Goal: Task Accomplishment & Management: Manage account settings

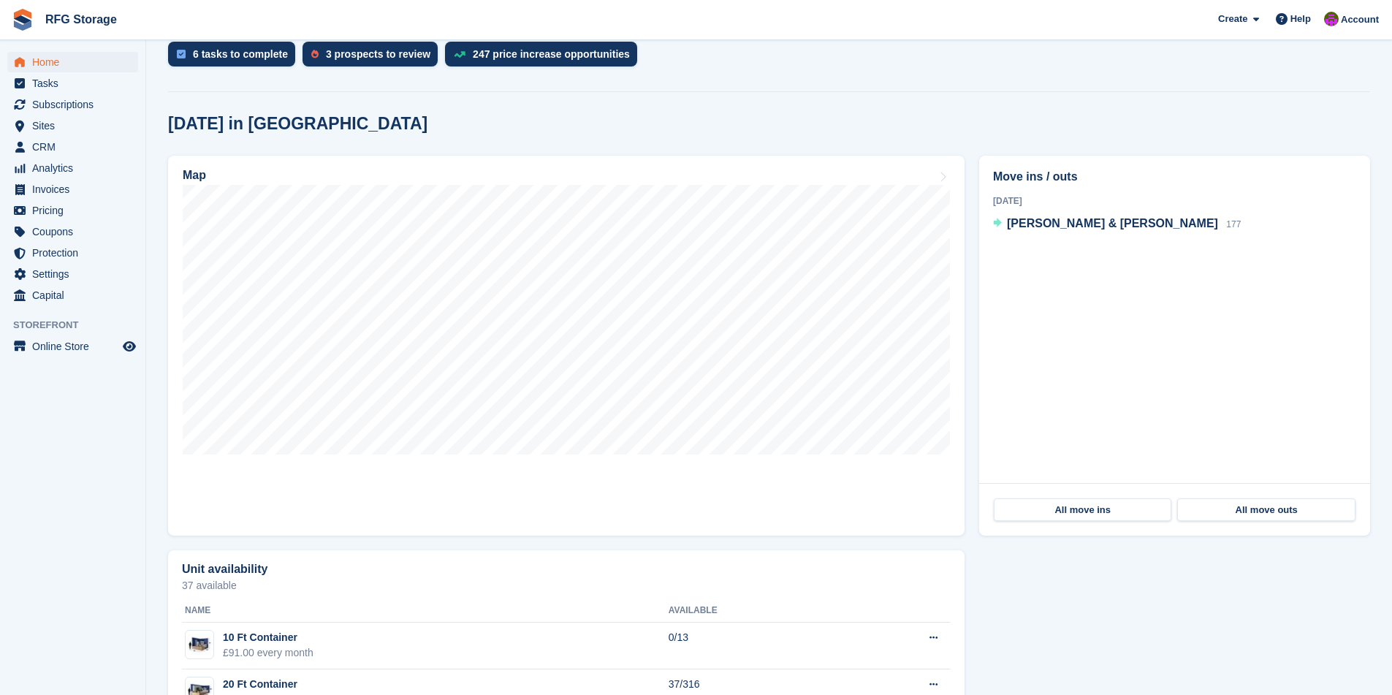
scroll to position [373, 0]
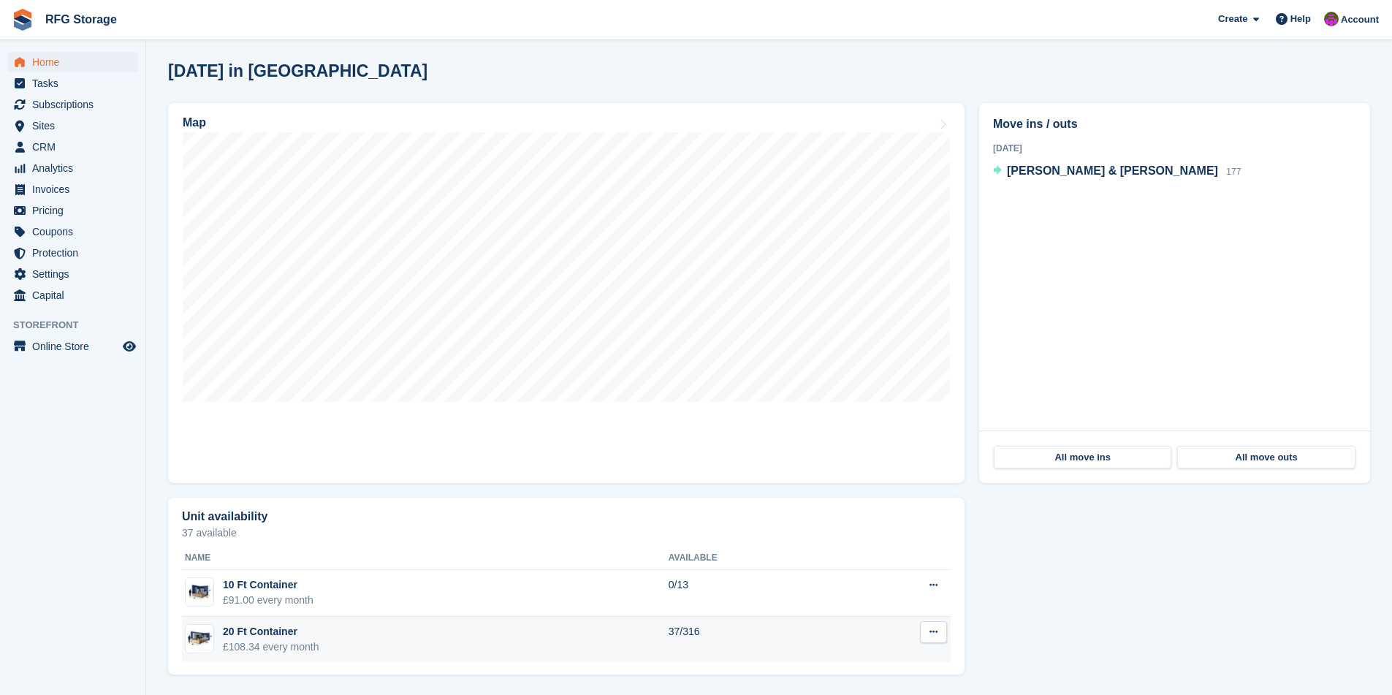
click at [370, 644] on td "20 Ft Container £108.34 every month" at bounding box center [425, 640] width 487 height 46
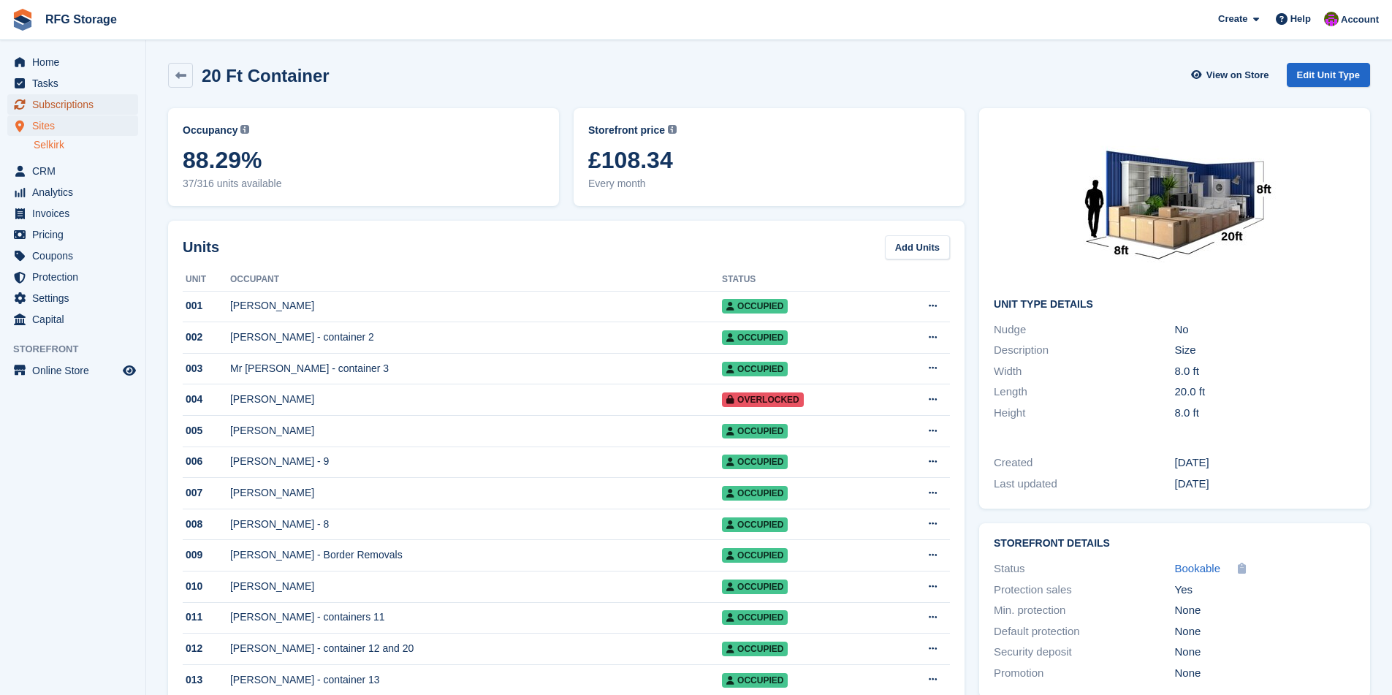
click at [61, 108] on span "Subscriptions" at bounding box center [76, 104] width 88 height 20
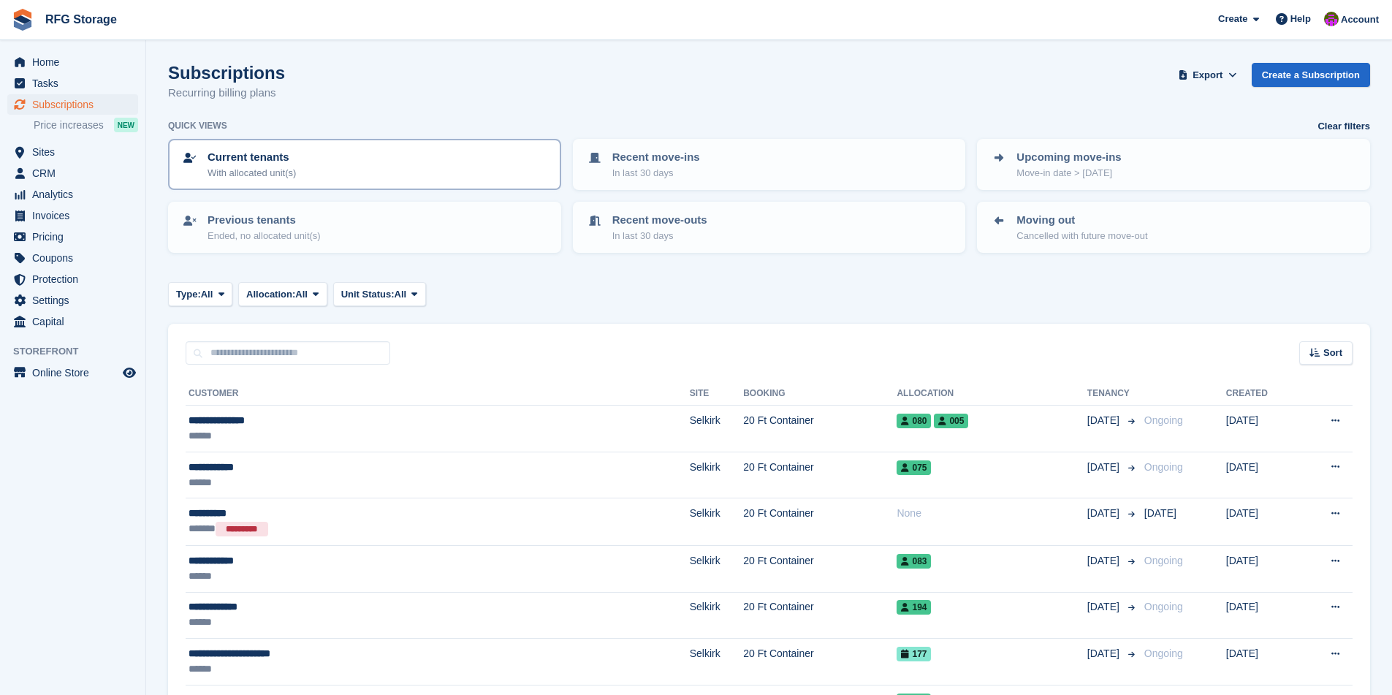
click at [296, 170] on p "With allocated unit(s)" at bounding box center [251, 173] width 88 height 15
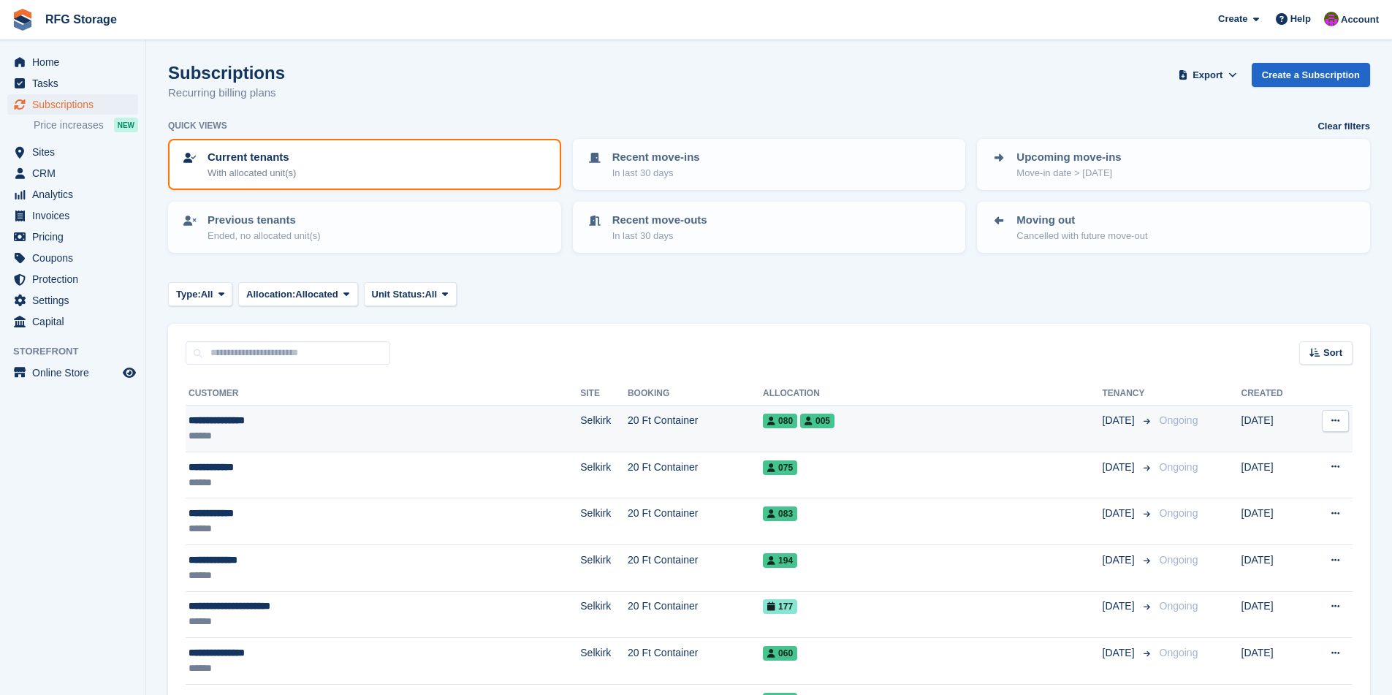
click at [270, 419] on div "**********" at bounding box center [314, 420] width 253 height 15
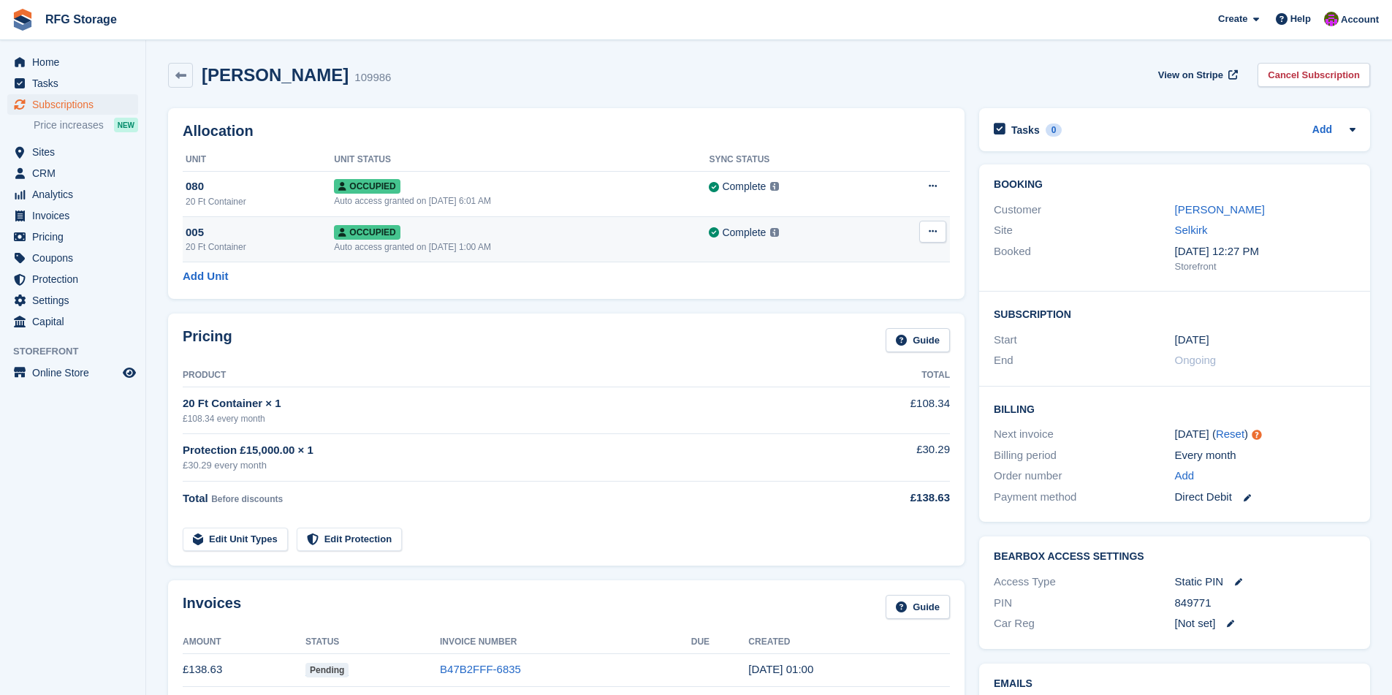
click at [932, 225] on button at bounding box center [932, 232] width 27 height 22
click at [579, 286] on div "Allocation Unit Unit Status Sync Status 080 20 Ft Container Occupied Auto acces…" at bounding box center [566, 203] width 796 height 191
click at [945, 229] on button at bounding box center [932, 232] width 27 height 22
click at [856, 297] on p "Deallocate" at bounding box center [875, 291] width 127 height 19
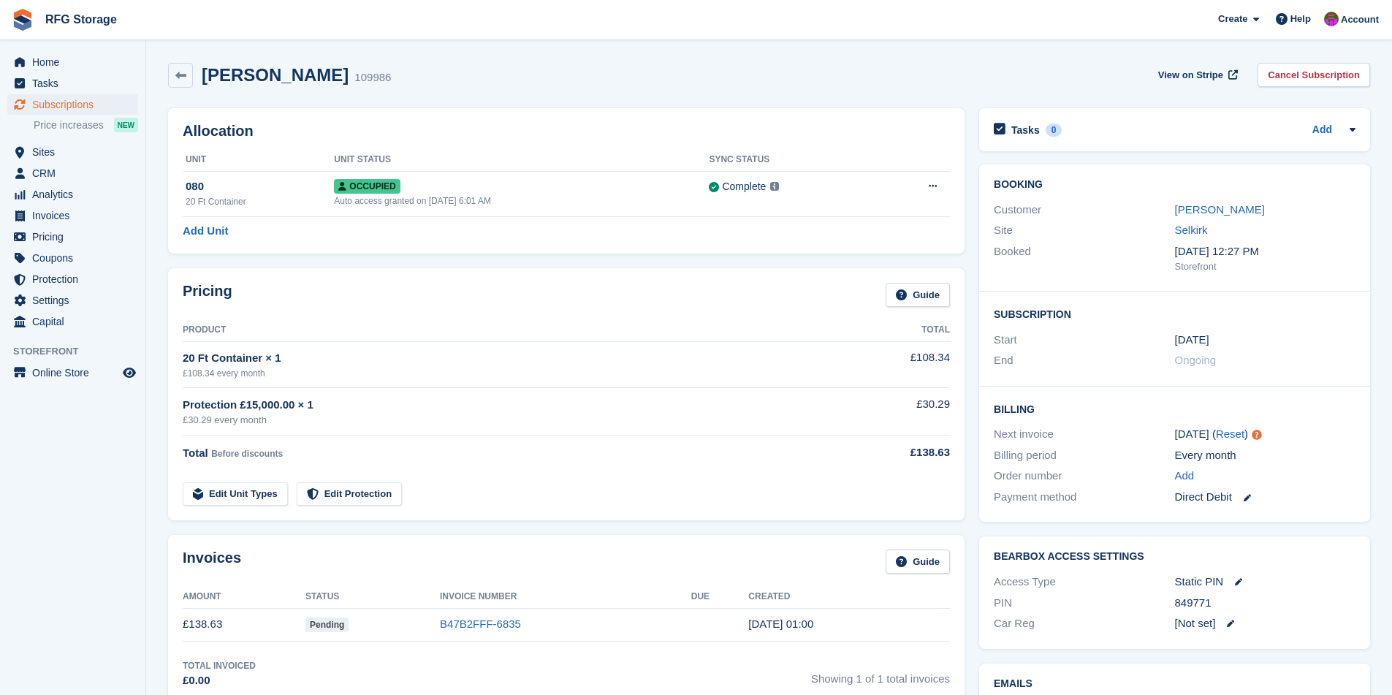
click at [1204, 202] on div "Craig O'Donnell" at bounding box center [1265, 210] width 180 height 17
click at [1202, 207] on link "Craig O'Donnell" at bounding box center [1220, 209] width 90 height 12
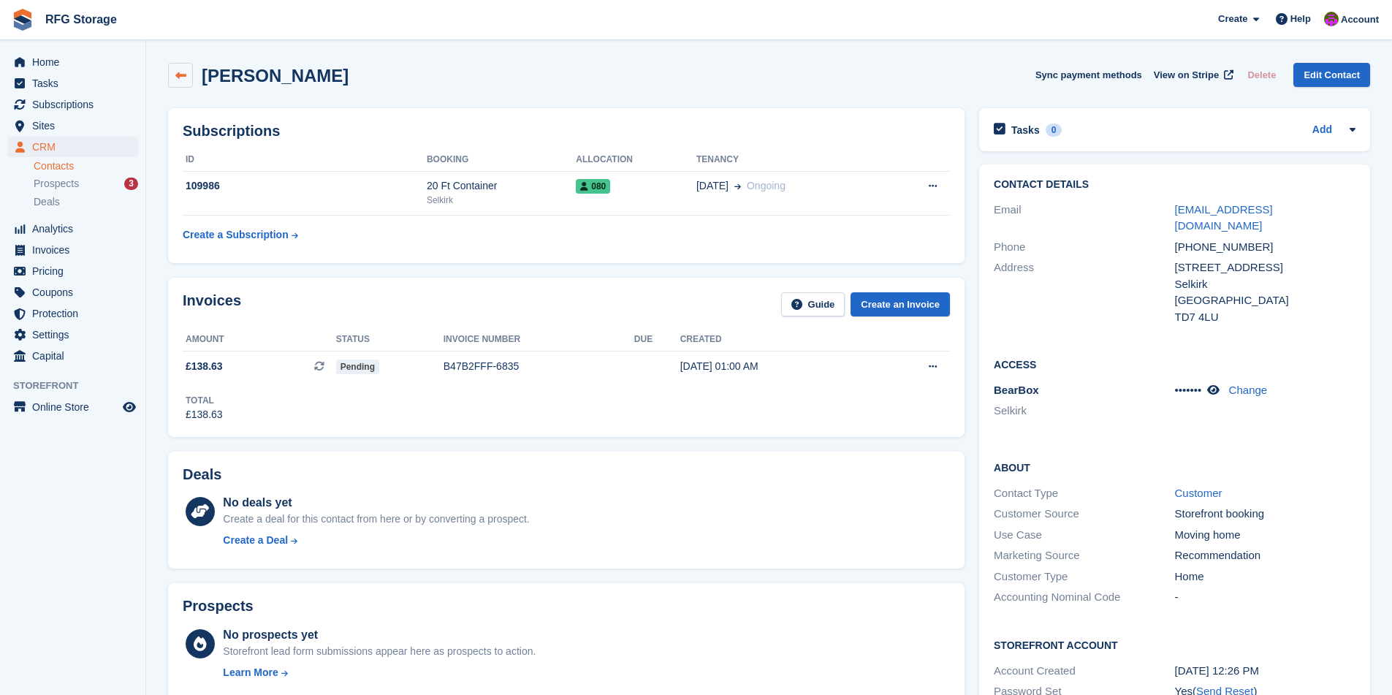
click at [181, 71] on icon at bounding box center [180, 75] width 11 height 11
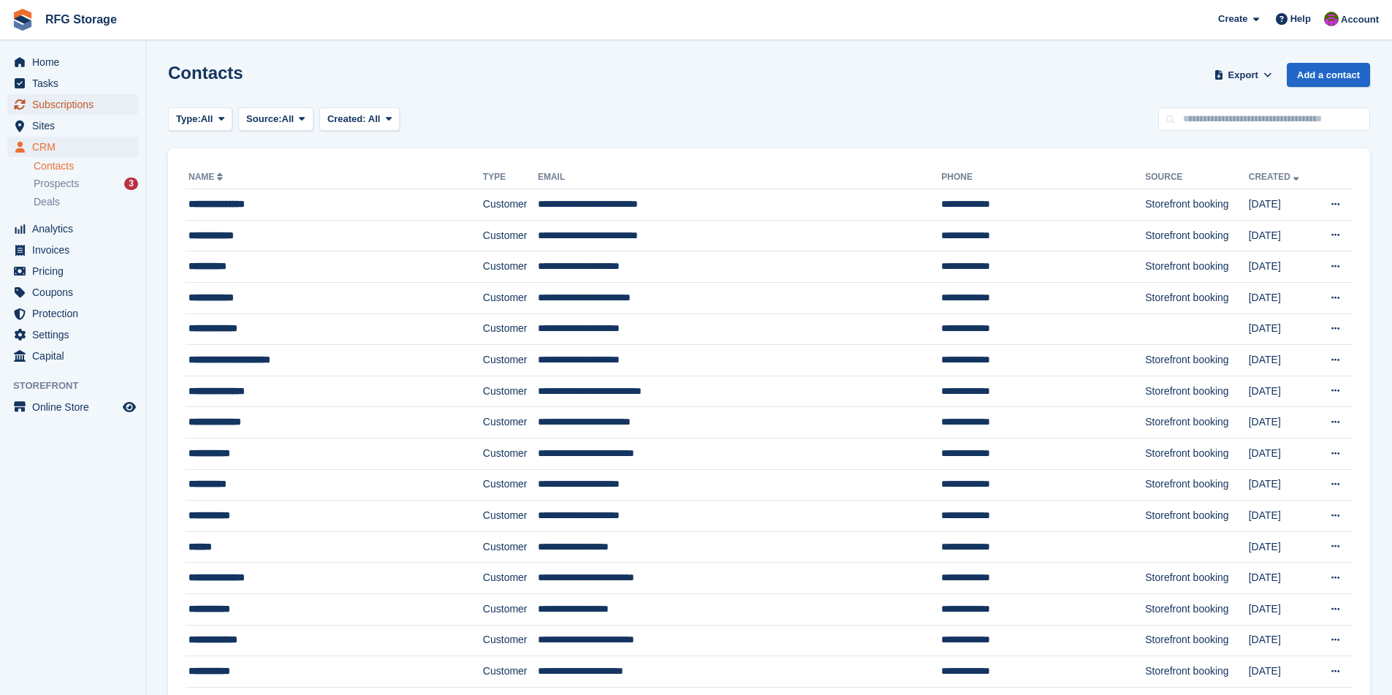
click at [42, 104] on span "Subscriptions" at bounding box center [76, 104] width 88 height 20
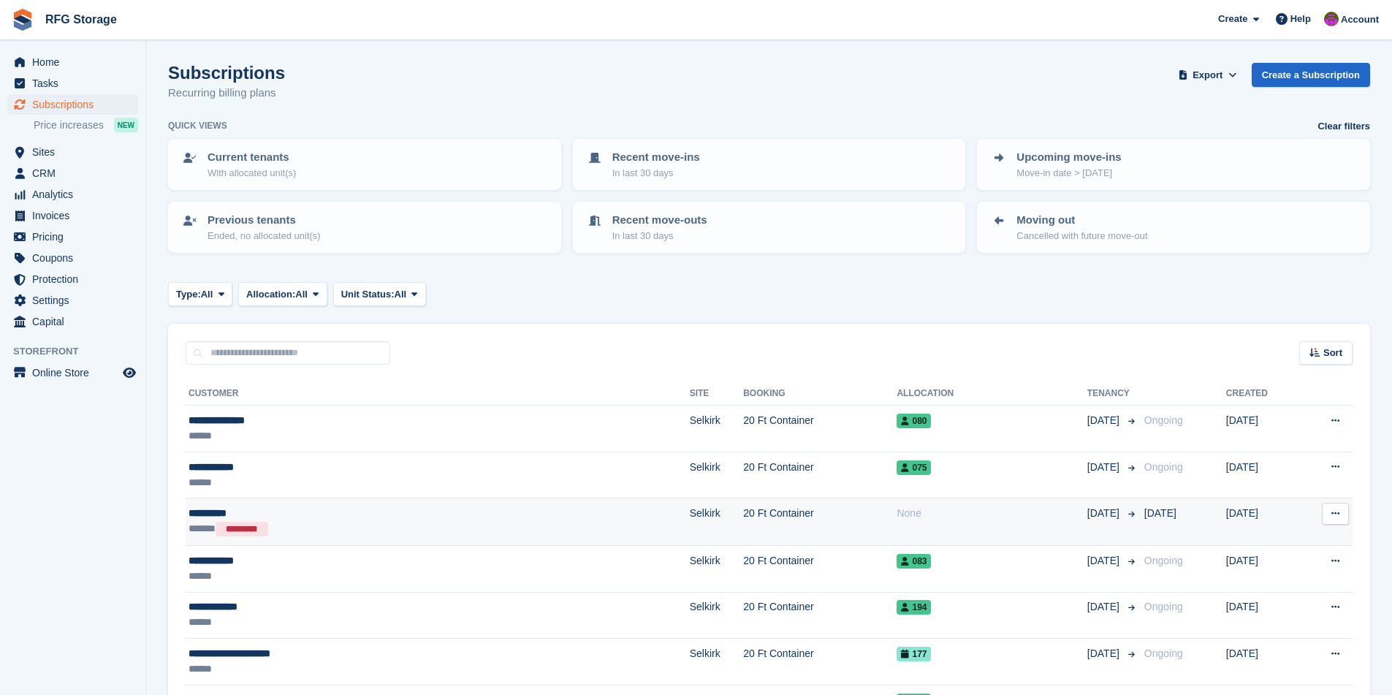
click at [690, 519] on td "Selkirk" at bounding box center [716, 521] width 53 height 47
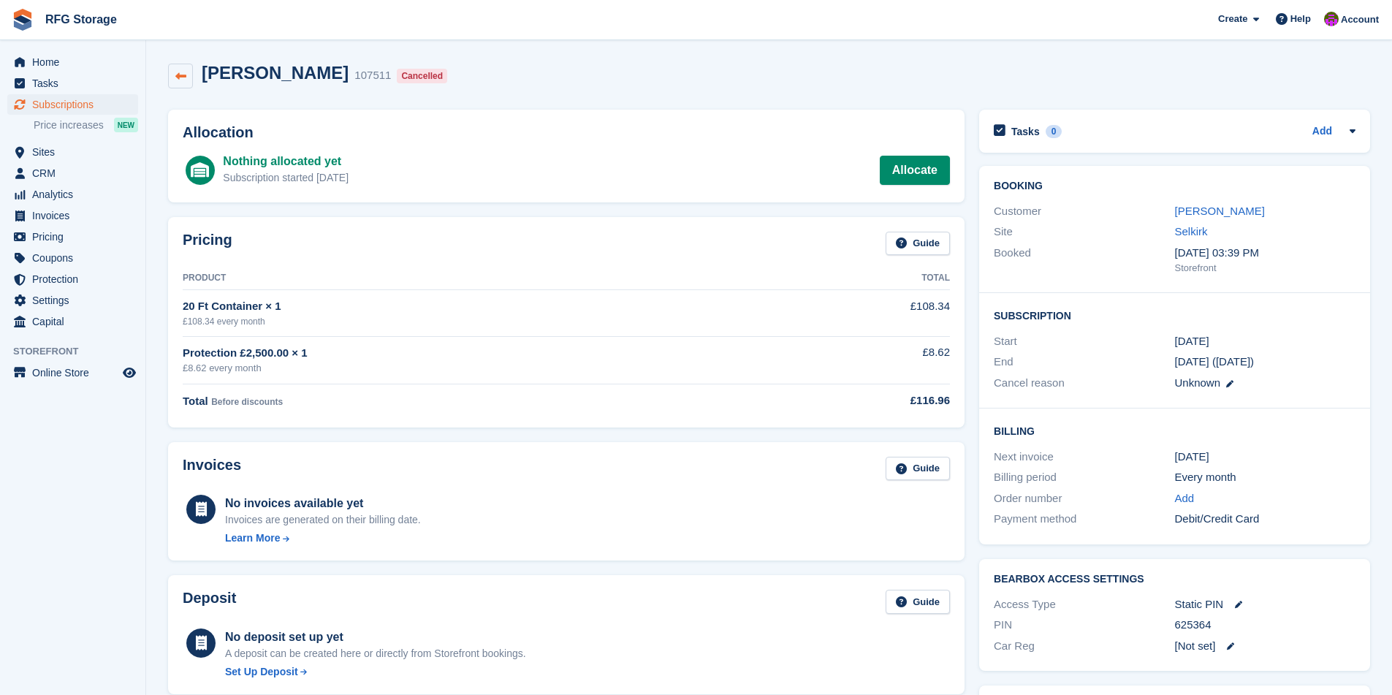
click at [183, 82] on link at bounding box center [180, 76] width 25 height 25
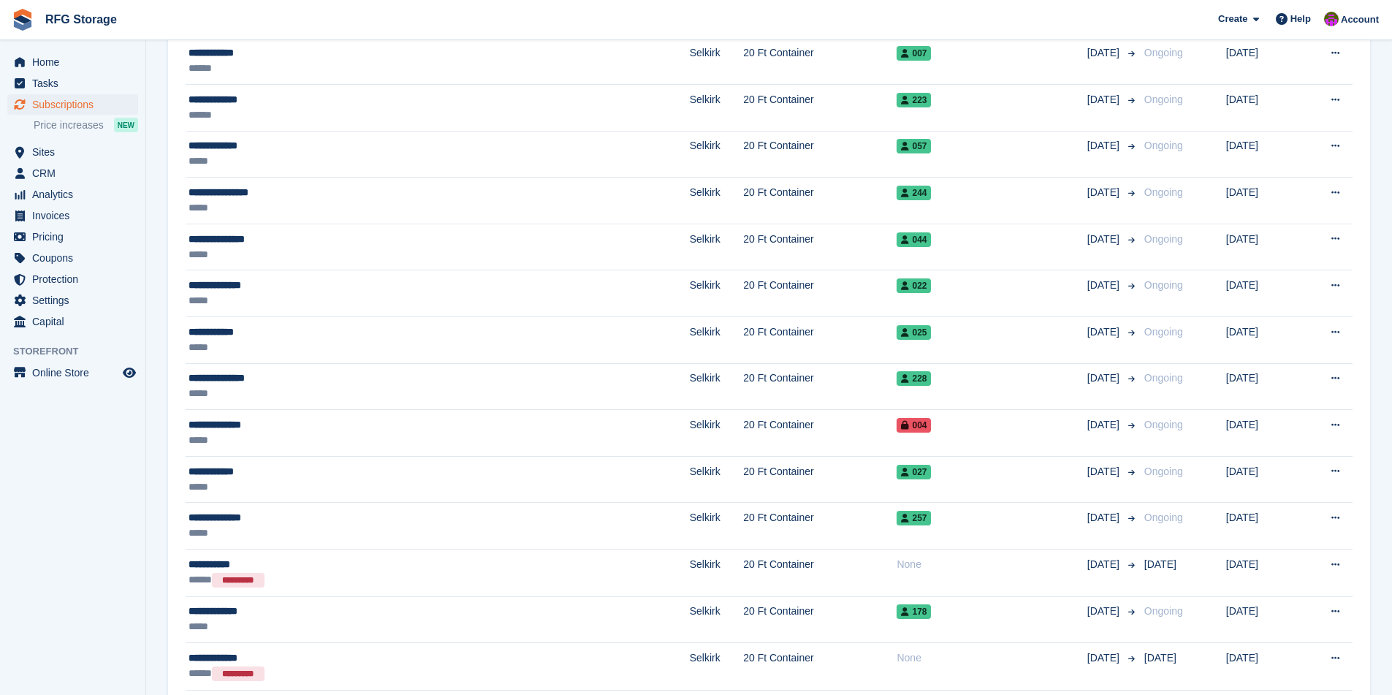
scroll to position [1316, 0]
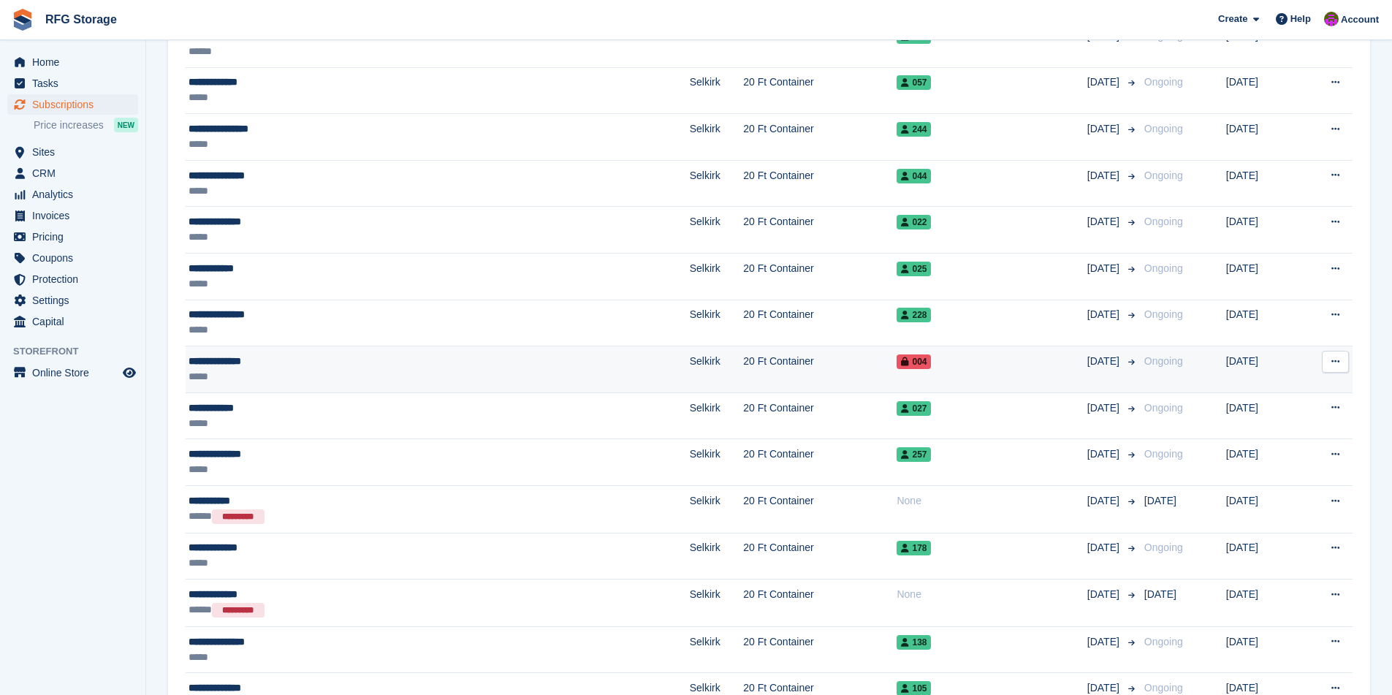
click at [328, 384] on td "**********" at bounding box center [438, 369] width 504 height 47
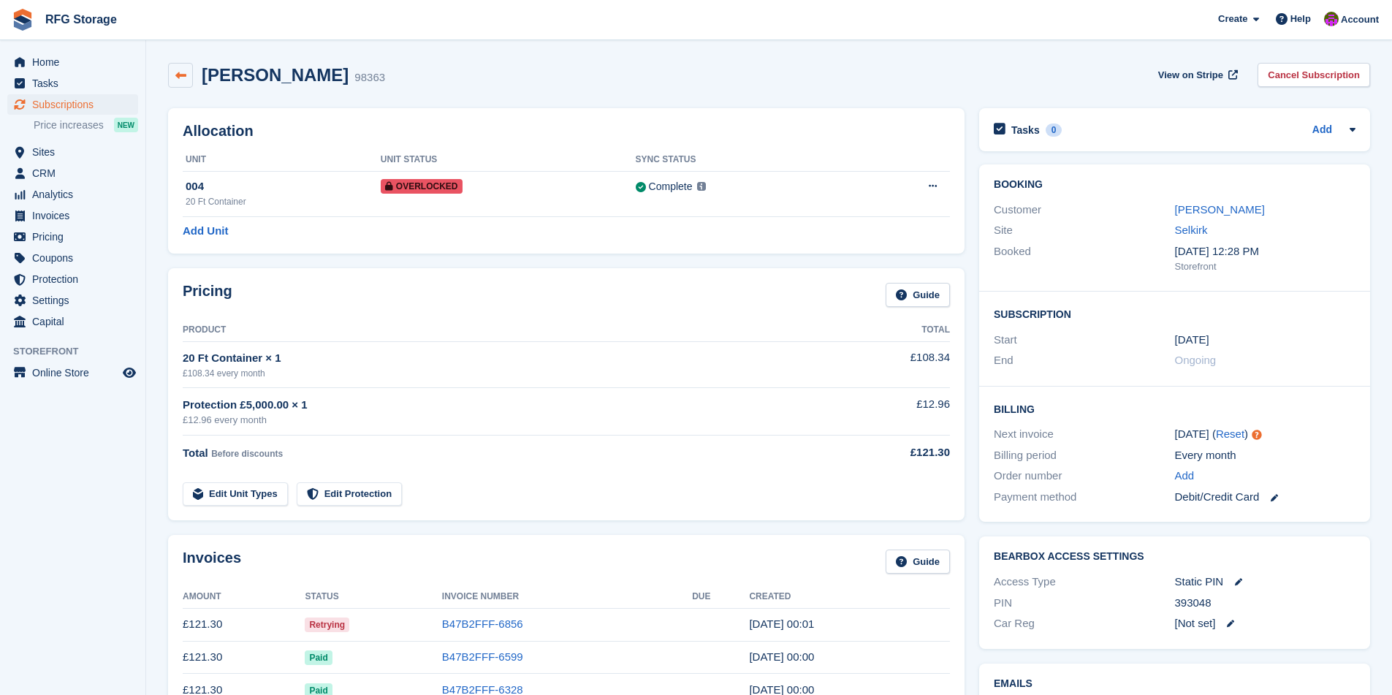
click at [175, 72] on icon at bounding box center [180, 75] width 11 height 11
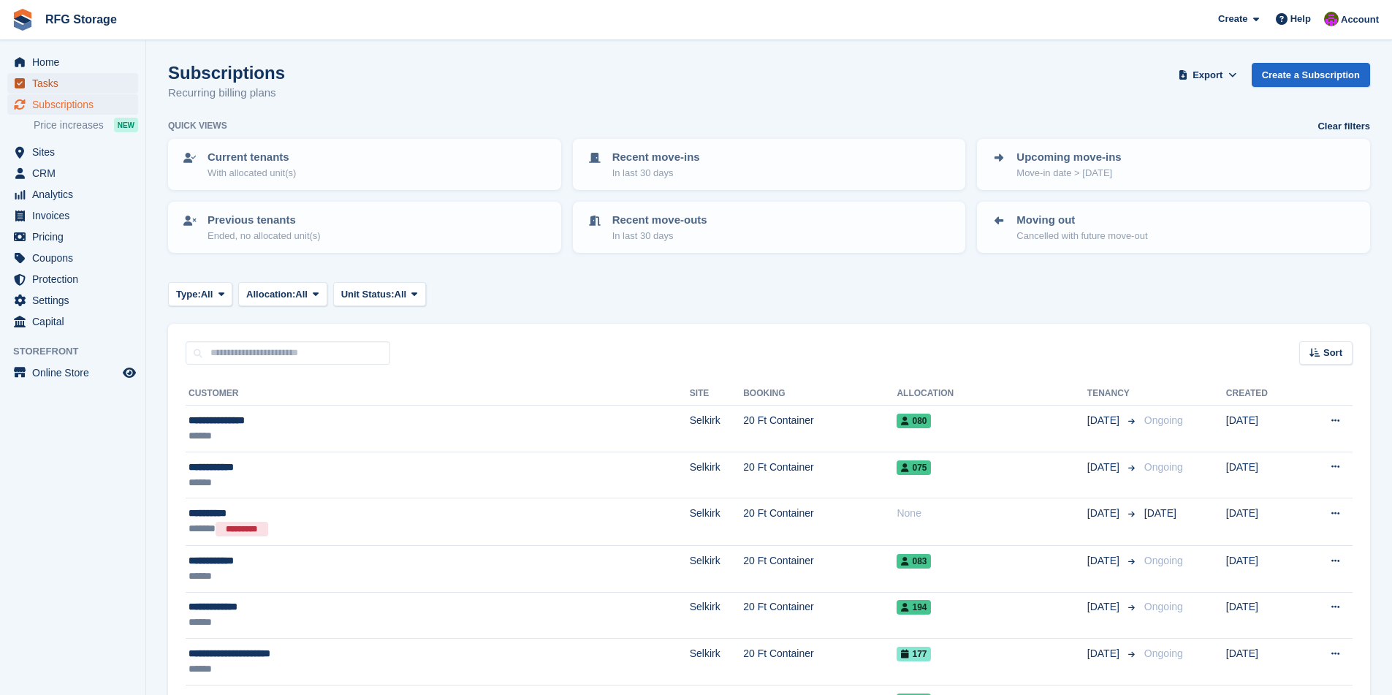
click at [50, 84] on span "Tasks" at bounding box center [76, 83] width 88 height 20
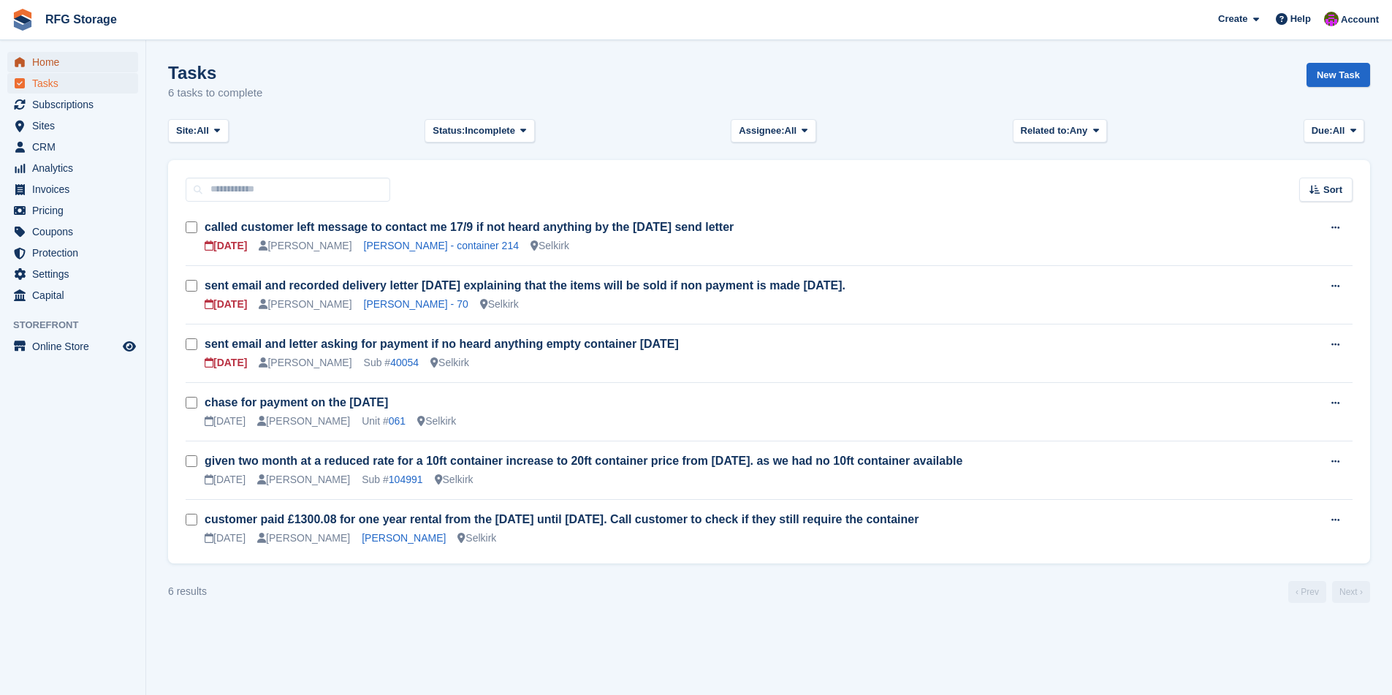
click at [36, 59] on span "Home" at bounding box center [76, 62] width 88 height 20
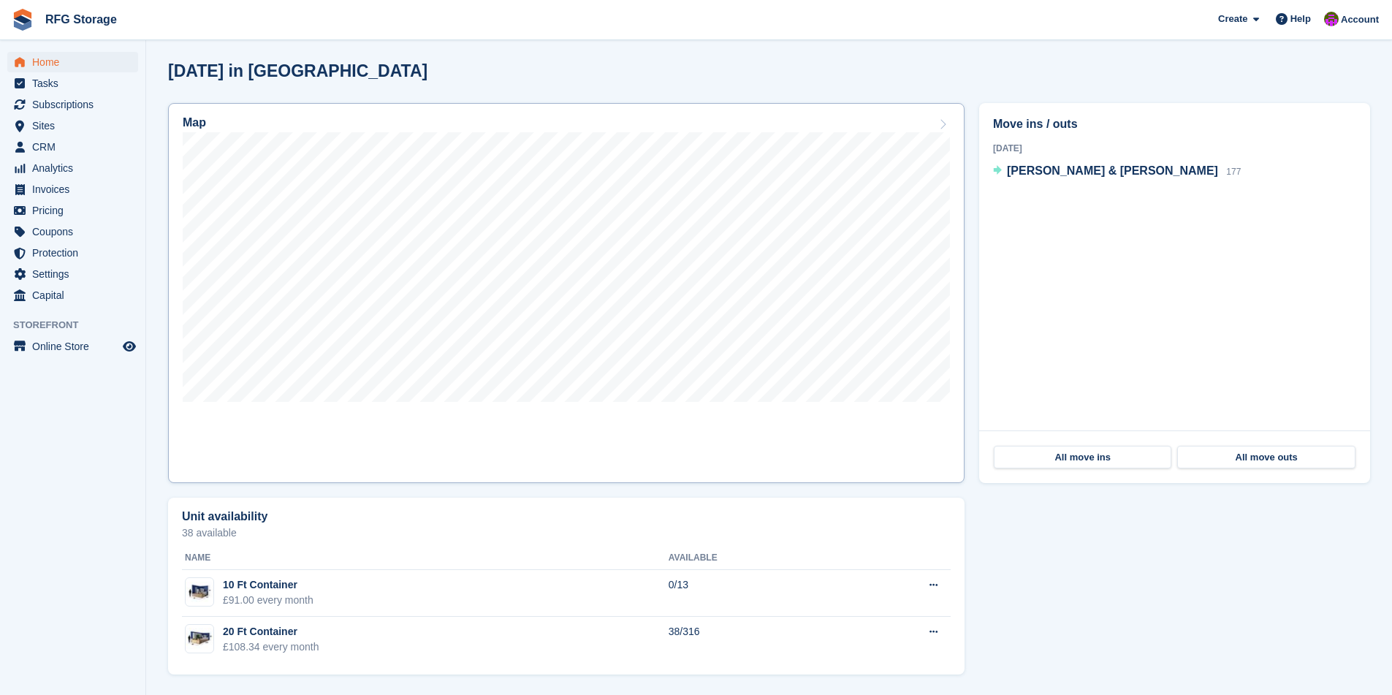
scroll to position [373, 0]
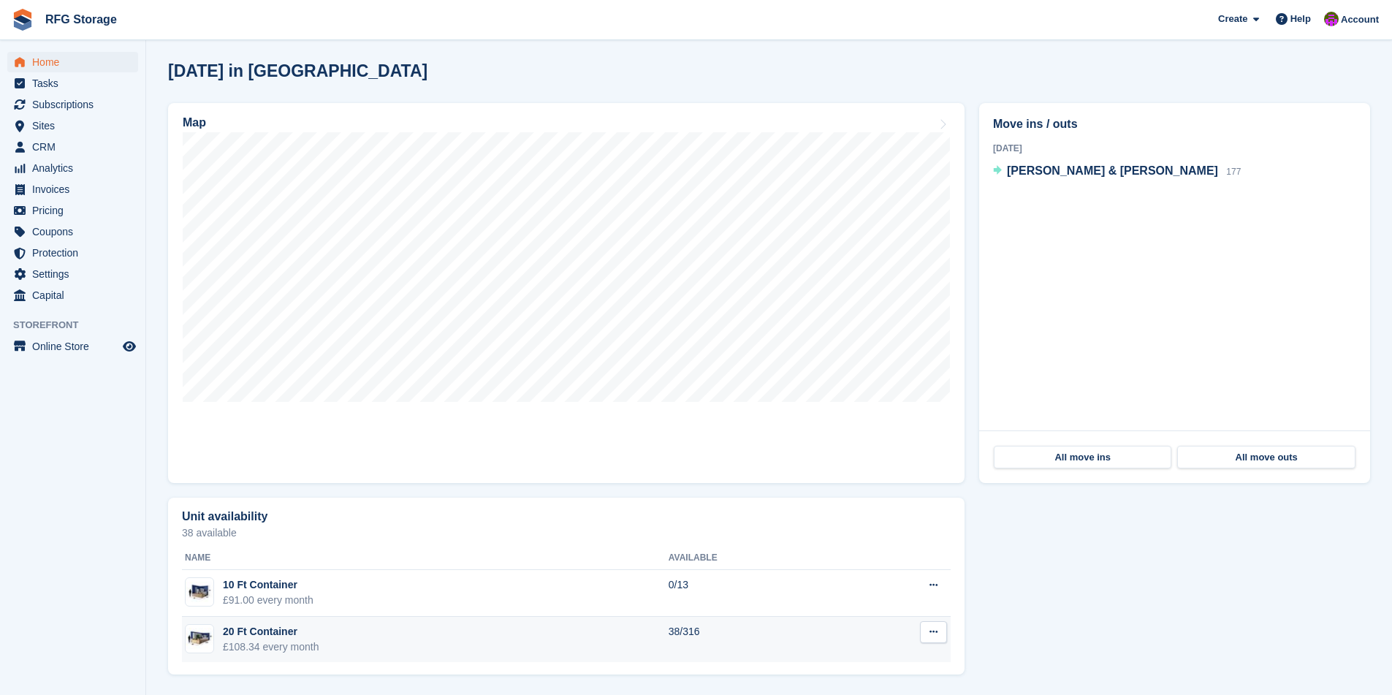
click at [282, 635] on div "20 Ft Container" at bounding box center [271, 631] width 96 height 15
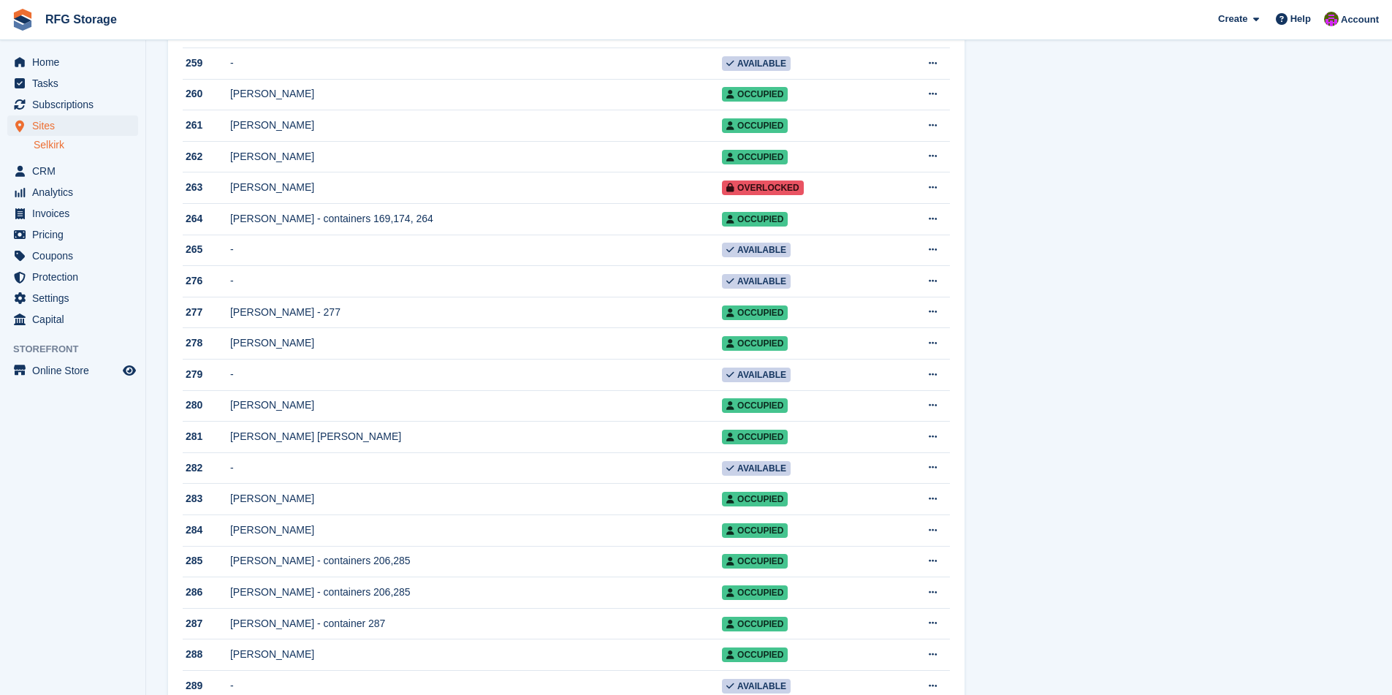
scroll to position [8277, 0]
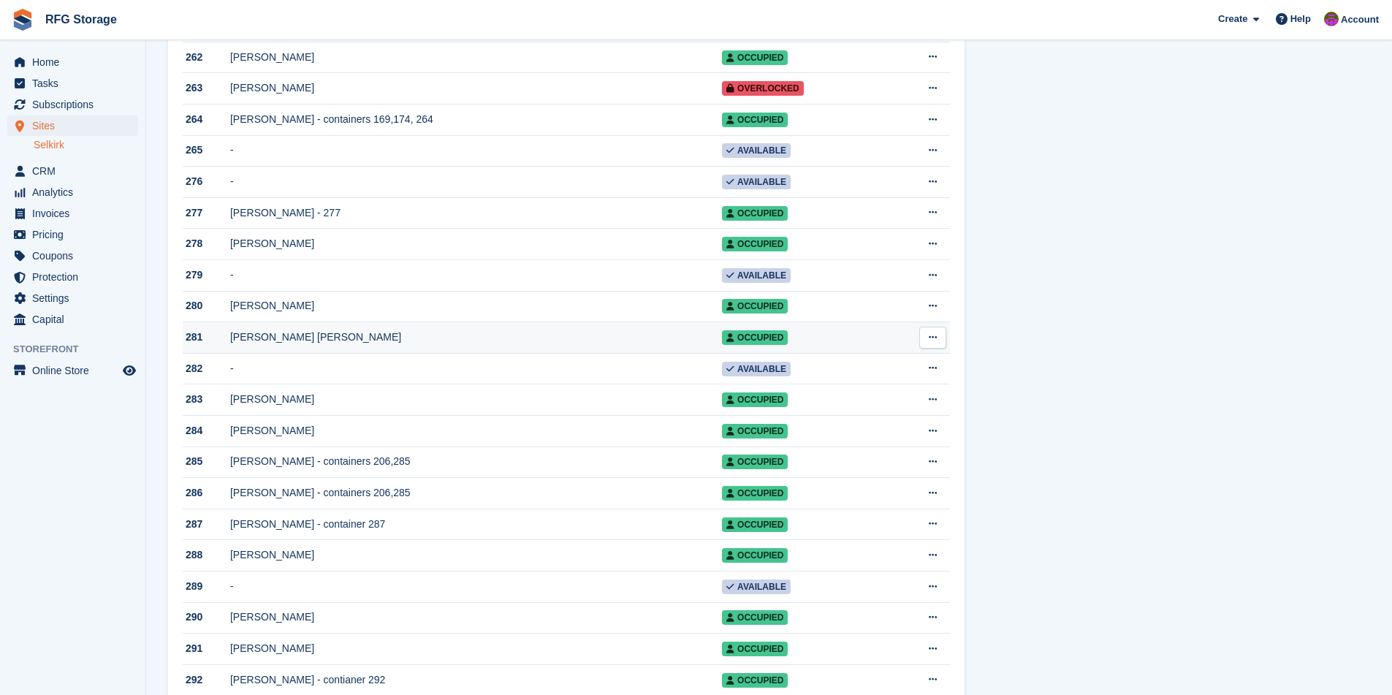
click at [296, 345] on div "[PERSON_NAME] [PERSON_NAME]" at bounding box center [476, 336] width 492 height 15
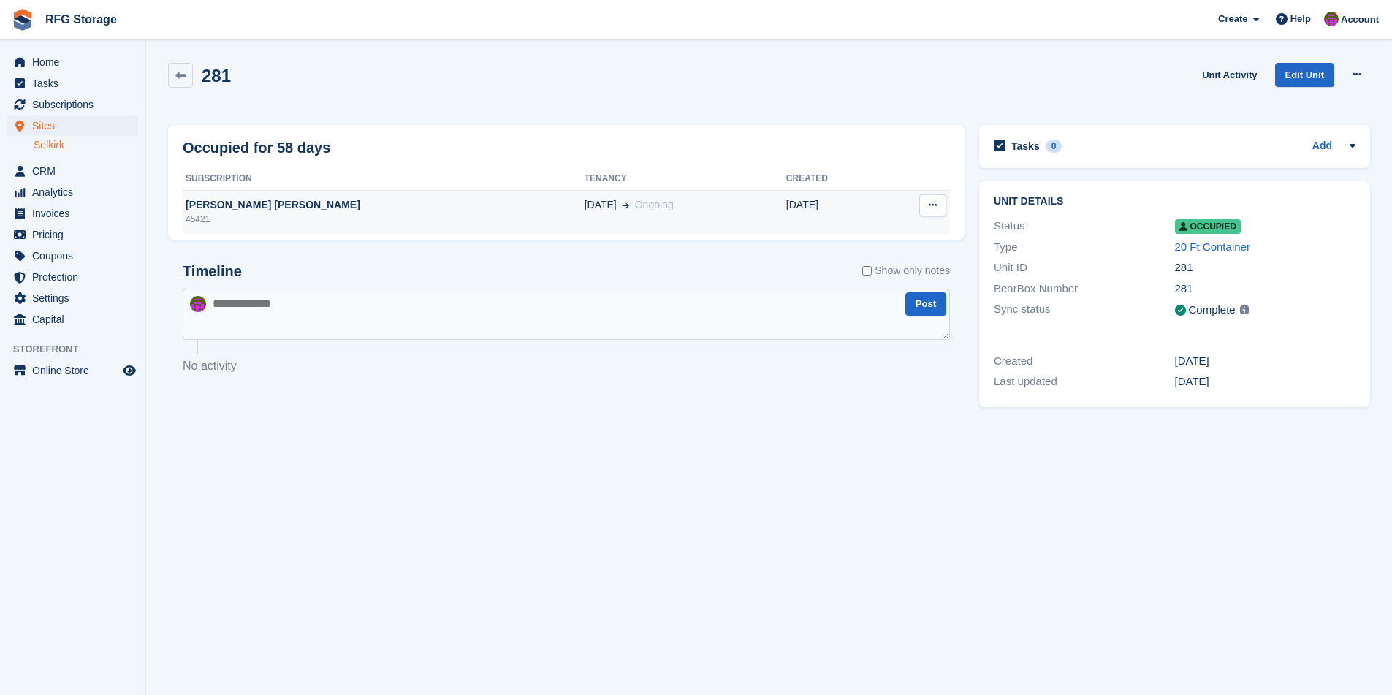
click at [321, 208] on div "[PERSON_NAME] [PERSON_NAME]" at bounding box center [384, 204] width 402 height 15
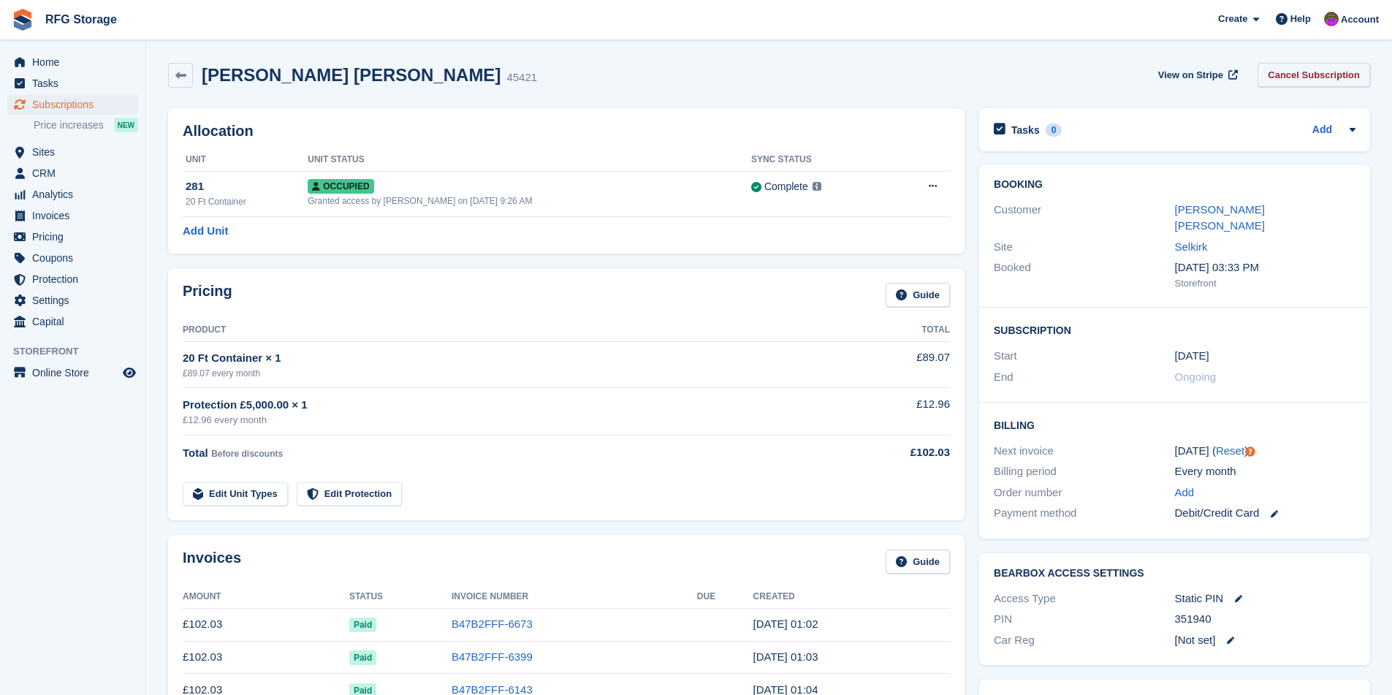
click at [1288, 75] on link "Cancel Subscription" at bounding box center [1313, 75] width 112 height 24
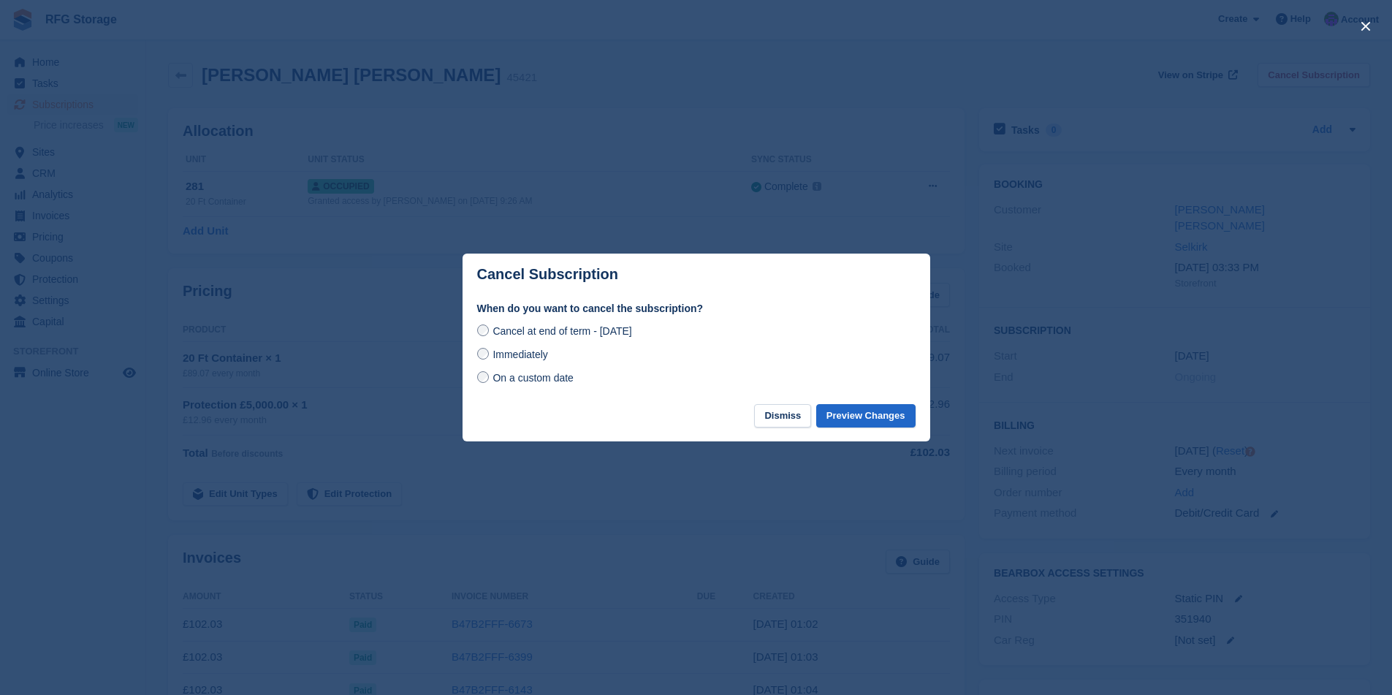
click at [494, 356] on span "Immediately" at bounding box center [519, 354] width 55 height 12
click at [877, 416] on button "Preview Changes" at bounding box center [865, 416] width 99 height 24
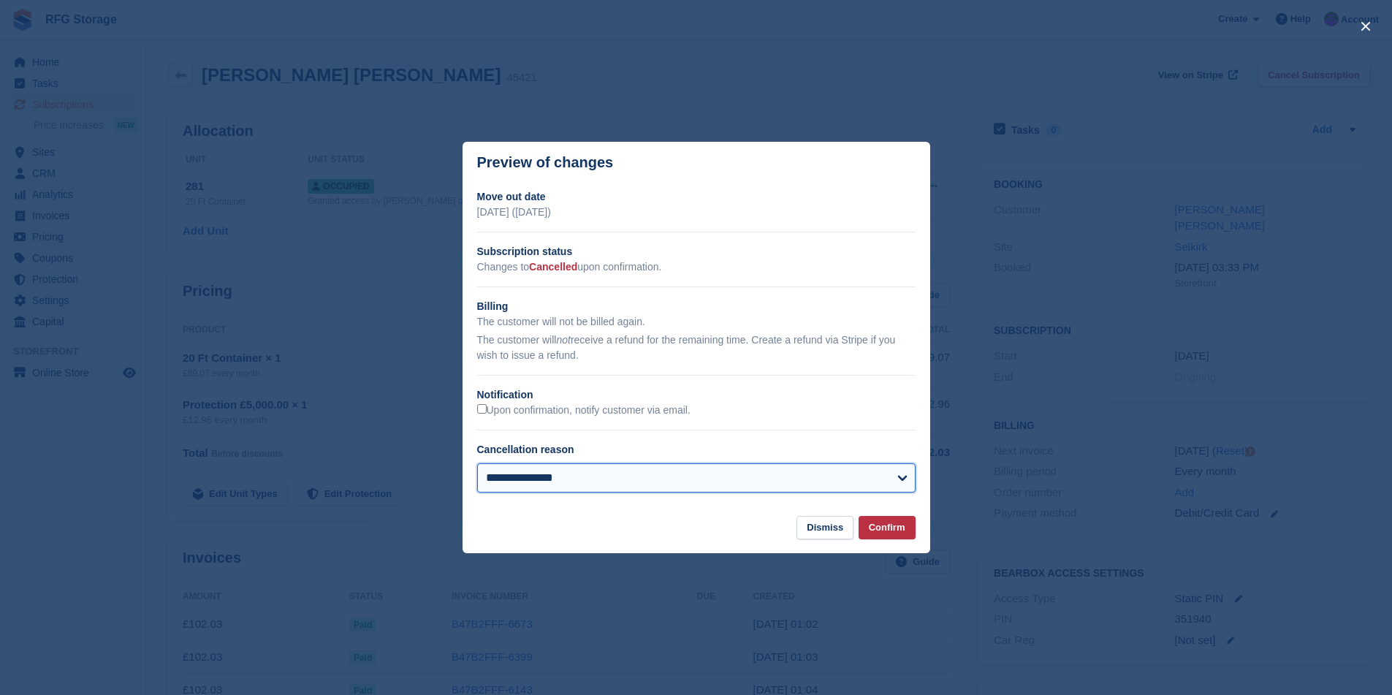
click at [722, 478] on select "**********" at bounding box center [696, 477] width 438 height 29
select select "**********"
click at [477, 463] on select "**********" at bounding box center [696, 477] width 438 height 29
click at [880, 530] on button "Confirm" at bounding box center [886, 528] width 57 height 24
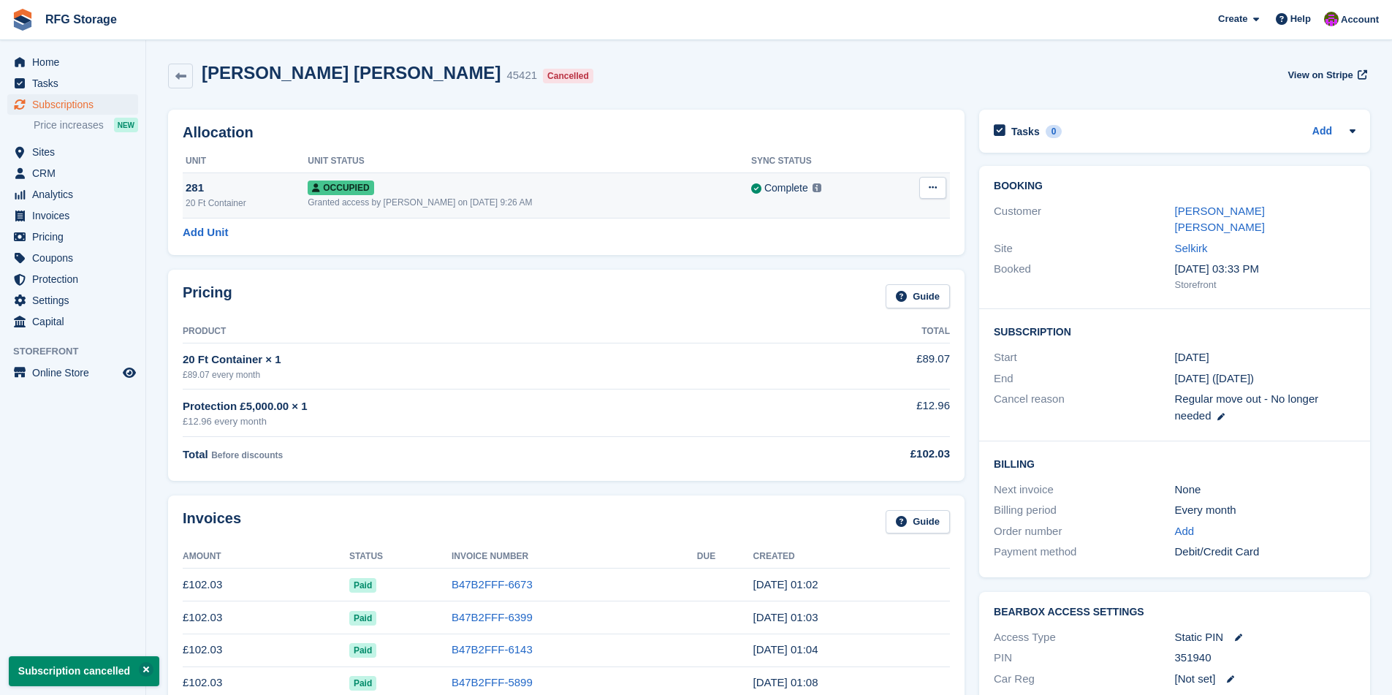
click at [937, 194] on button at bounding box center [932, 188] width 27 height 22
click at [873, 245] on p "Deallocate" at bounding box center [875, 247] width 127 height 19
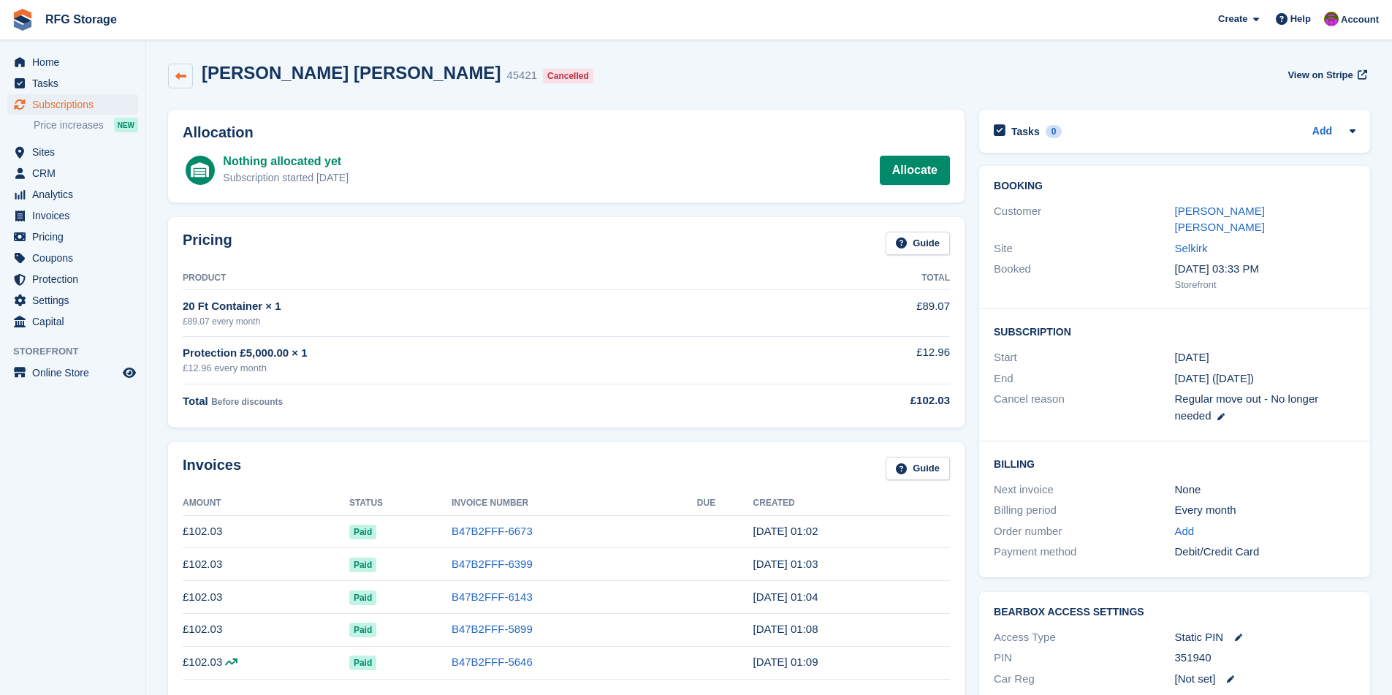
click at [177, 73] on icon at bounding box center [180, 76] width 11 height 11
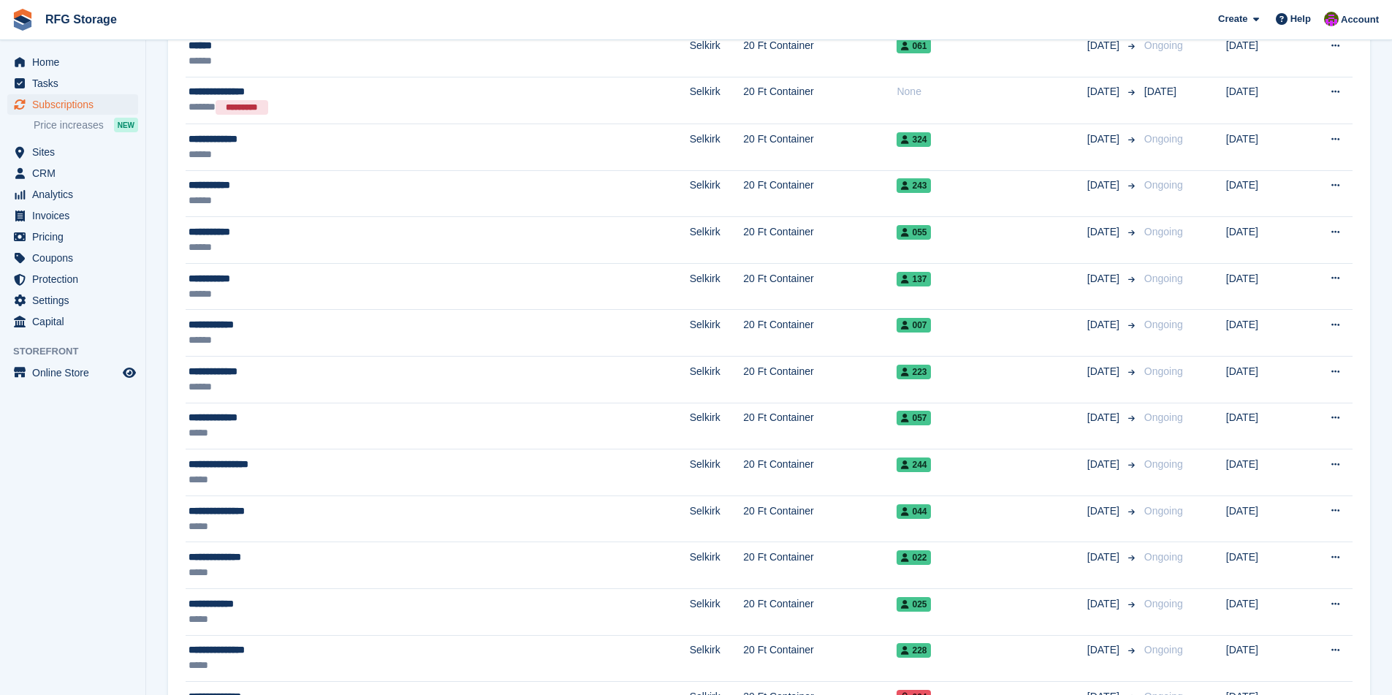
scroll to position [1002, 0]
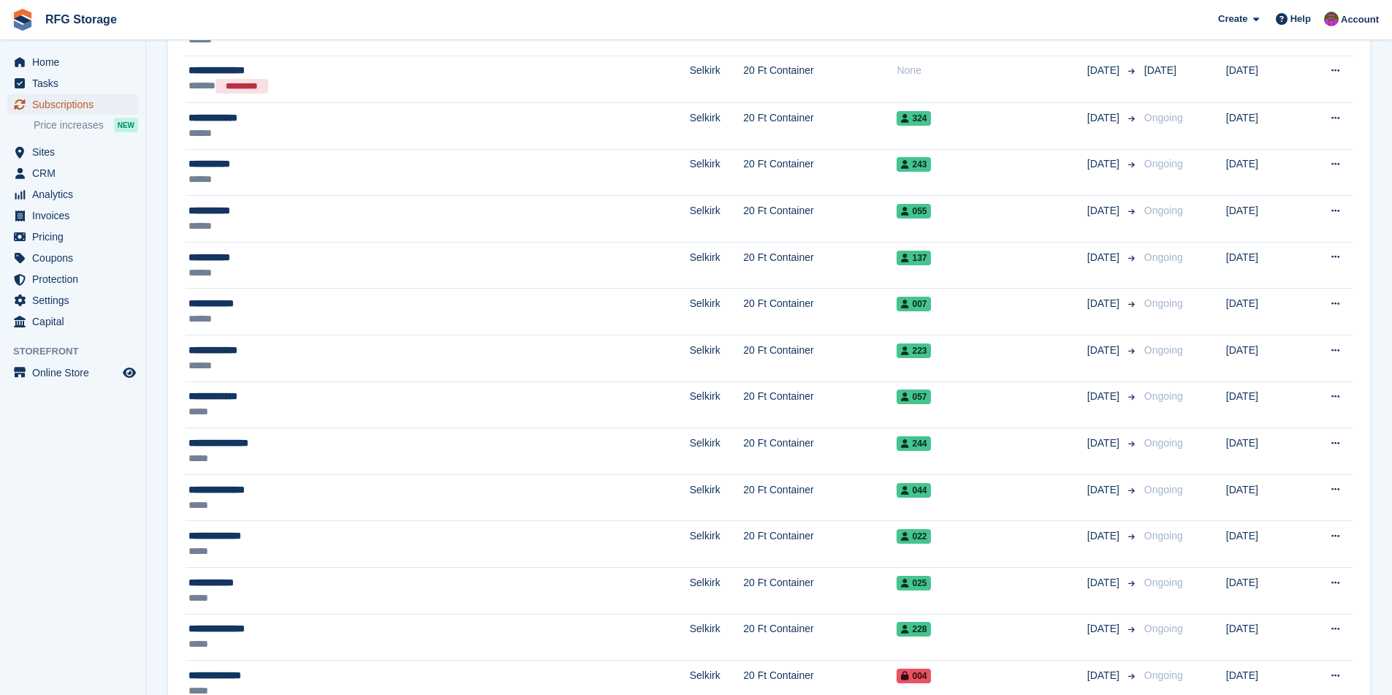
click at [48, 100] on span "Subscriptions" at bounding box center [76, 104] width 88 height 20
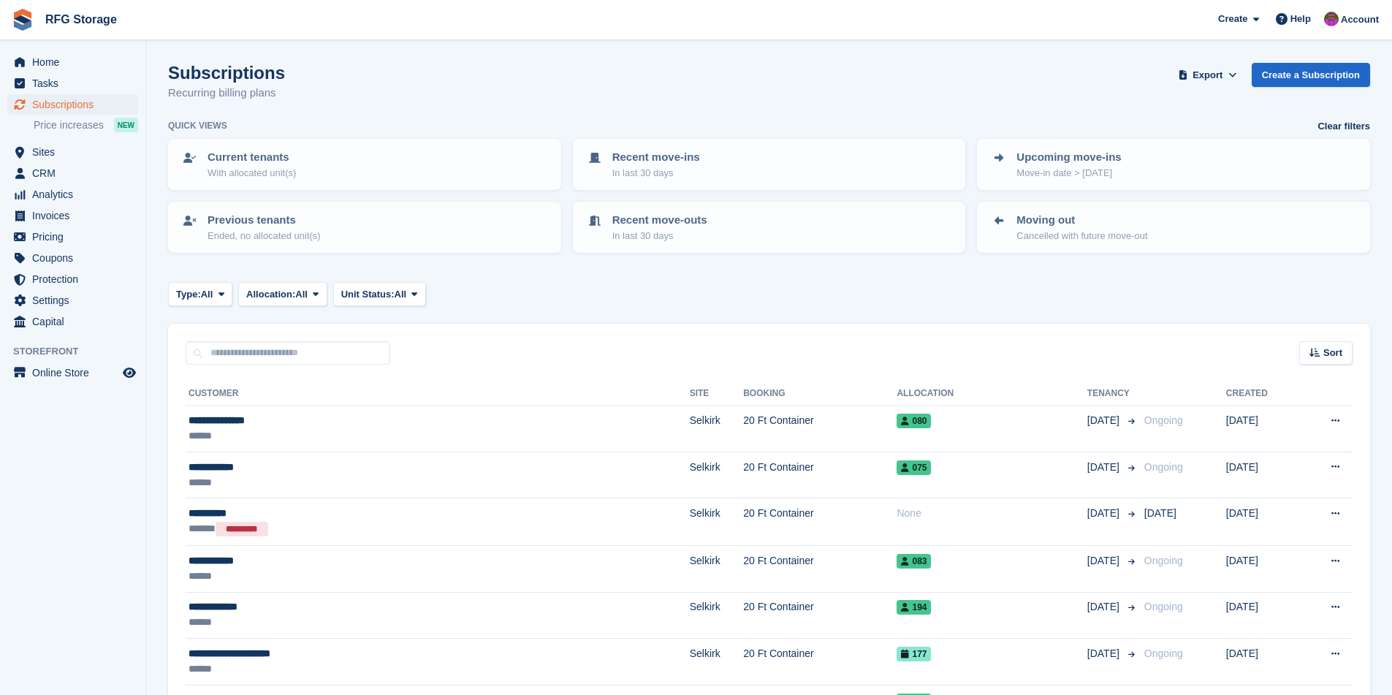
click at [20, 17] on img at bounding box center [23, 20] width 22 height 22
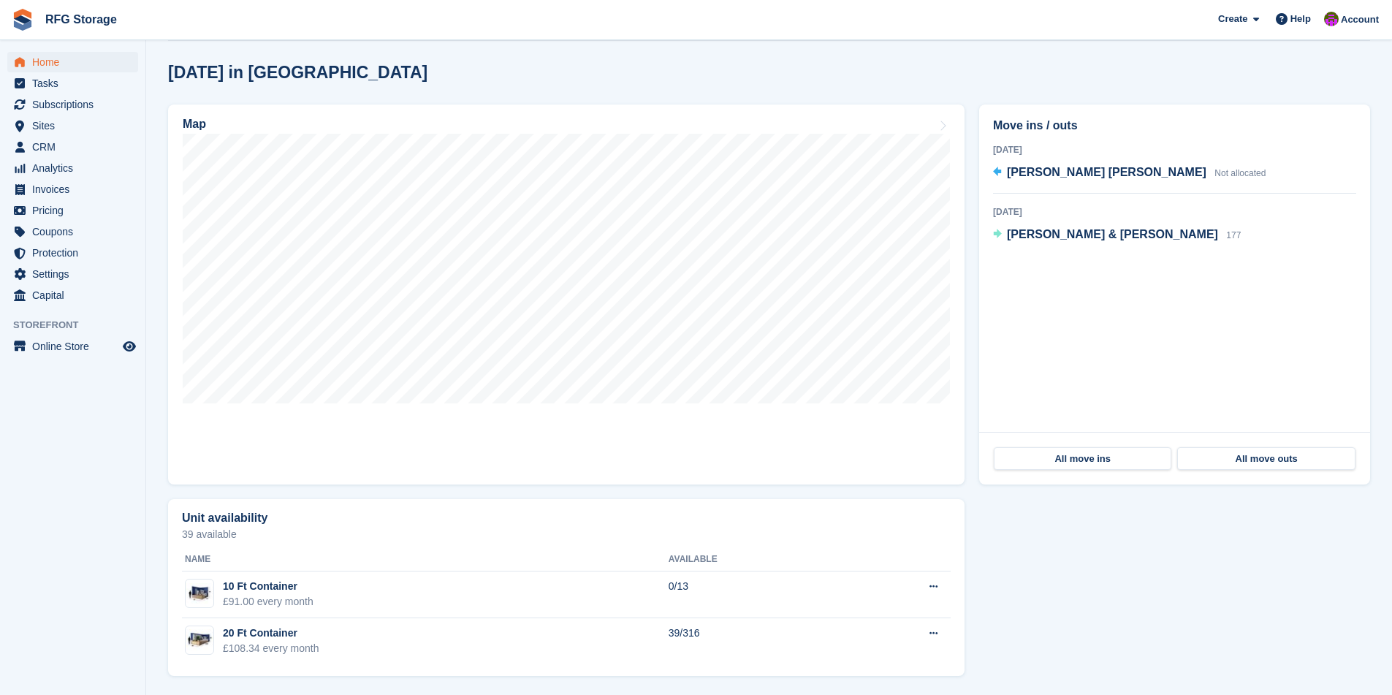
scroll to position [373, 0]
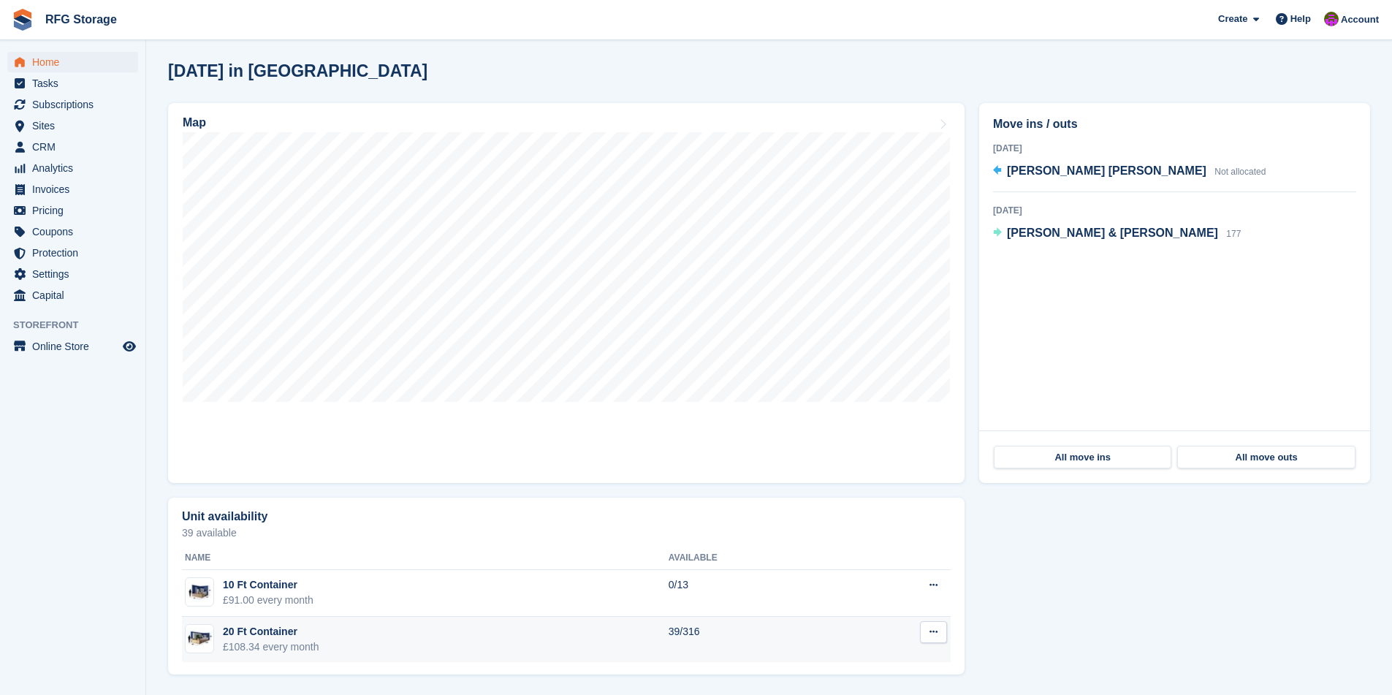
click at [403, 640] on td "20 Ft Container £108.34 every month" at bounding box center [425, 640] width 487 height 46
click at [403, 639] on td "20 Ft Container £108.34 every month" at bounding box center [425, 640] width 487 height 46
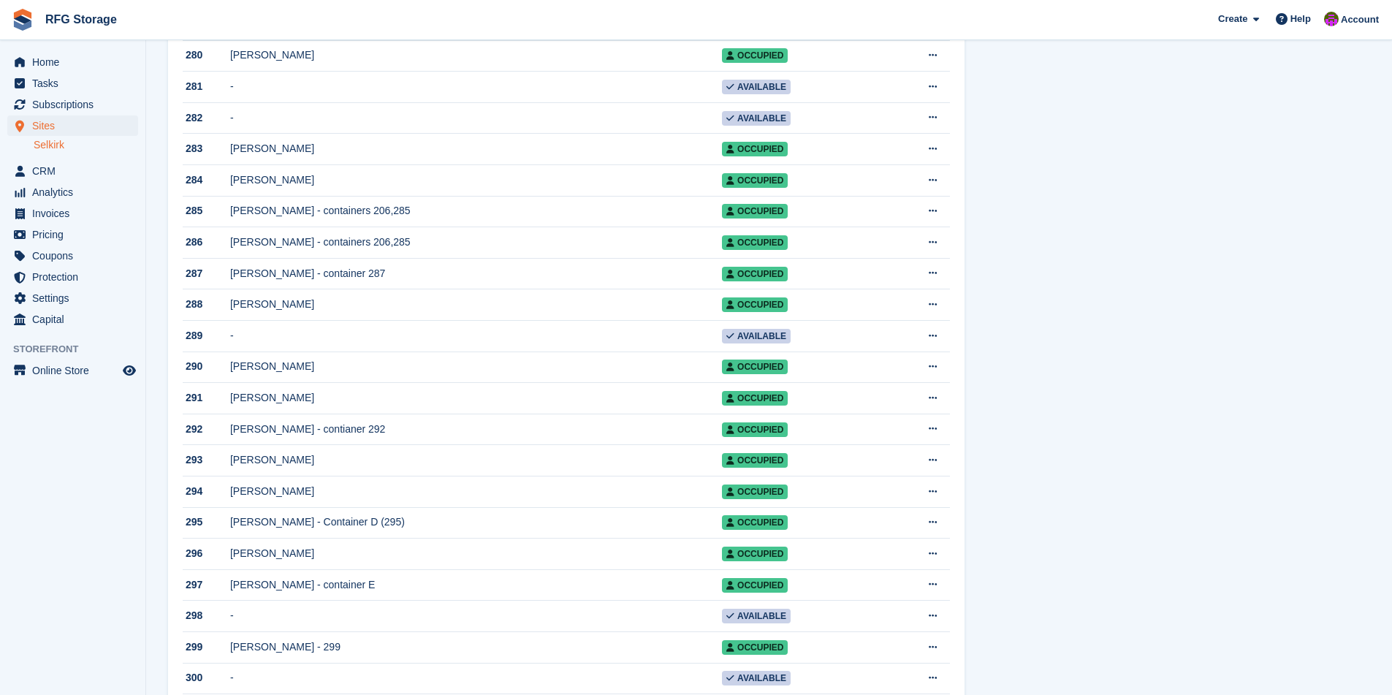
scroll to position [8529, 0]
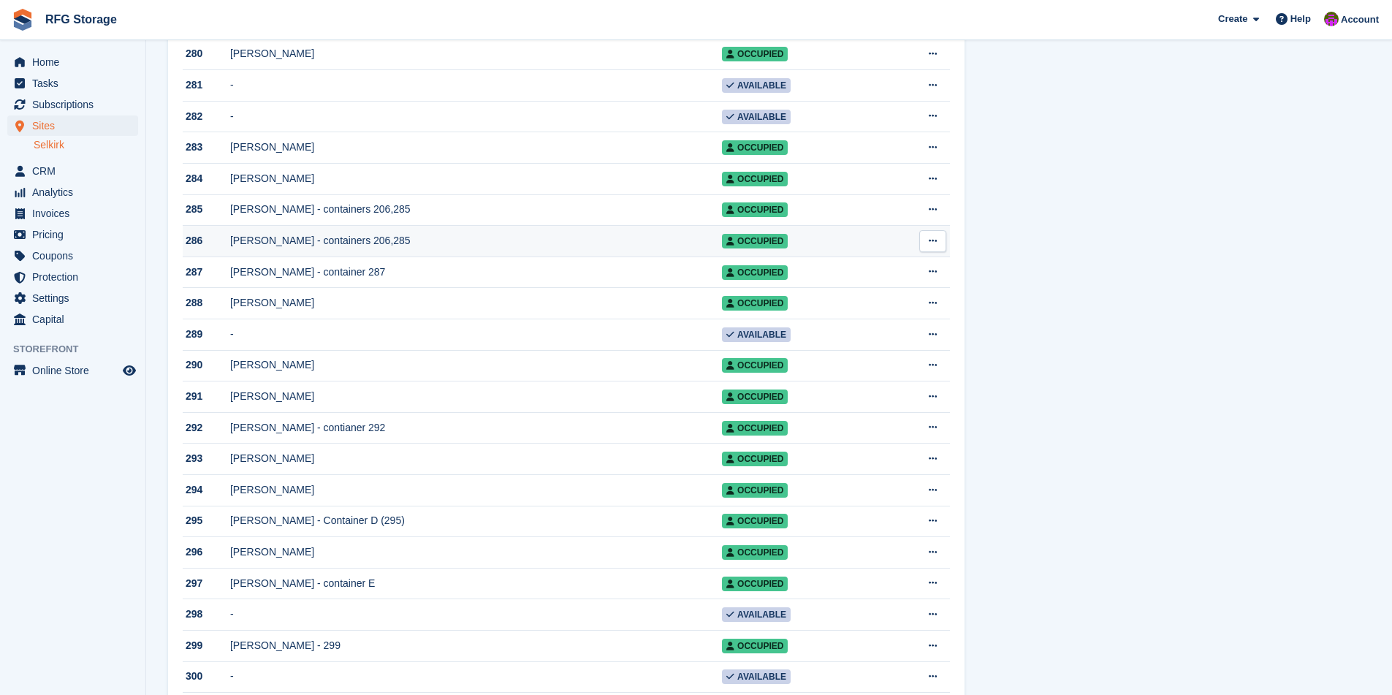
click at [316, 248] on div "[PERSON_NAME] - containers 206,285" at bounding box center [476, 240] width 492 height 15
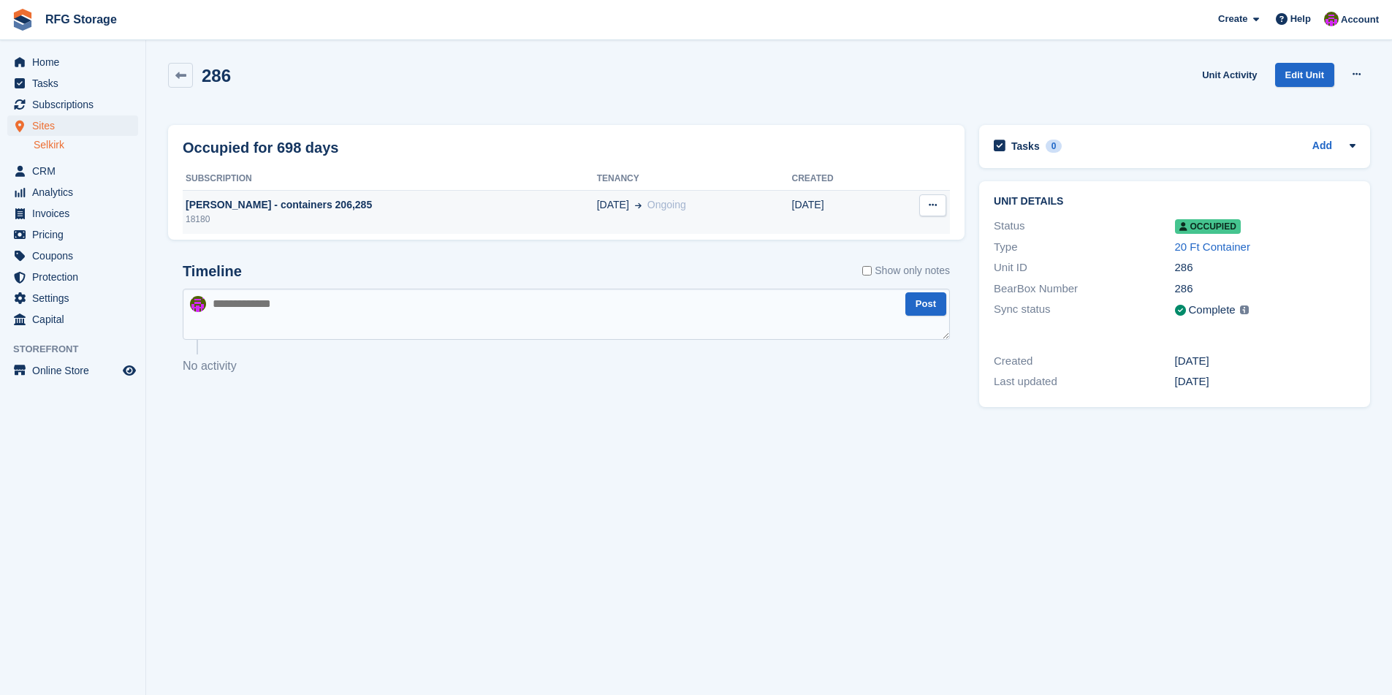
click at [332, 218] on div "18180" at bounding box center [390, 219] width 414 height 13
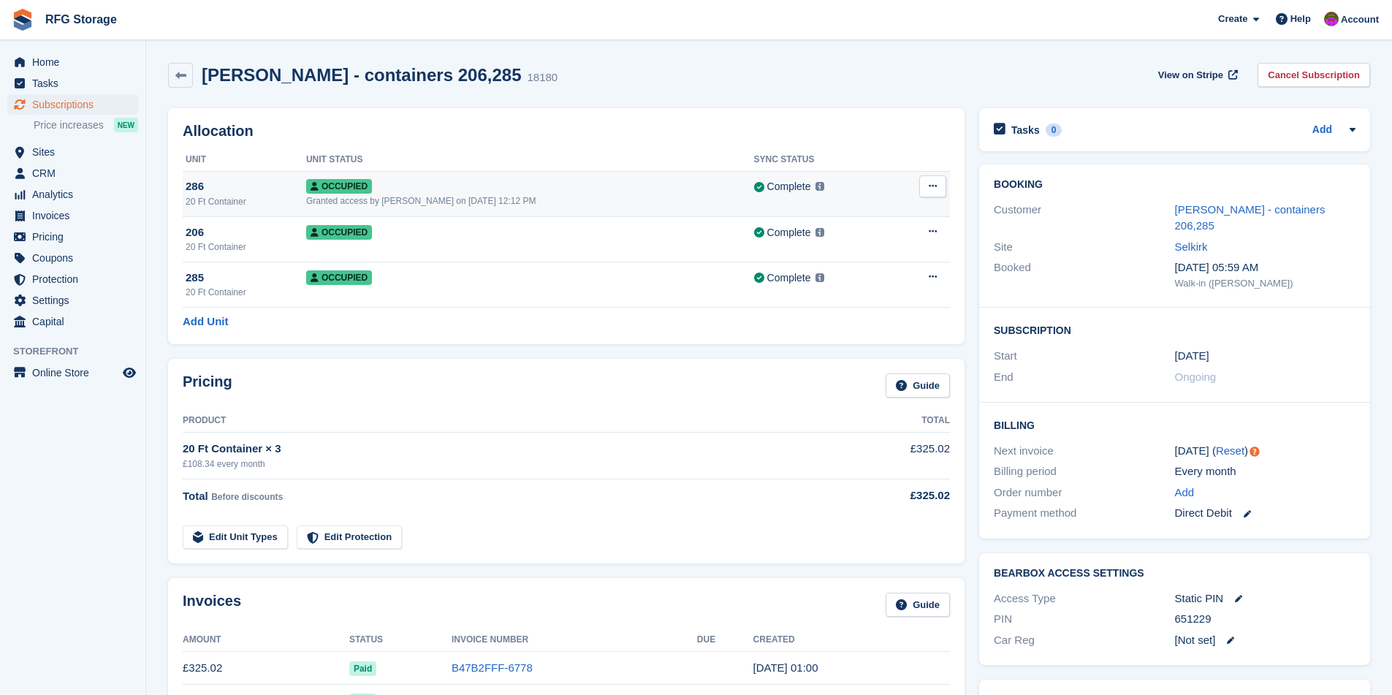
click at [928, 190] on icon at bounding box center [932, 185] width 8 height 9
click at [844, 250] on p "Deallocate" at bounding box center [875, 246] width 127 height 19
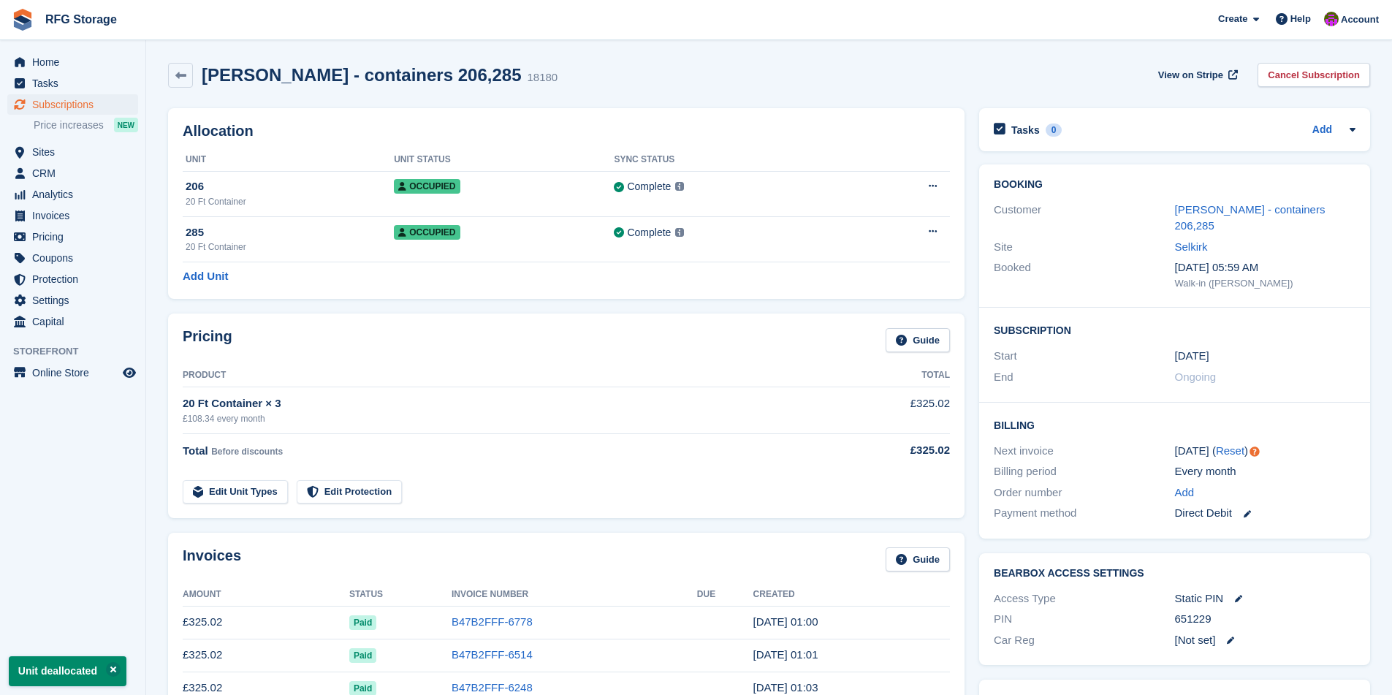
click at [261, 492] on link "Edit Unit Types" at bounding box center [235, 492] width 105 height 24
click at [230, 496] on link "Edit Unit Types" at bounding box center [235, 492] width 105 height 24
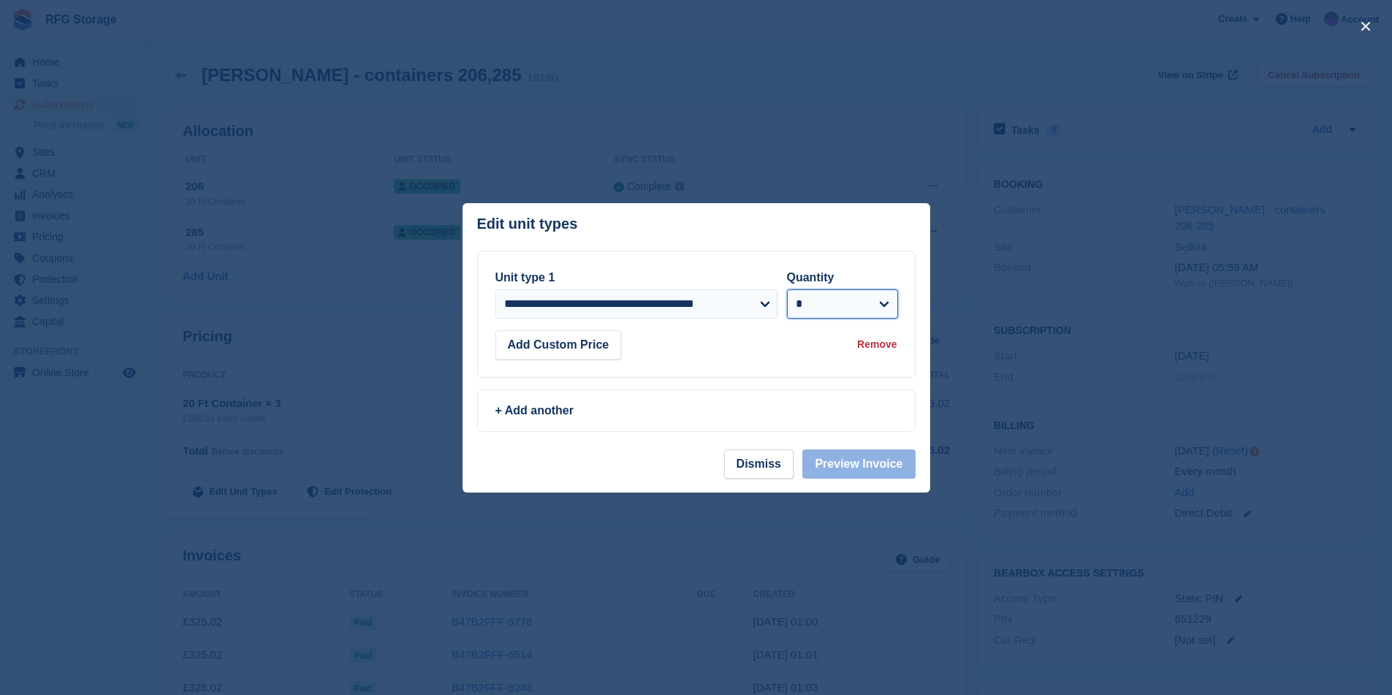
click at [886, 297] on select "* * * * * * * * * ** ** ** ** ** ** ** ** ** ** ** ** ** ** ** ** ** ** ** ** *…" at bounding box center [842, 303] width 111 height 29
select select "*"
click at [787, 289] on select "* * * * * * * * * ** ** ** ** ** ** ** ** ** ** ** ** ** ** ** ** ** ** ** ** *…" at bounding box center [842, 303] width 111 height 29
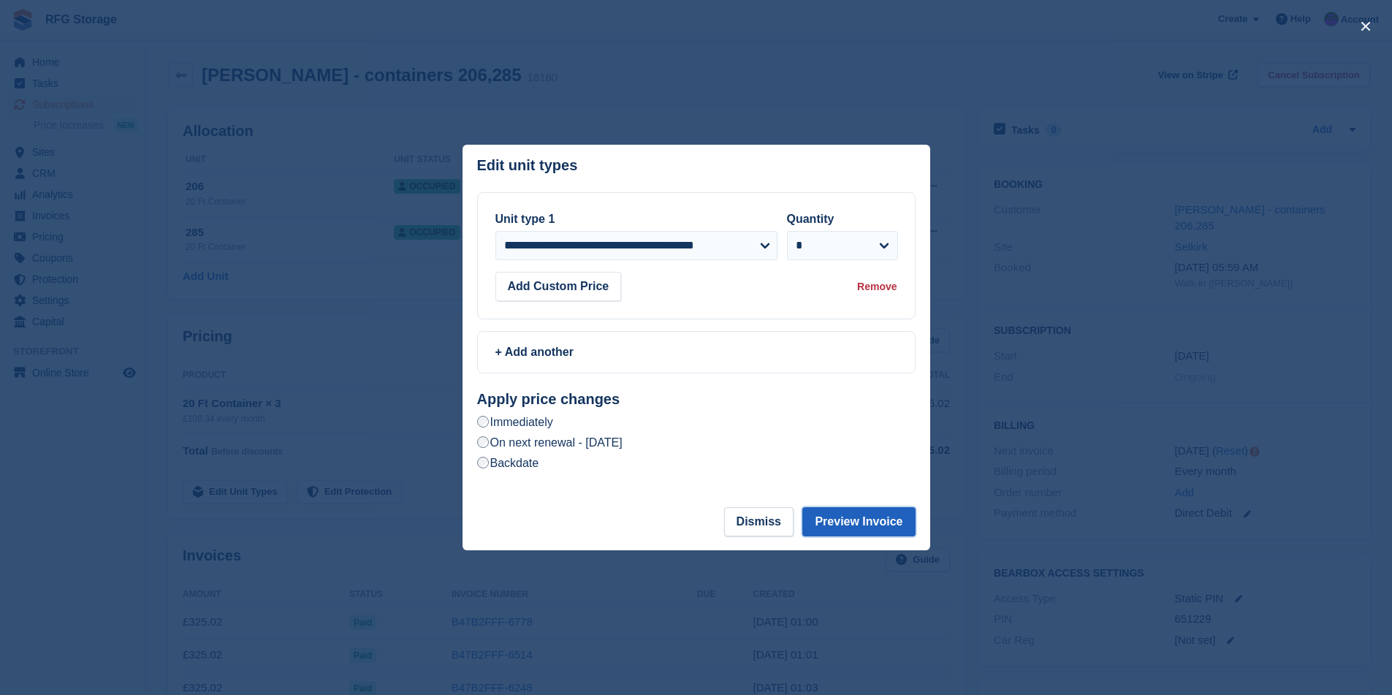
click at [874, 532] on button "Preview Invoice" at bounding box center [858, 521] width 112 height 29
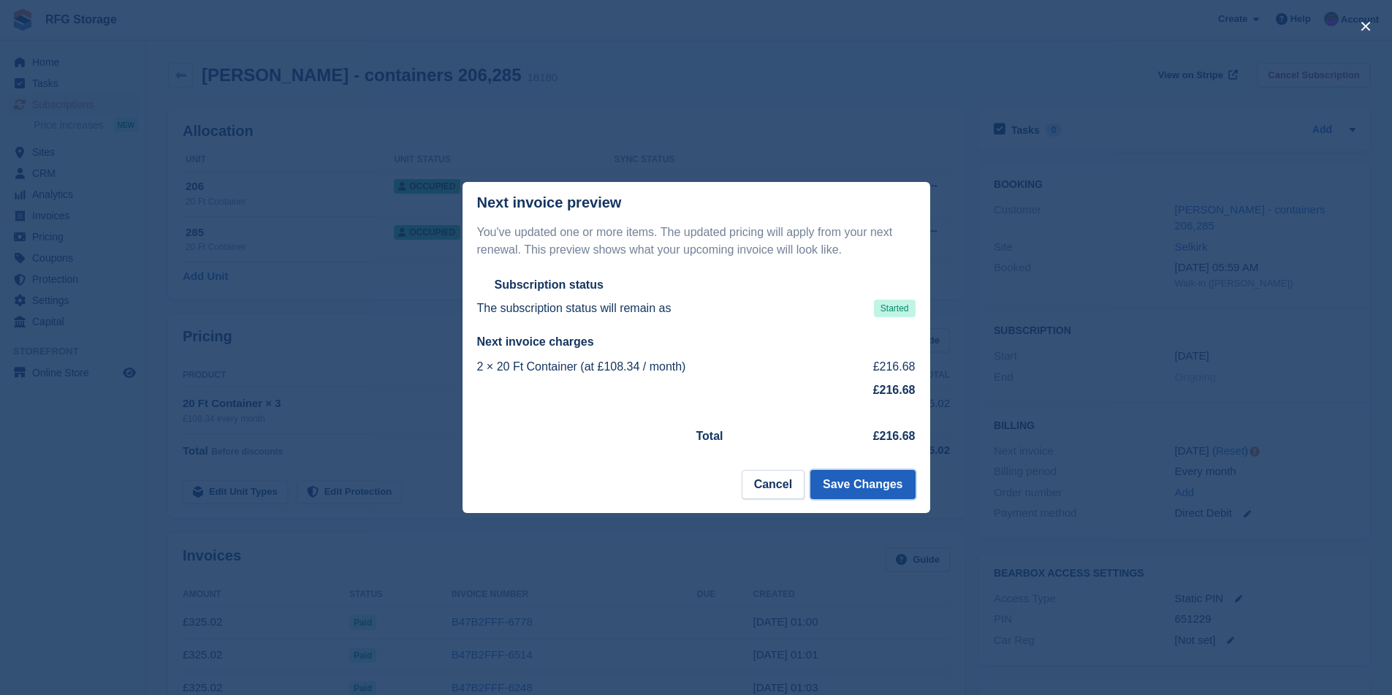
click at [855, 488] on button "Save Changes" at bounding box center [862, 484] width 104 height 29
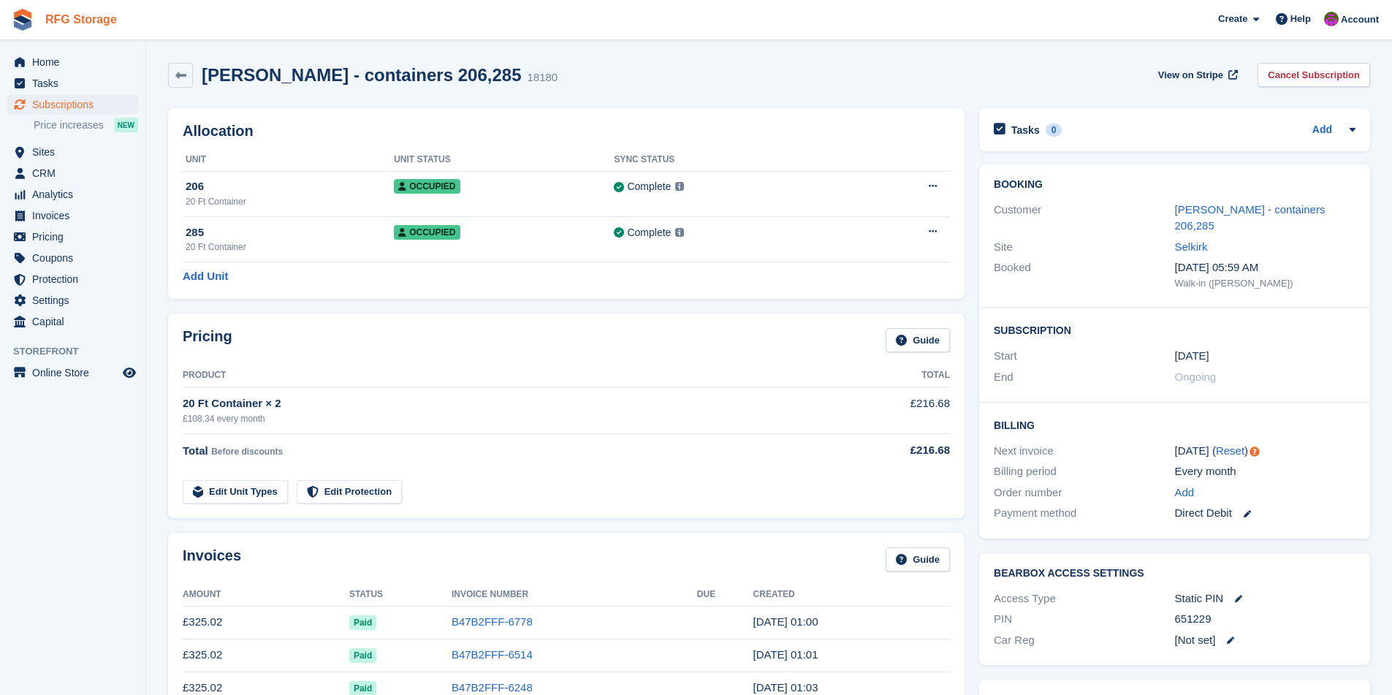
click at [54, 18] on link "RFG Storage" at bounding box center [80, 19] width 83 height 24
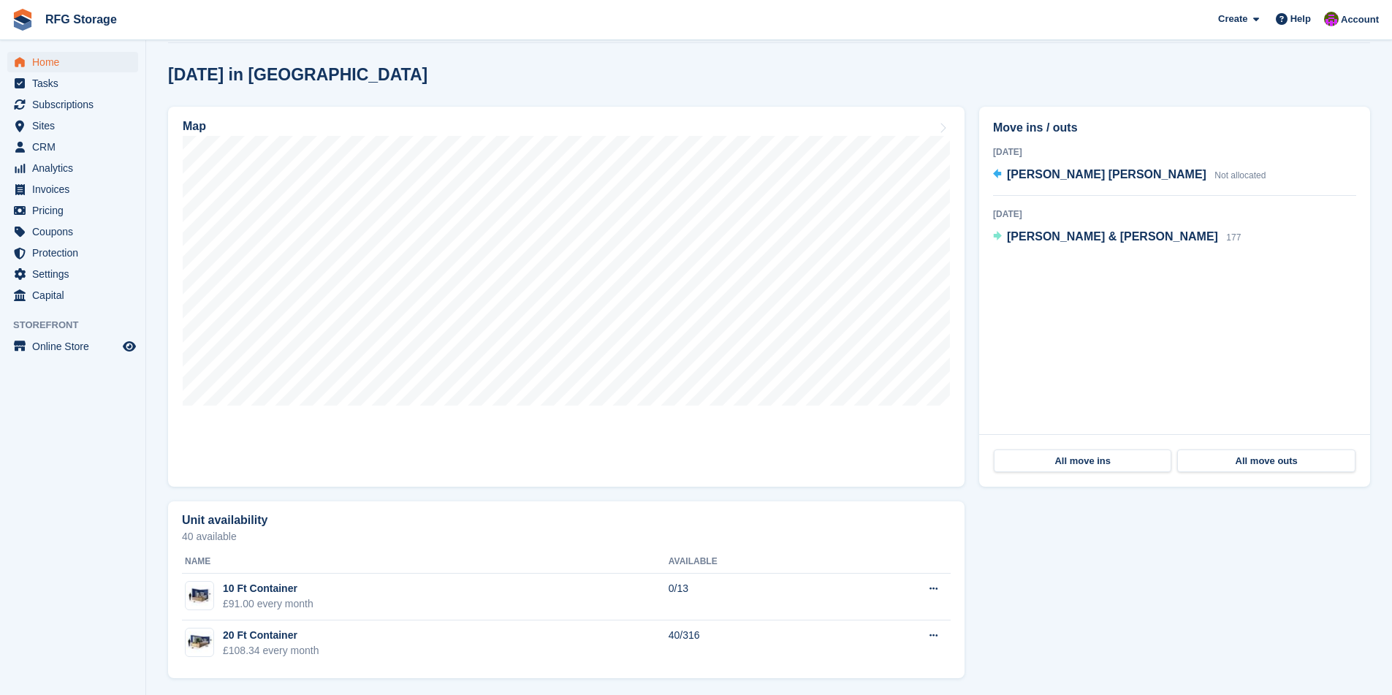
scroll to position [373, 0]
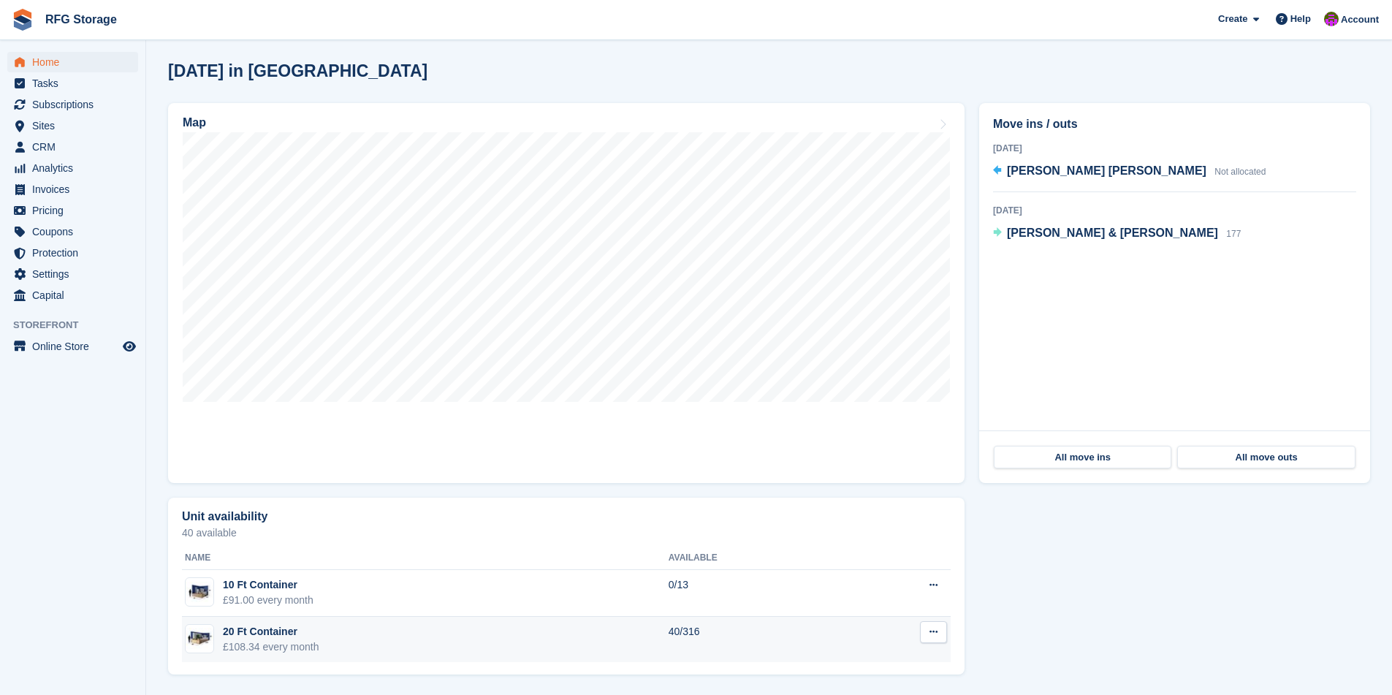
click at [365, 644] on td "20 Ft Container £108.34 every month" at bounding box center [425, 640] width 487 height 46
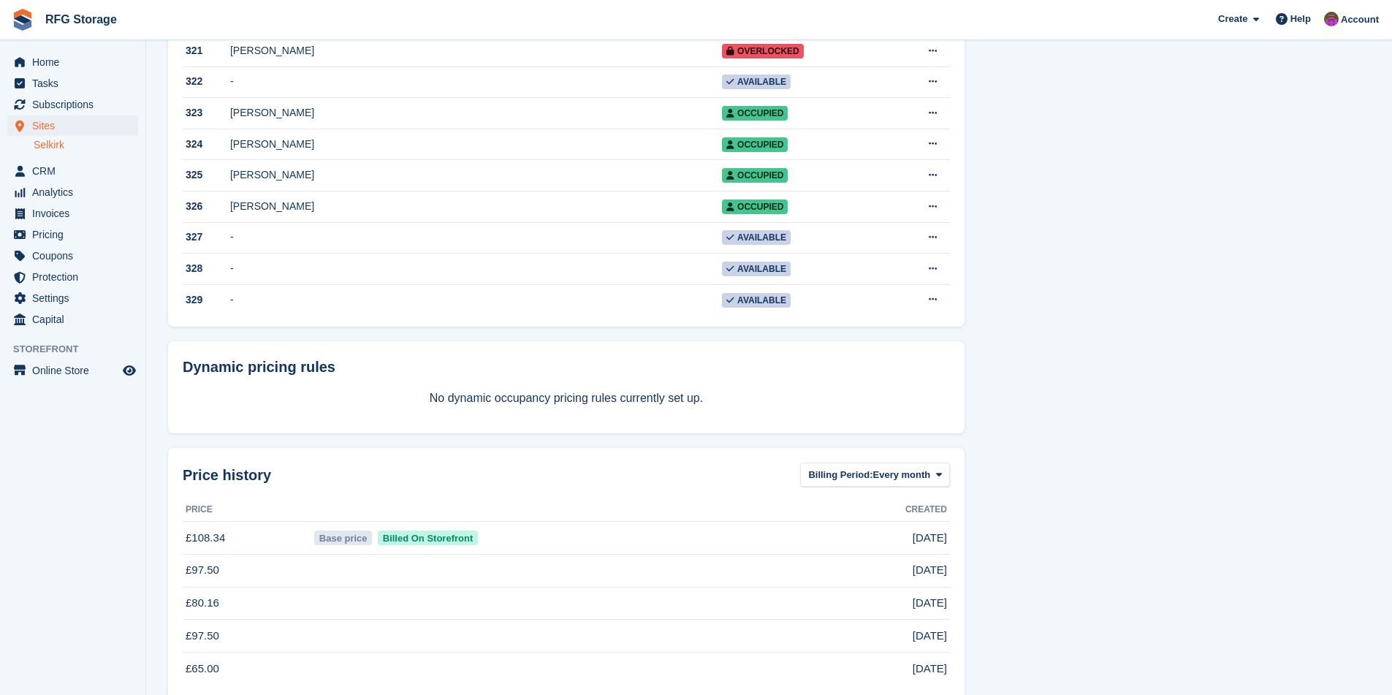
scroll to position [9811, 0]
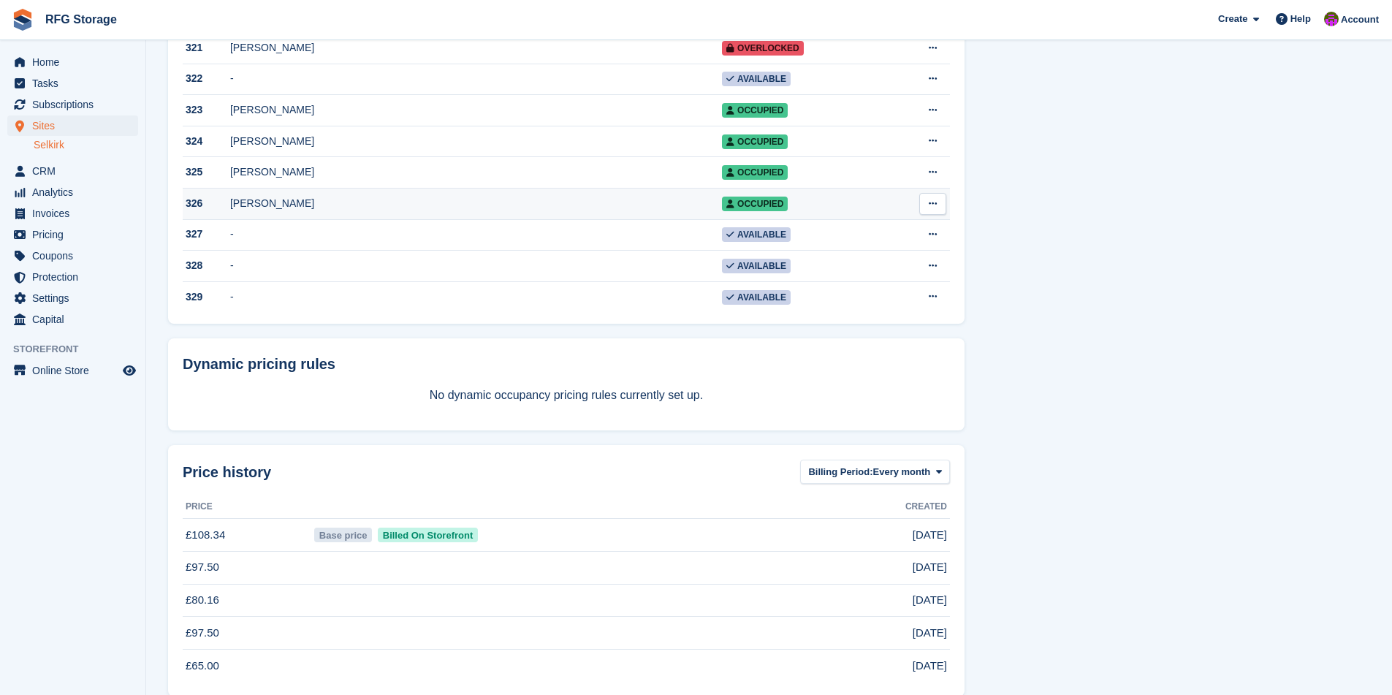
click at [297, 211] on div "Viv Walker" at bounding box center [476, 203] width 492 height 15
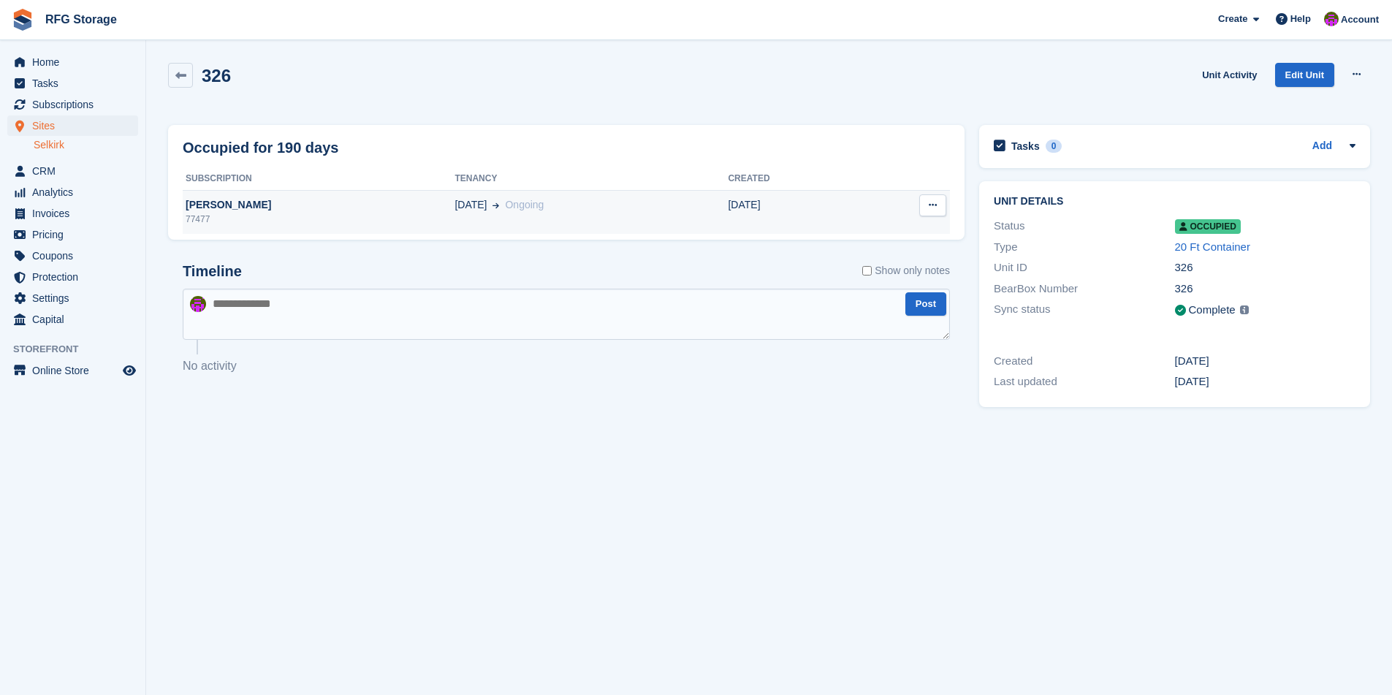
click at [487, 202] on span at bounding box center [493, 204] width 12 height 15
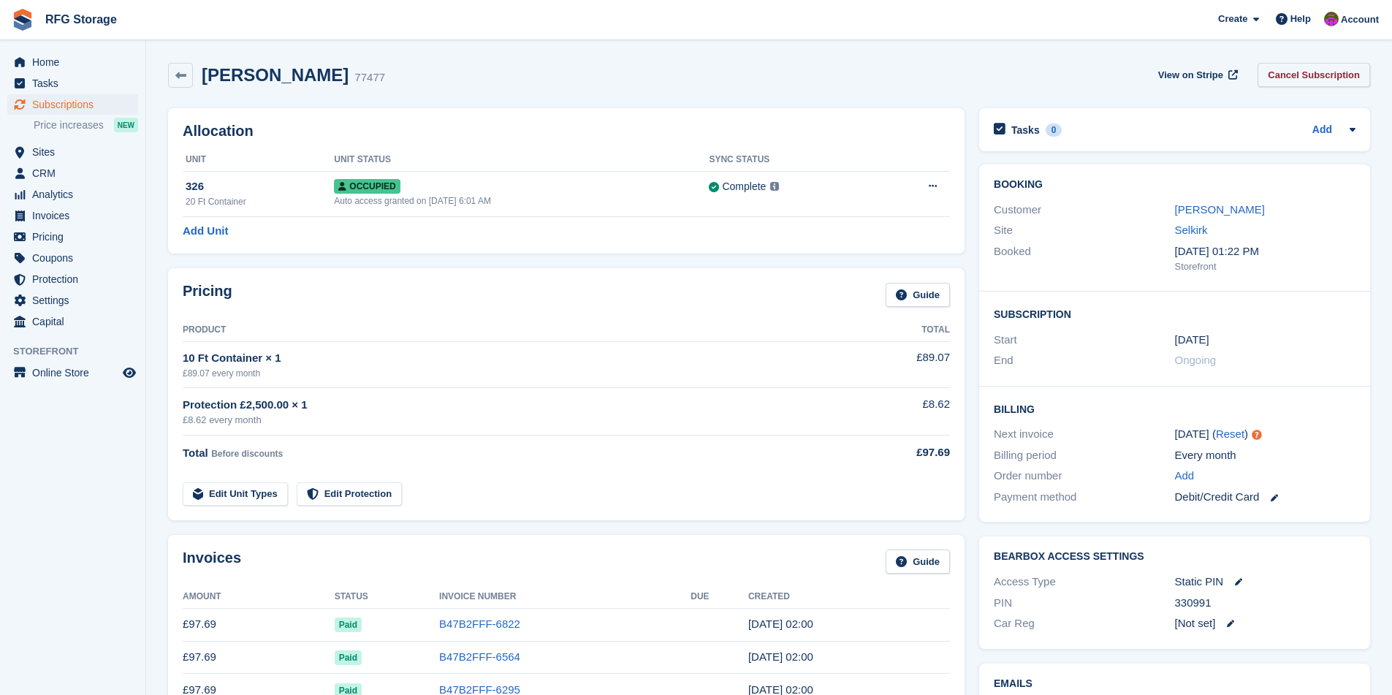
click at [1299, 70] on link "Cancel Subscription" at bounding box center [1313, 75] width 112 height 24
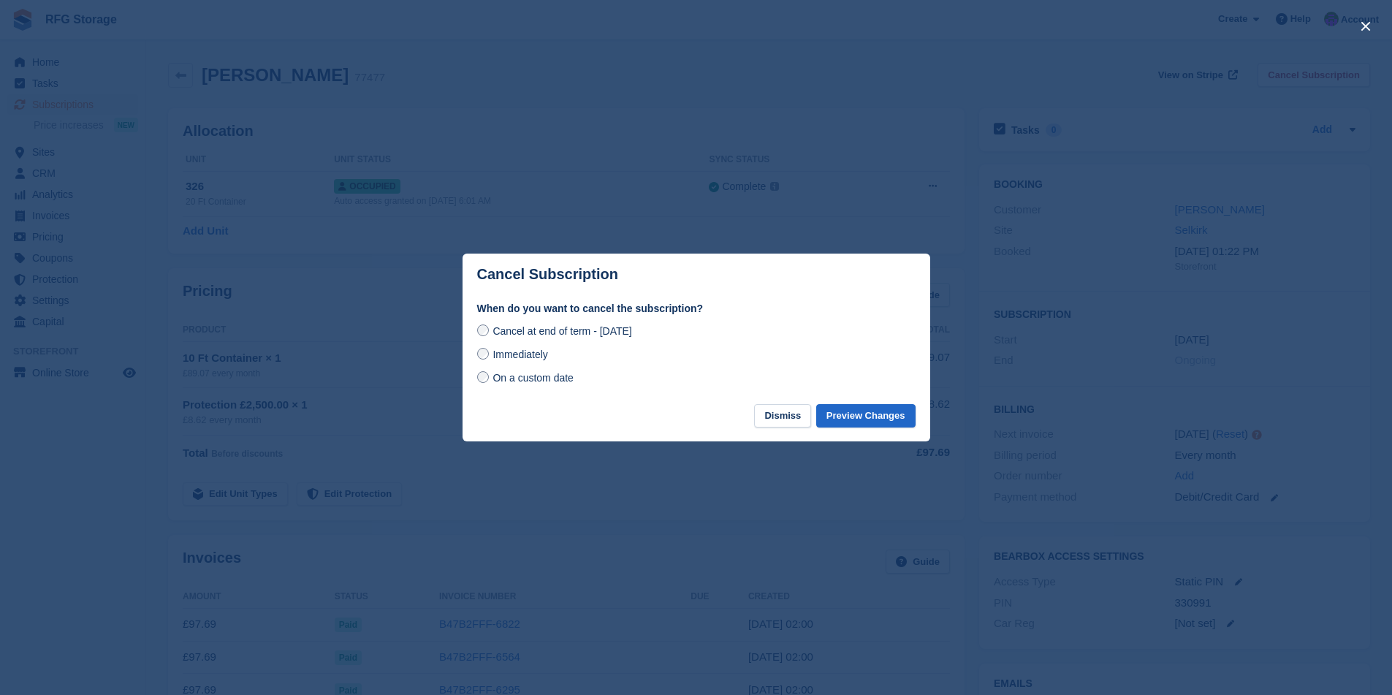
click at [481, 359] on label "Immediately" at bounding box center [512, 353] width 71 height 15
click at [871, 425] on button "Preview Changes" at bounding box center [865, 416] width 99 height 24
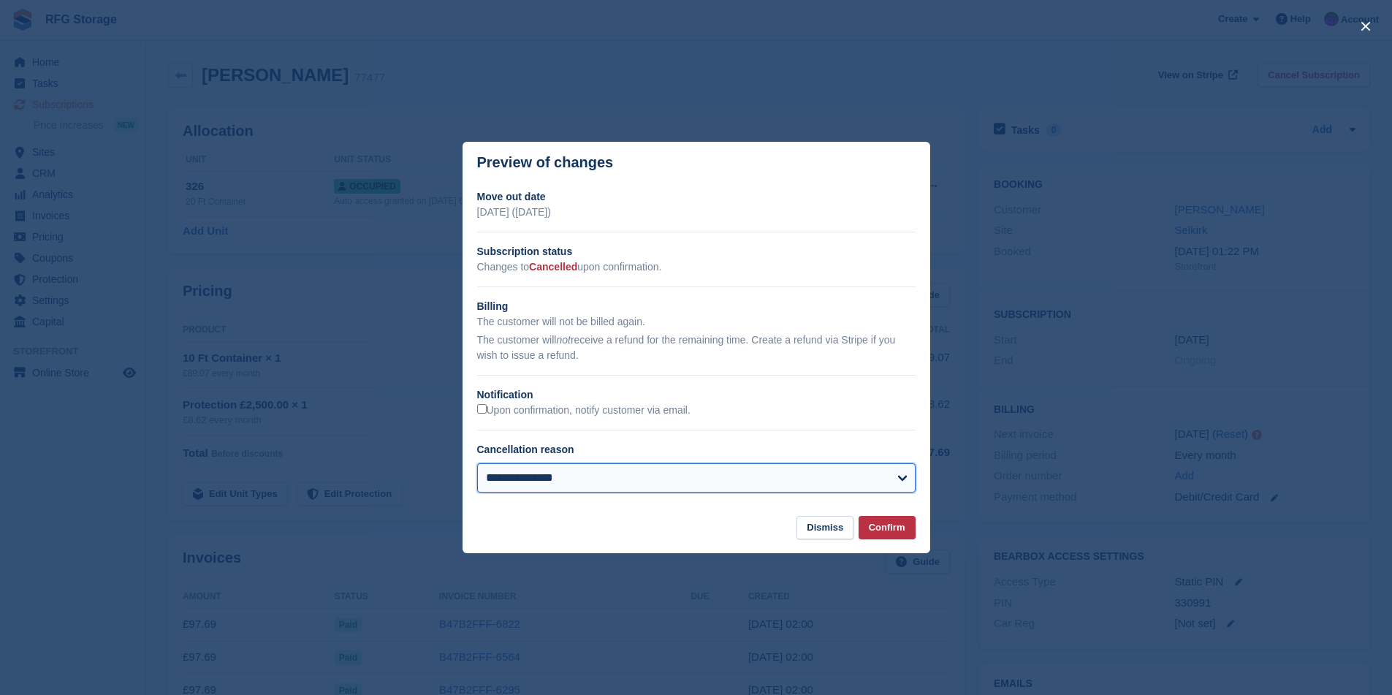
click at [708, 482] on select "**********" at bounding box center [696, 477] width 438 height 29
select select "**********"
click at [477, 463] on select "**********" at bounding box center [696, 477] width 438 height 29
click at [903, 527] on button "Confirm" at bounding box center [886, 528] width 57 height 24
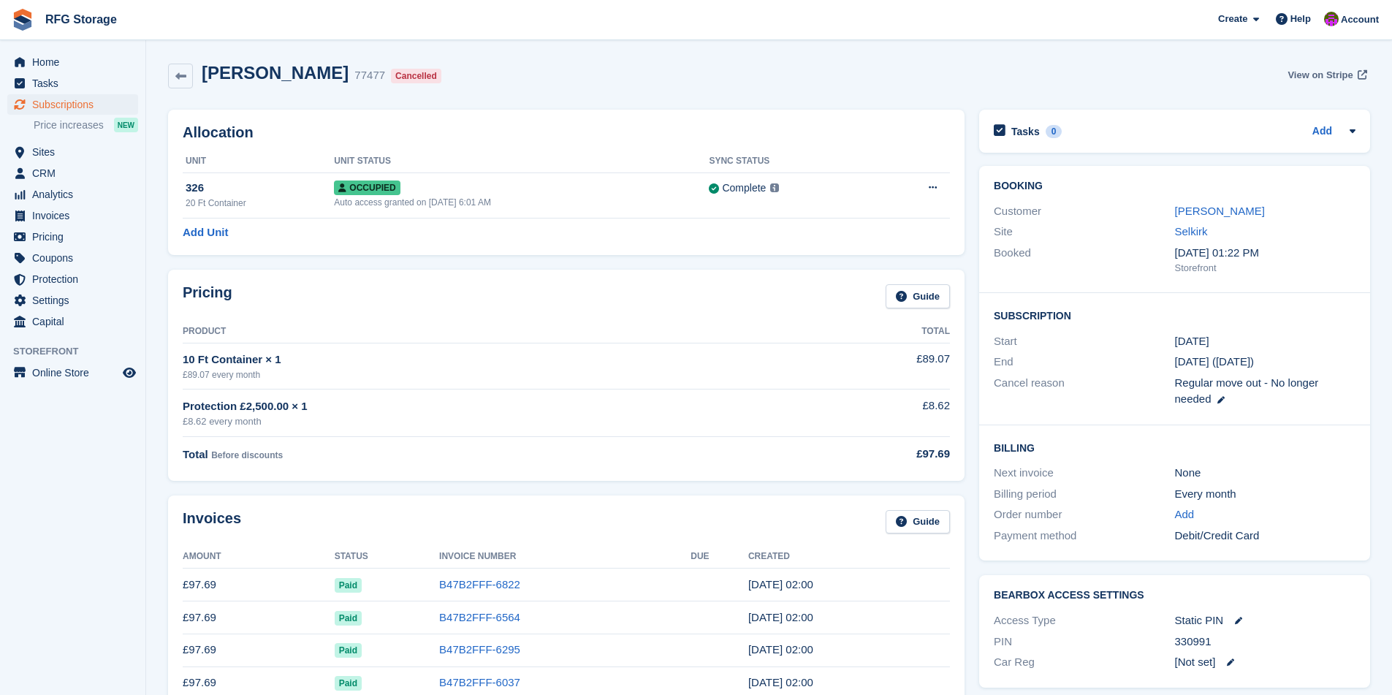
click at [1318, 74] on span "View on Stripe" at bounding box center [1319, 75] width 65 height 15
click at [942, 188] on button at bounding box center [932, 188] width 27 height 22
click at [828, 255] on p "Deallocate" at bounding box center [875, 247] width 127 height 19
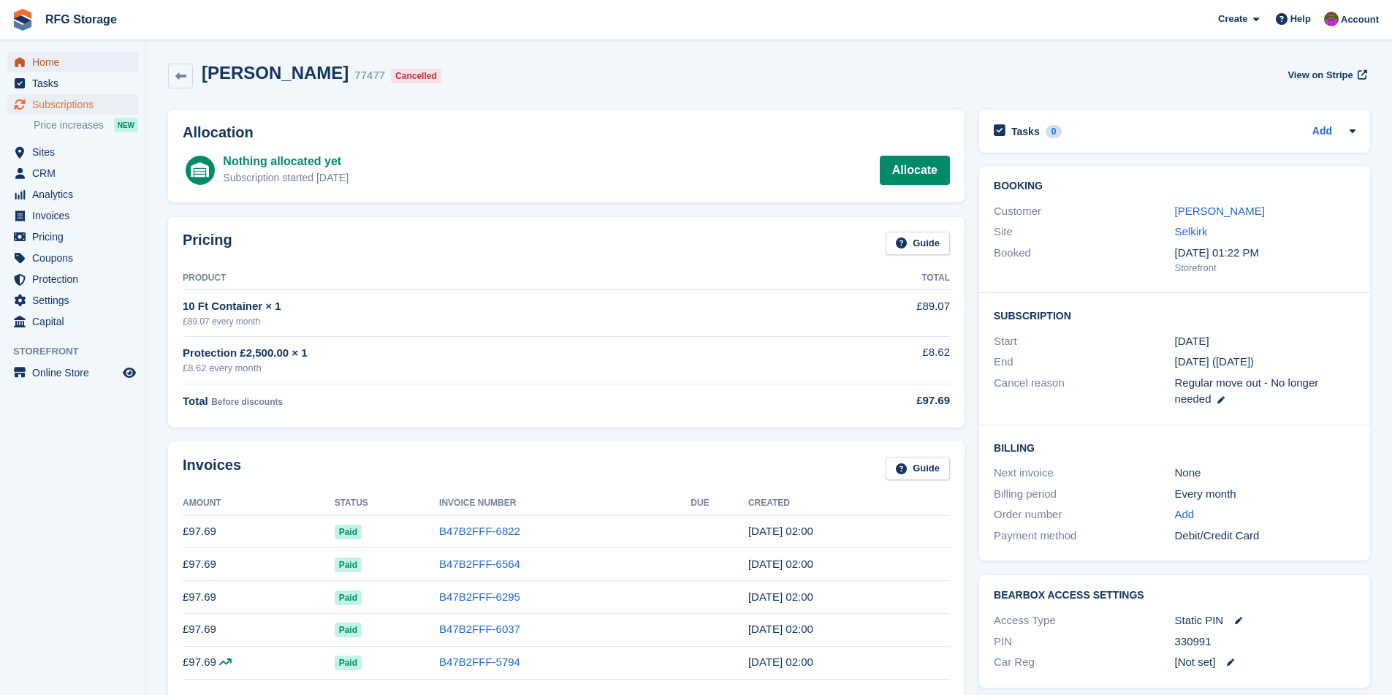
click at [45, 69] on span "Home" at bounding box center [76, 62] width 88 height 20
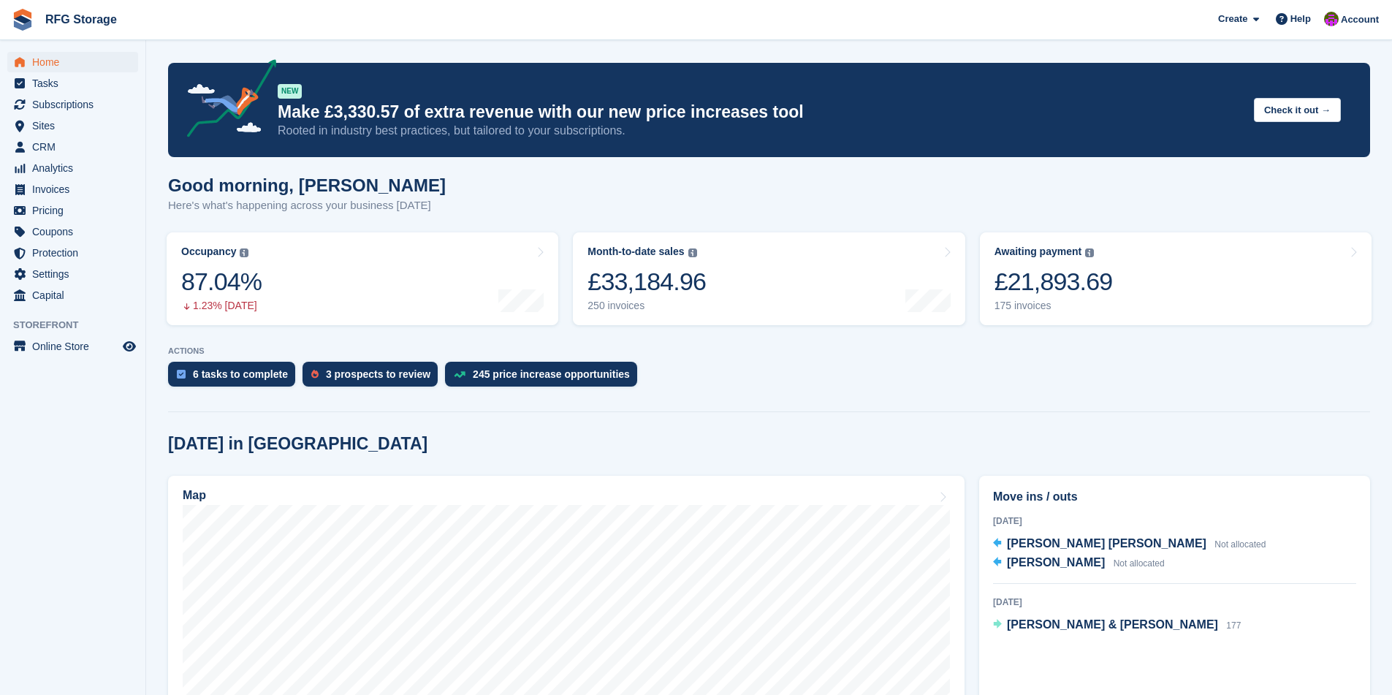
click at [23, 17] on img at bounding box center [23, 20] width 22 height 22
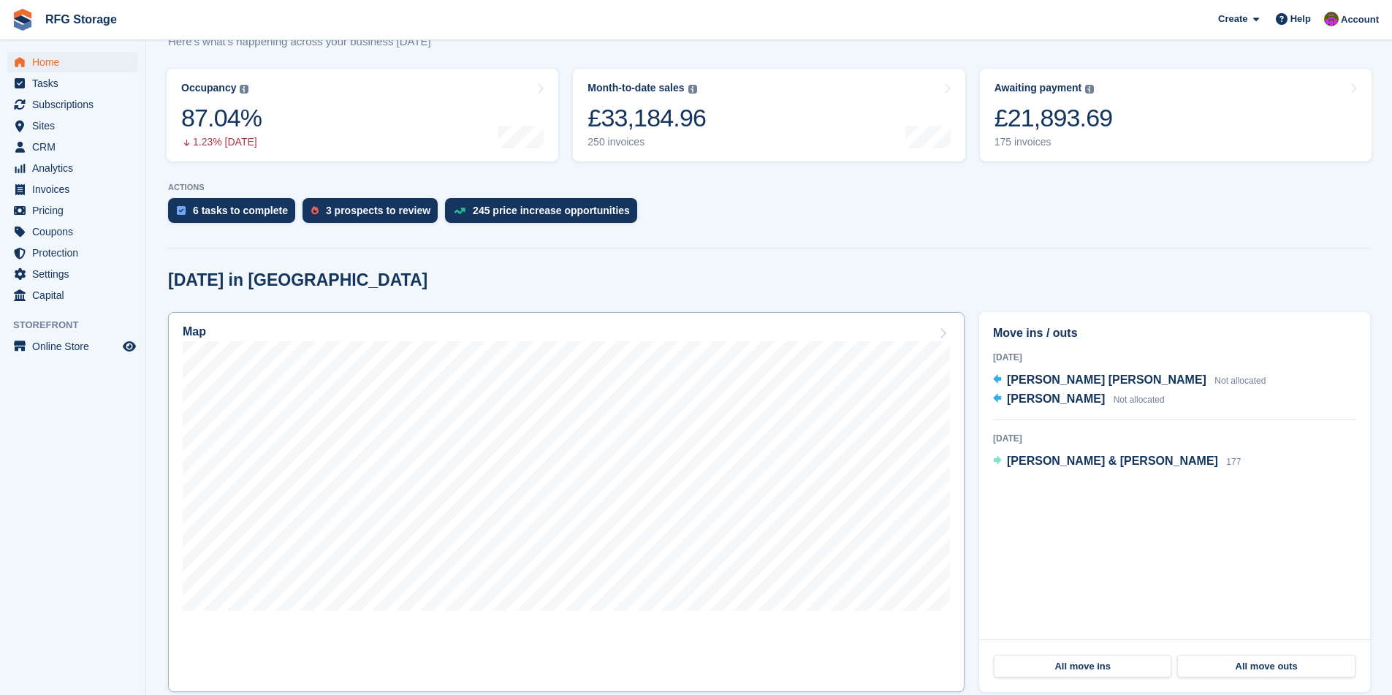
scroll to position [373, 0]
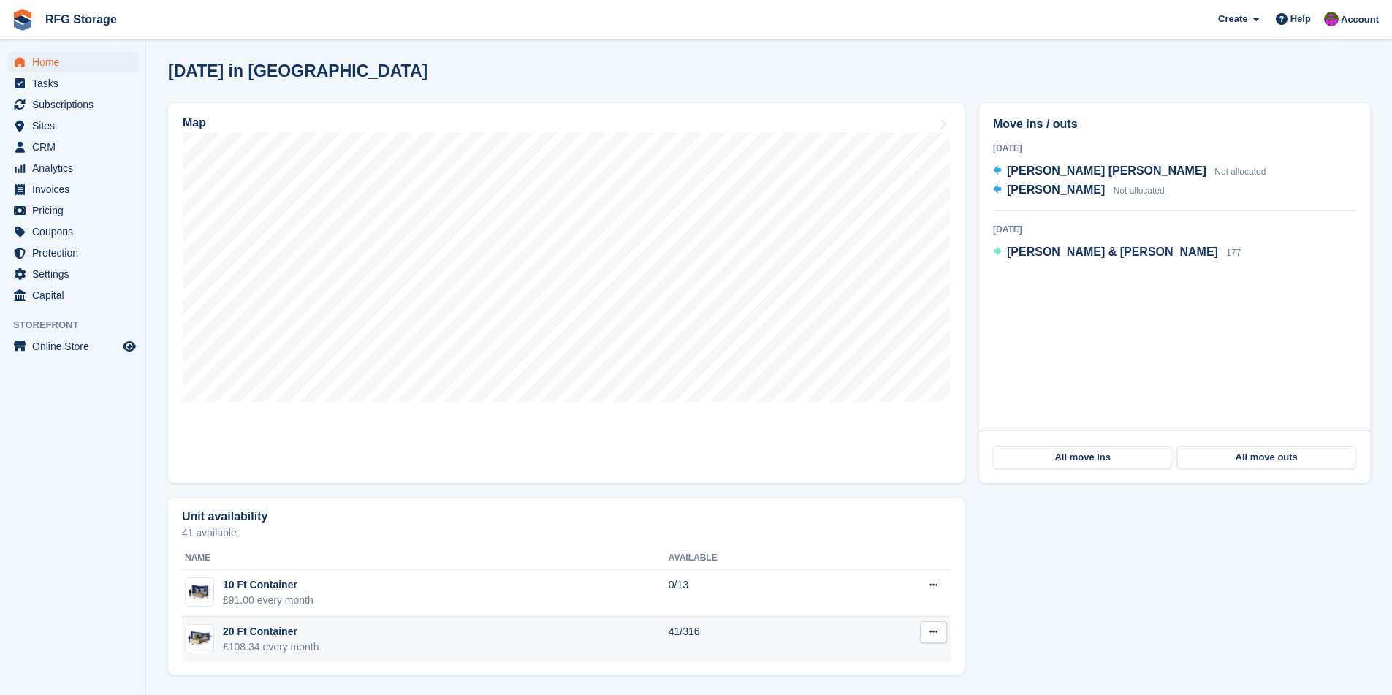
click at [253, 644] on div "£108.34 every month" at bounding box center [271, 646] width 96 height 15
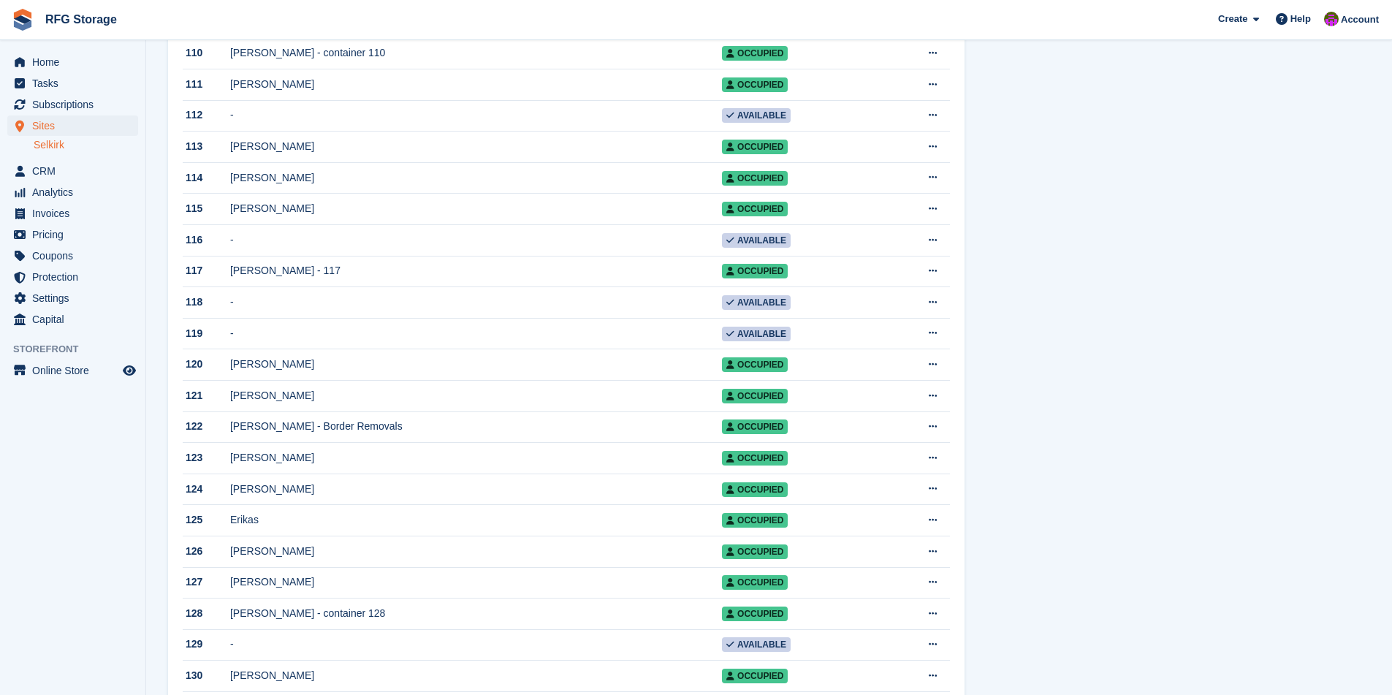
scroll to position [3658, 0]
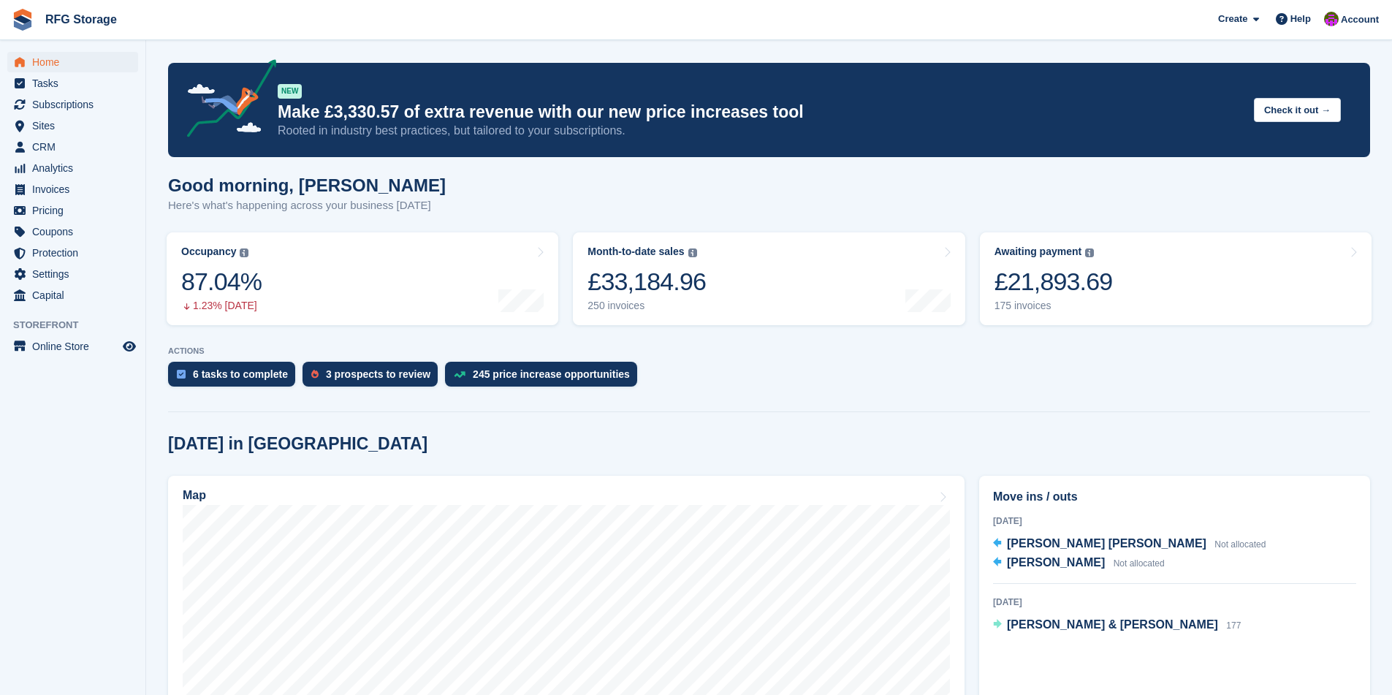
scroll to position [373, 0]
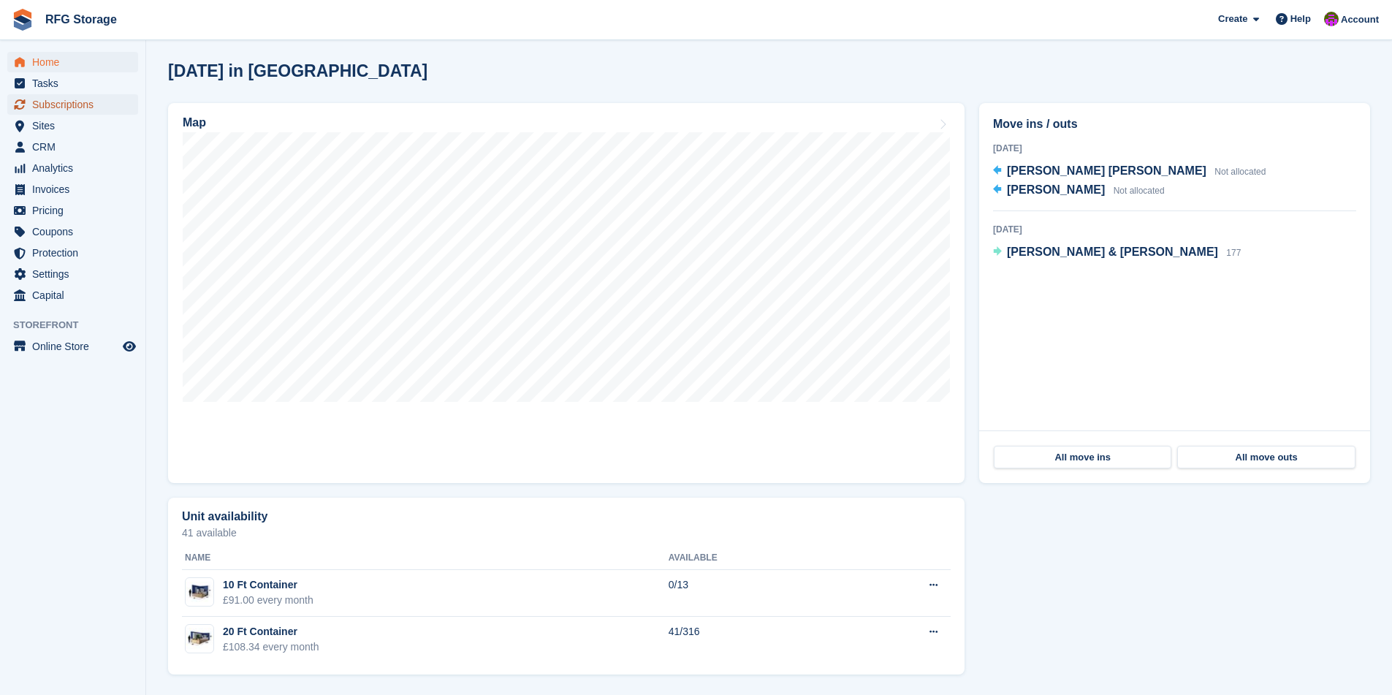
click at [72, 100] on span "Subscriptions" at bounding box center [76, 104] width 88 height 20
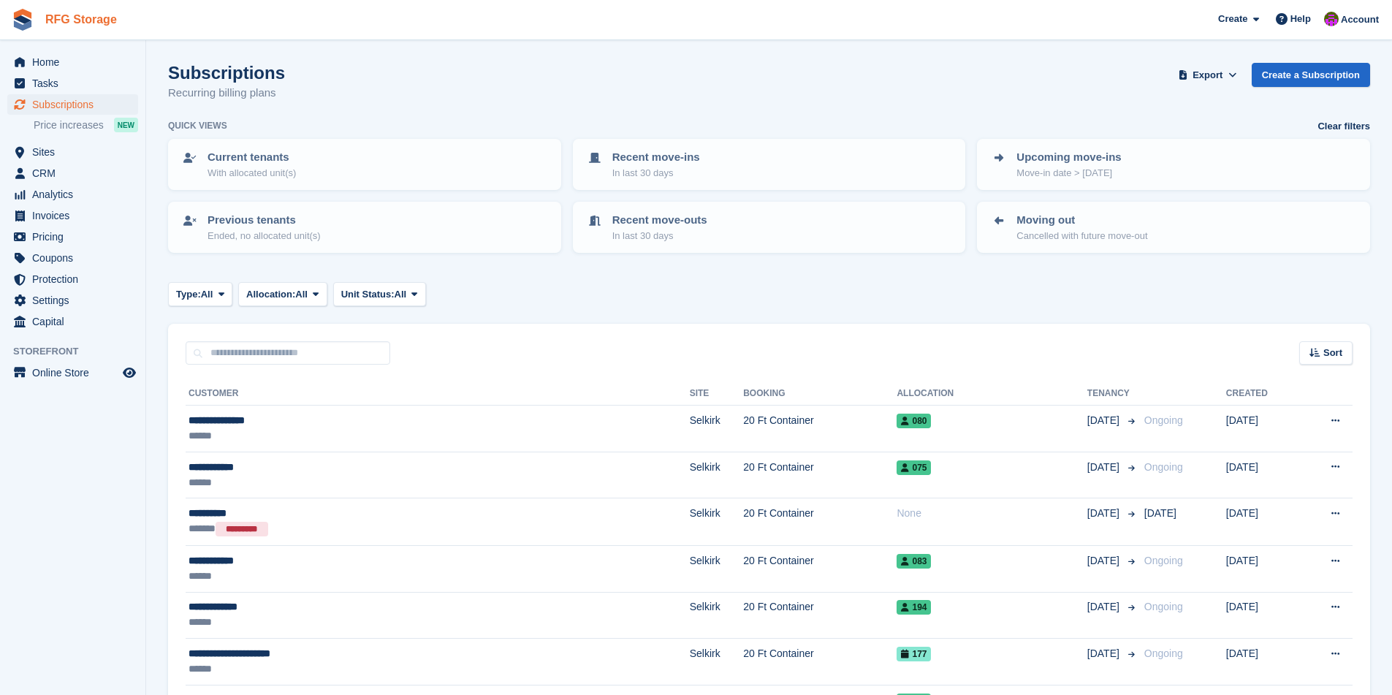
click at [53, 17] on link "RFG Storage" at bounding box center [80, 19] width 83 height 24
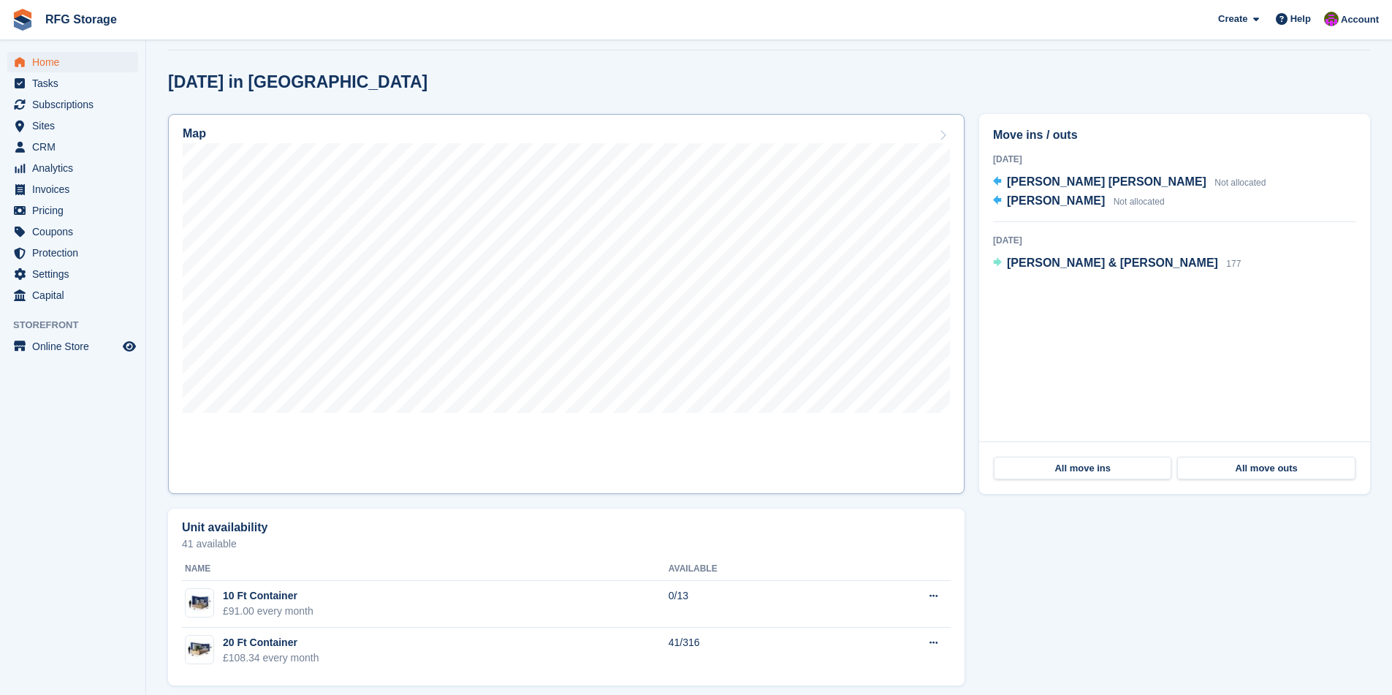
scroll to position [373, 0]
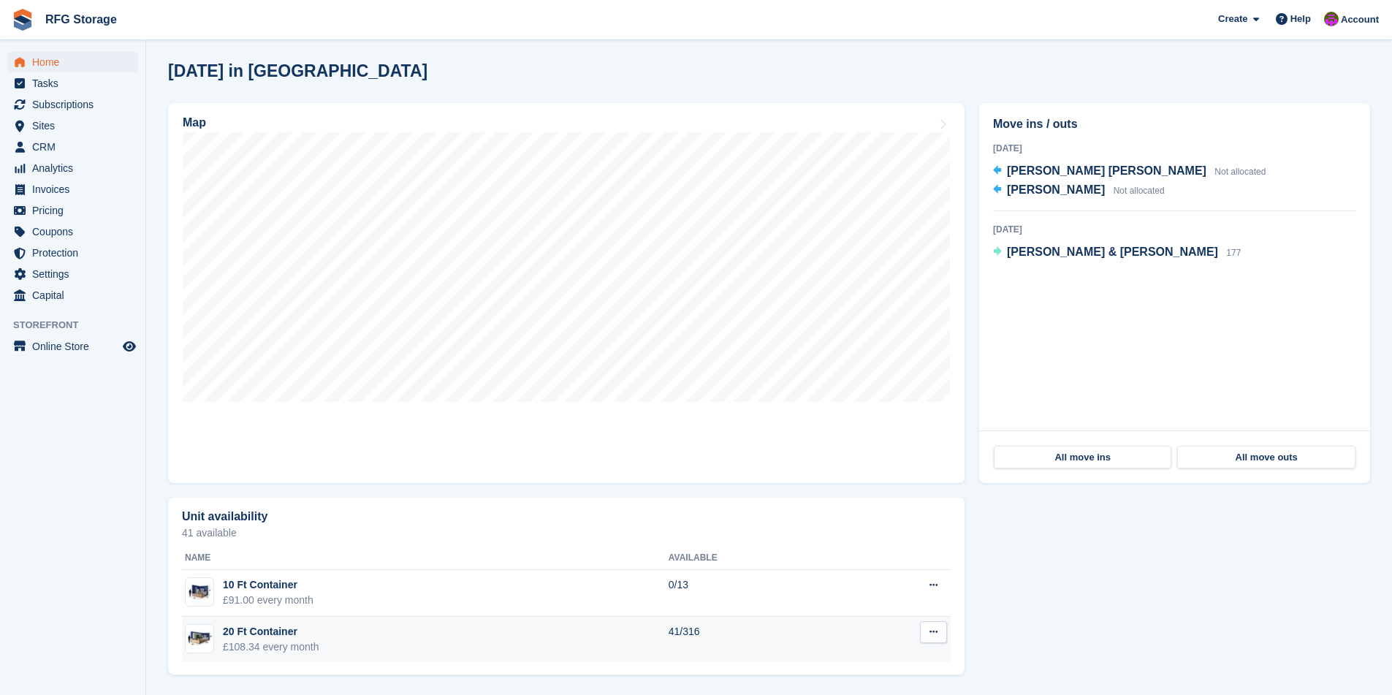
click at [459, 644] on td "20 Ft Container £108.34 every month" at bounding box center [425, 640] width 487 height 46
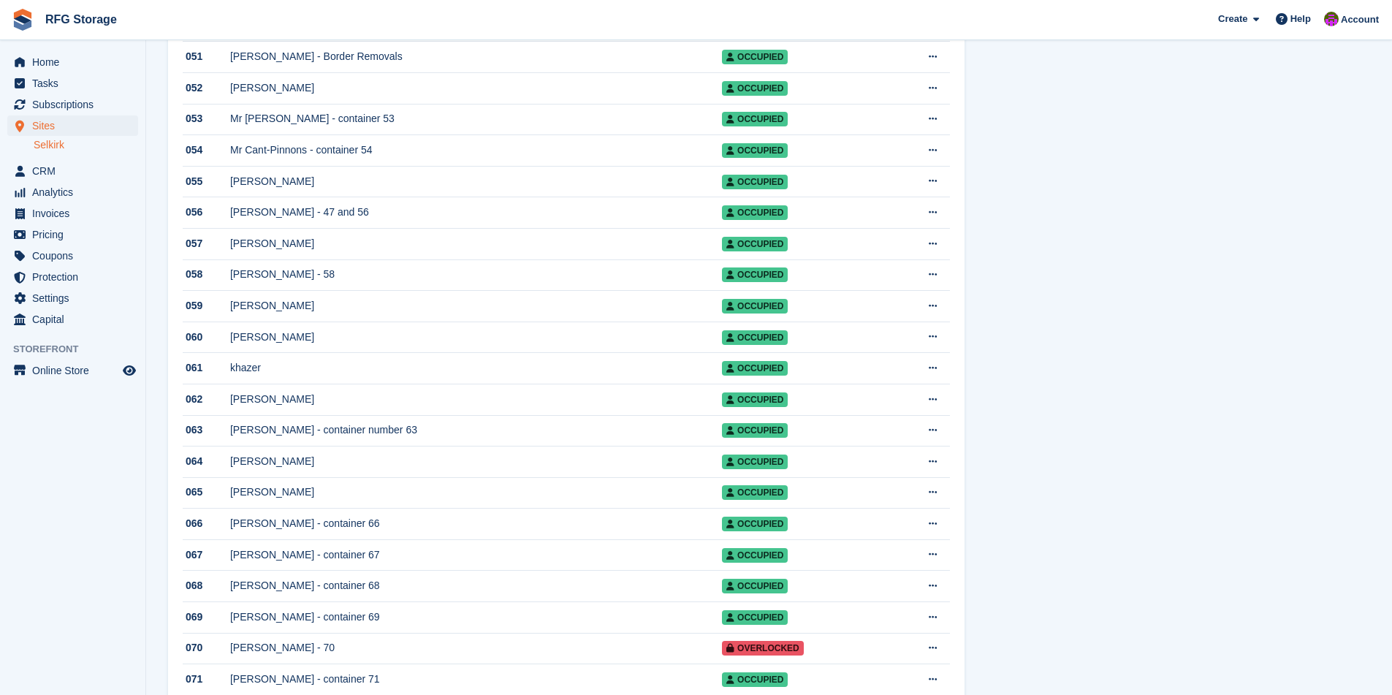
scroll to position [1977, 0]
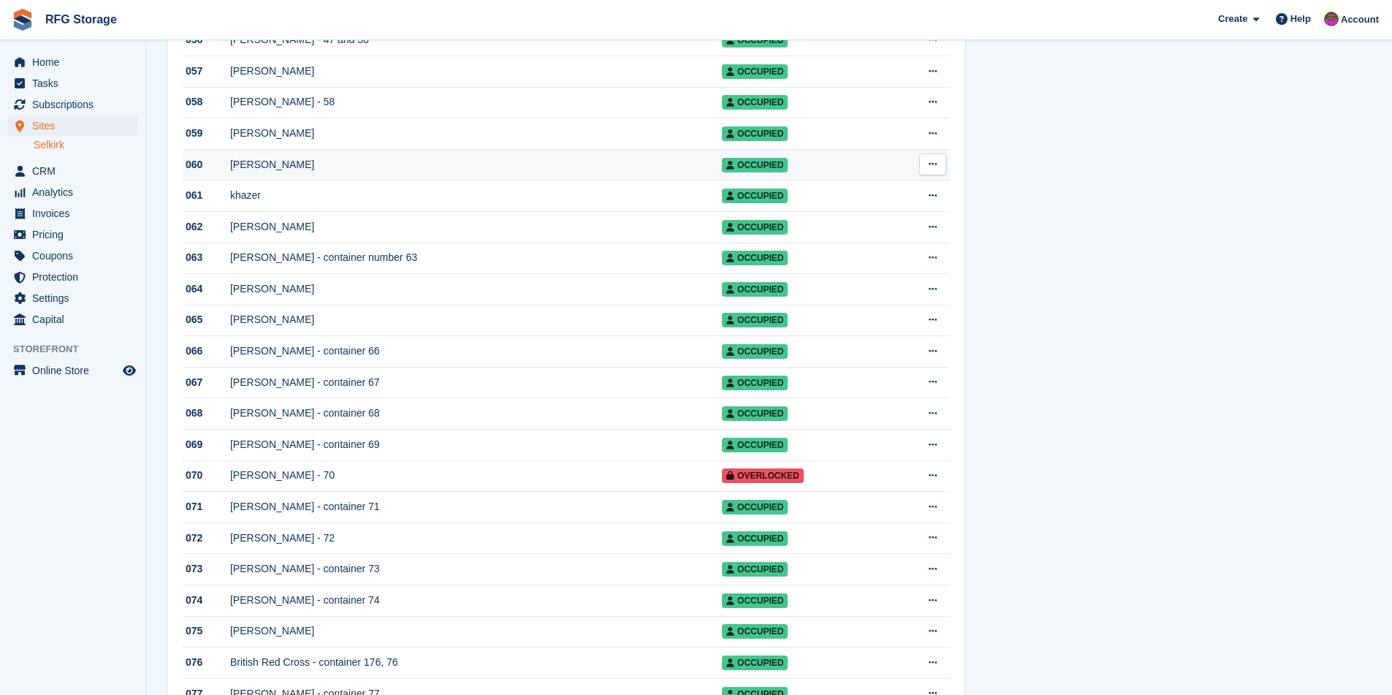
click at [264, 180] on td "[PERSON_NAME]" at bounding box center [476, 164] width 492 height 31
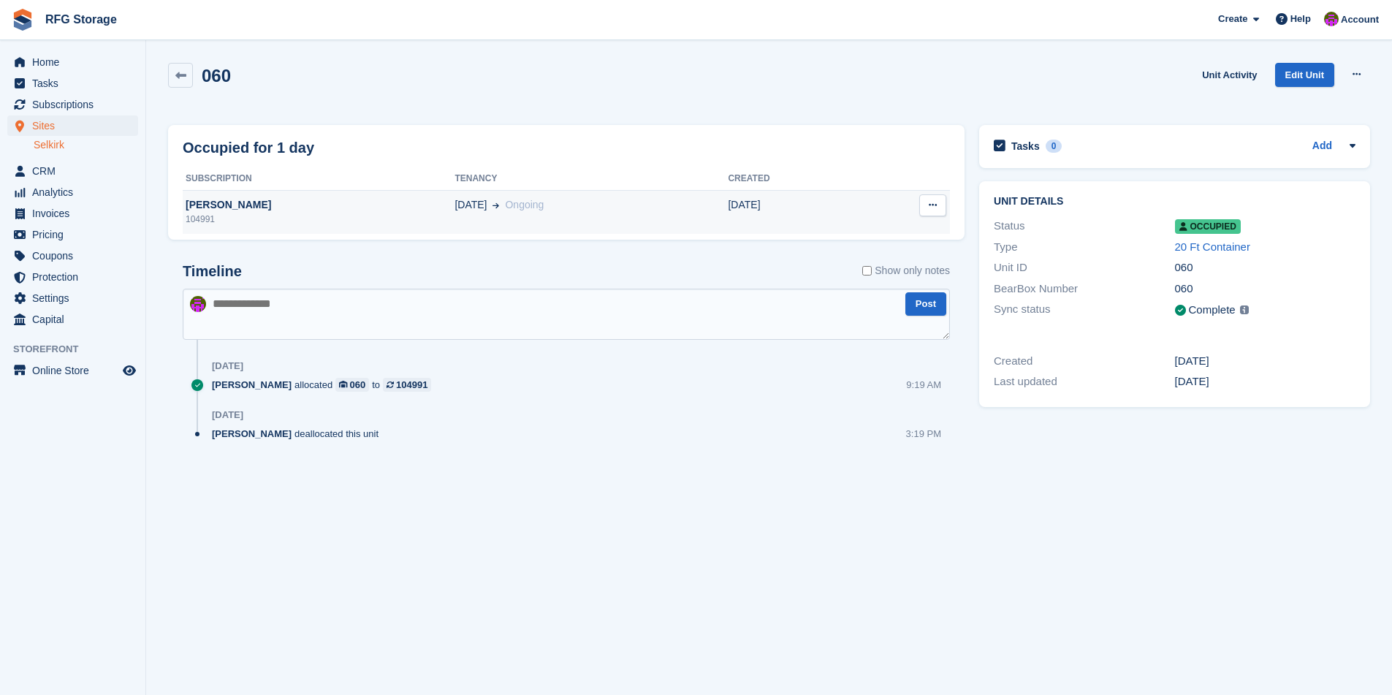
click at [550, 216] on td "29 Sep Ongoing" at bounding box center [590, 212] width 273 height 44
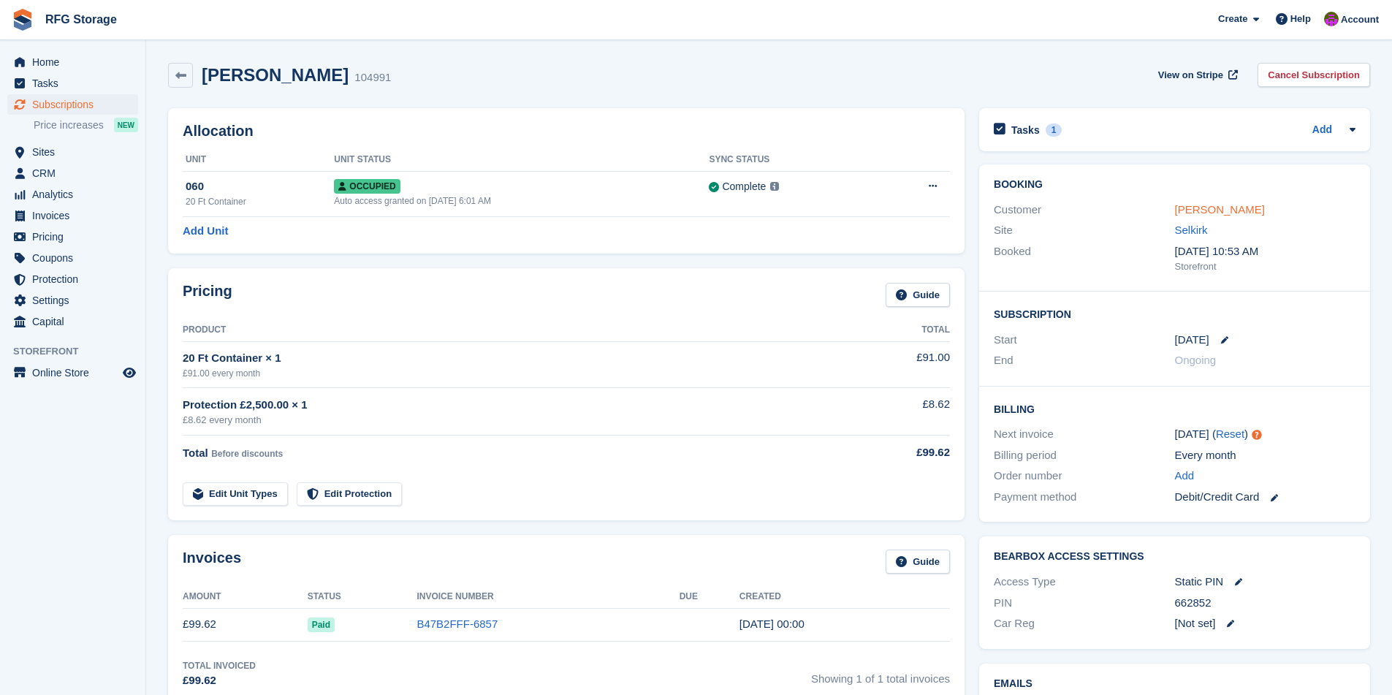
click at [1200, 214] on link "[PERSON_NAME]" at bounding box center [1220, 209] width 90 height 12
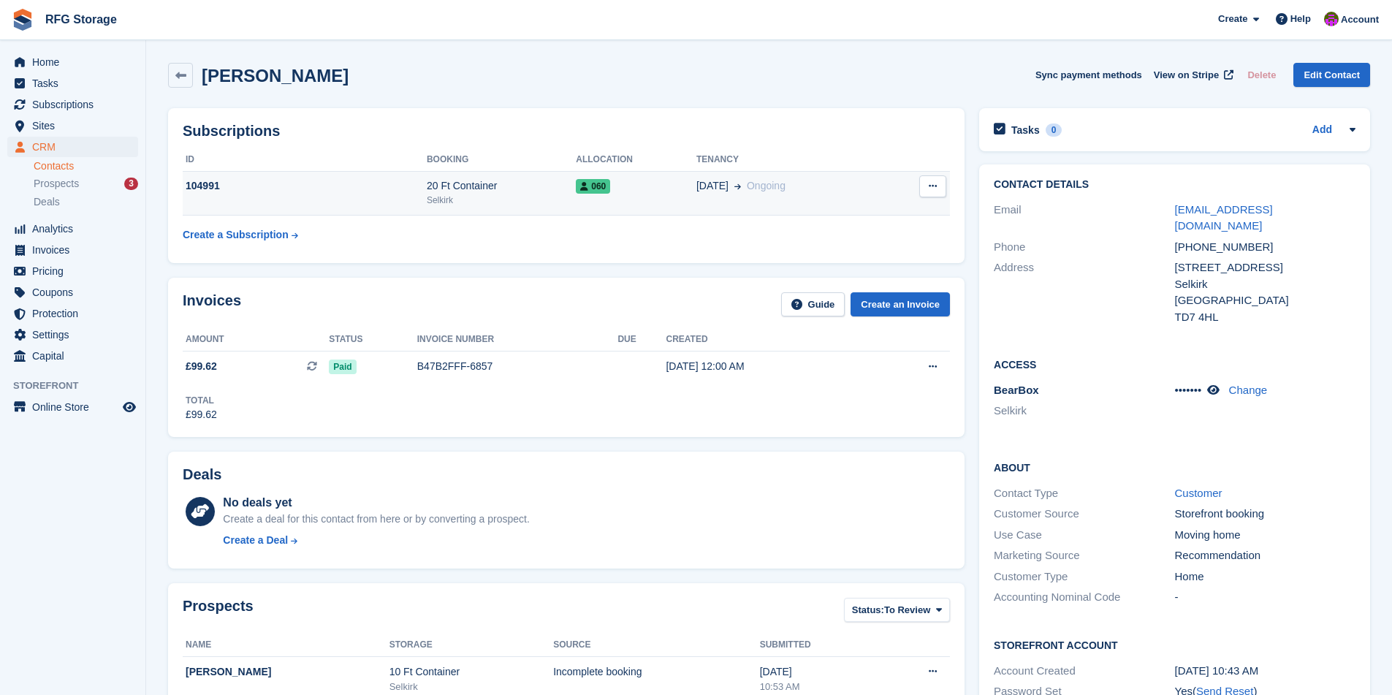
click at [787, 189] on div "[DATE] Ongoing" at bounding box center [790, 185] width 188 height 15
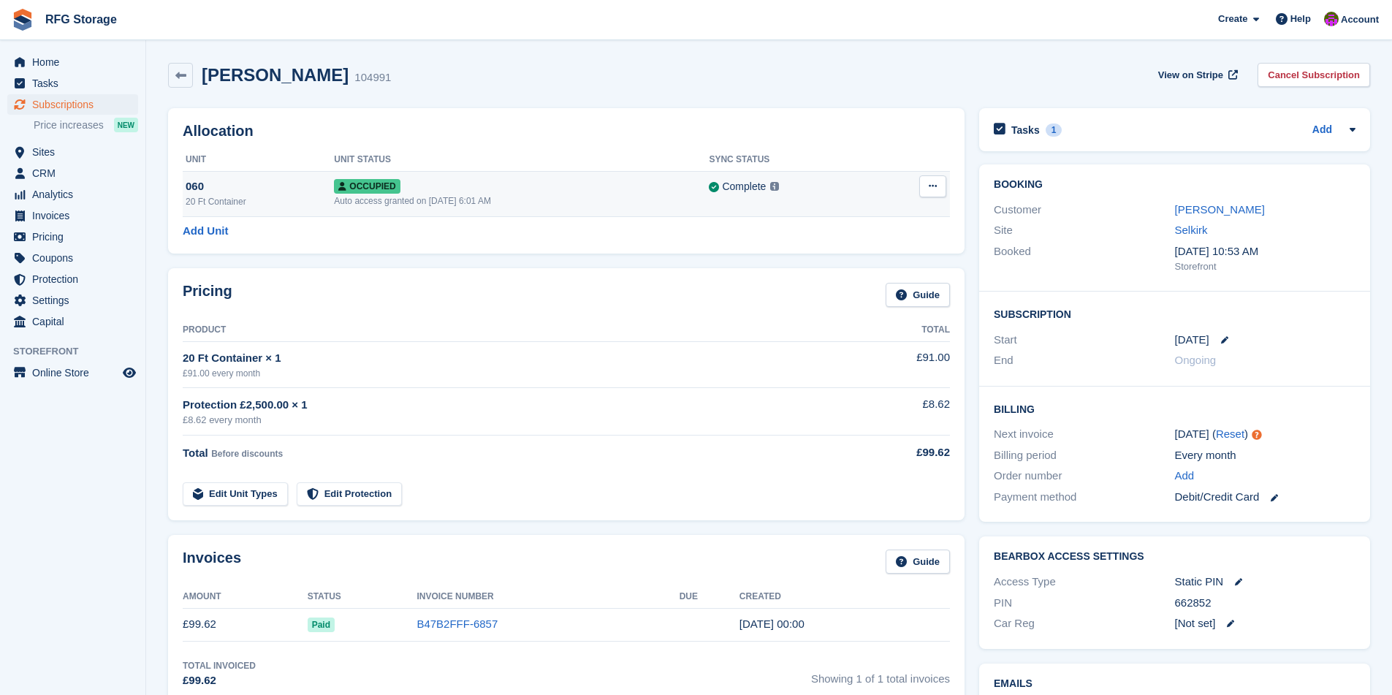
click at [938, 189] on button at bounding box center [932, 186] width 27 height 22
click at [851, 251] on p "Deallocate" at bounding box center [875, 246] width 127 height 19
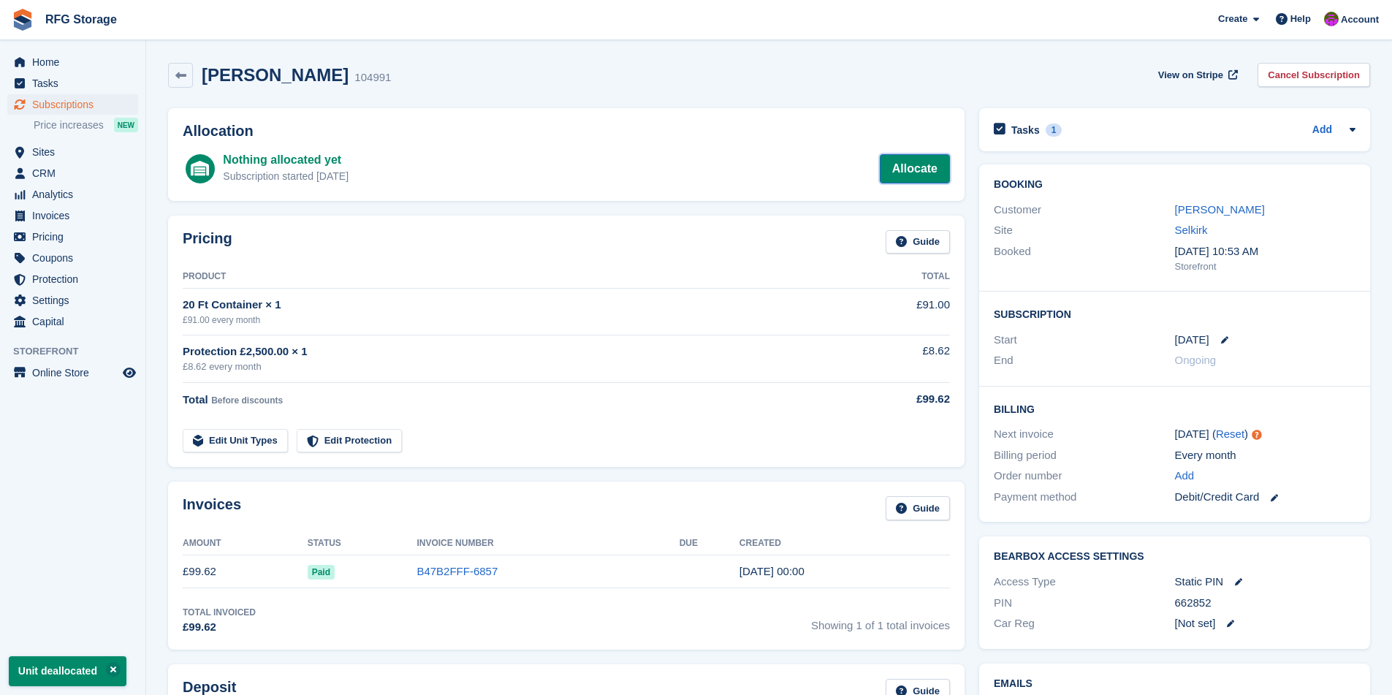
click at [907, 164] on link "Allocate" at bounding box center [915, 168] width 70 height 29
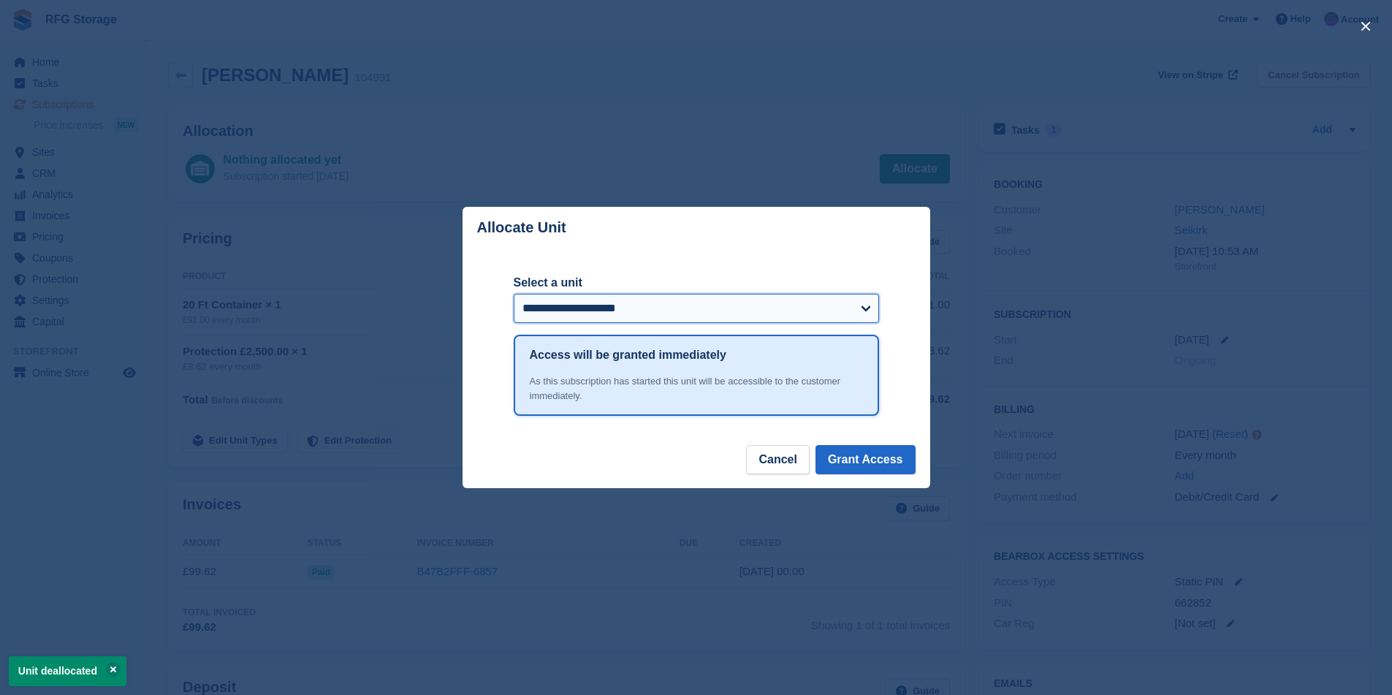
click at [817, 297] on select "**********" at bounding box center [696, 308] width 365 height 29
select select "*****"
click at [514, 294] on select "**********" at bounding box center [696, 308] width 365 height 29
click at [850, 454] on button "Grant Access" at bounding box center [865, 459] width 100 height 29
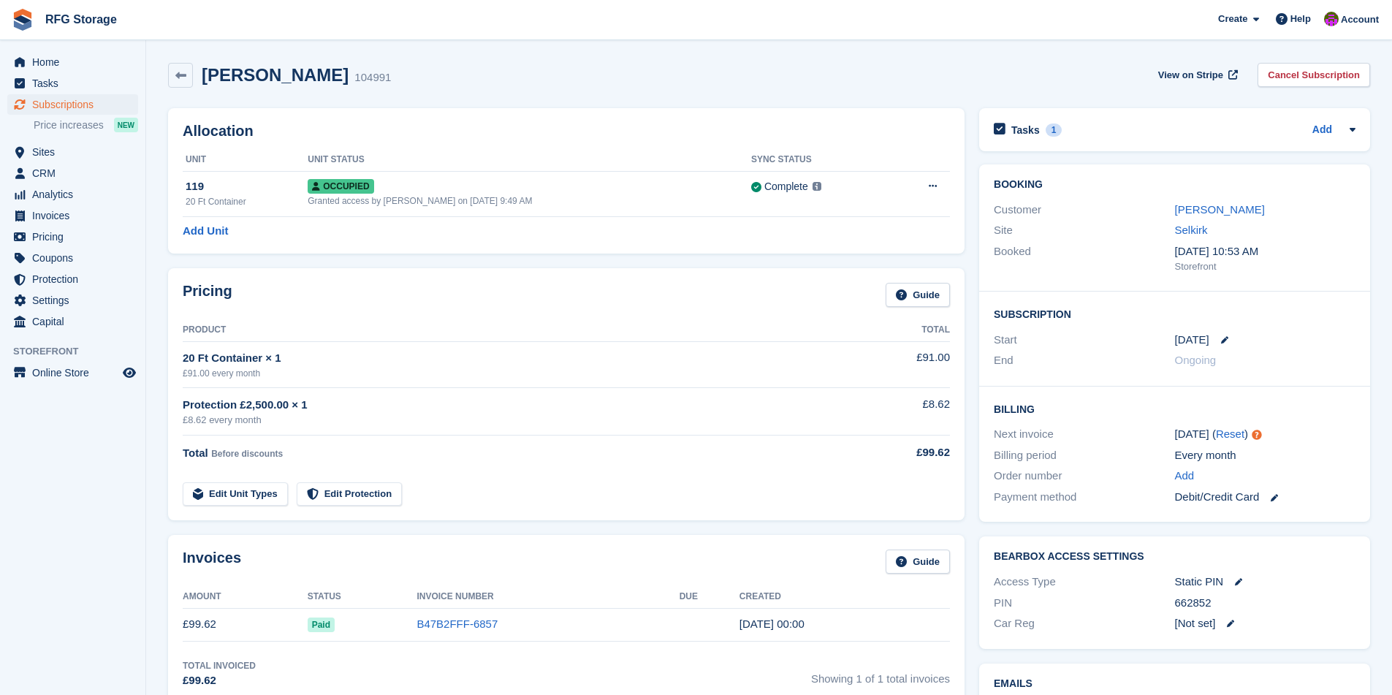
click at [26, 20] on img at bounding box center [23, 20] width 22 height 22
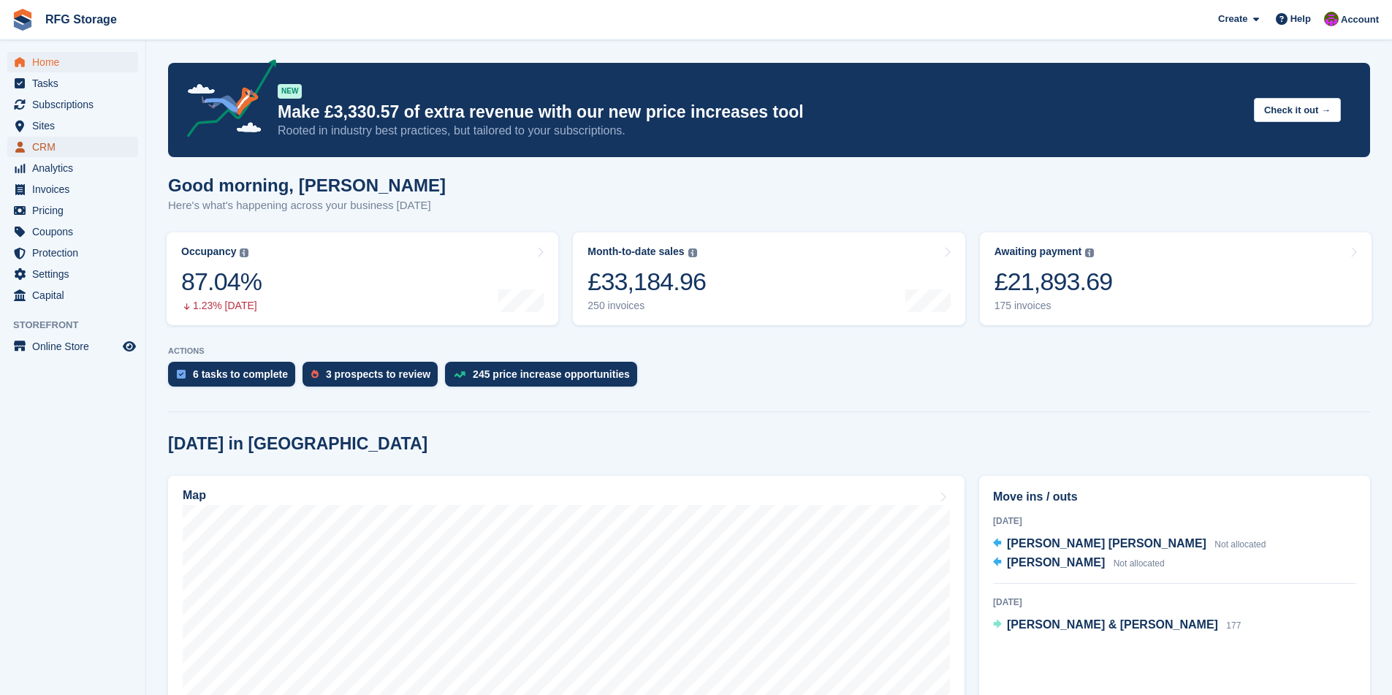
click at [61, 147] on span "CRM" at bounding box center [76, 147] width 88 height 20
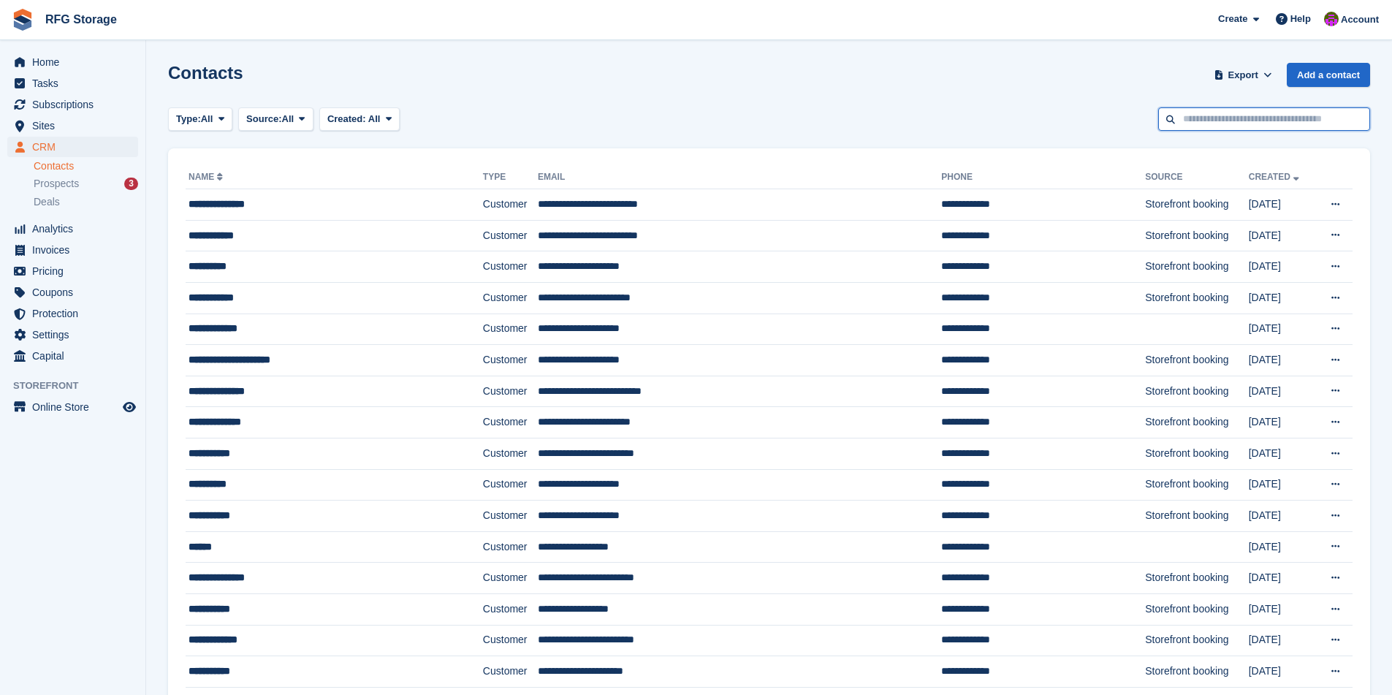
click at [1250, 126] on input "text" at bounding box center [1264, 119] width 212 height 24
type input "**********"
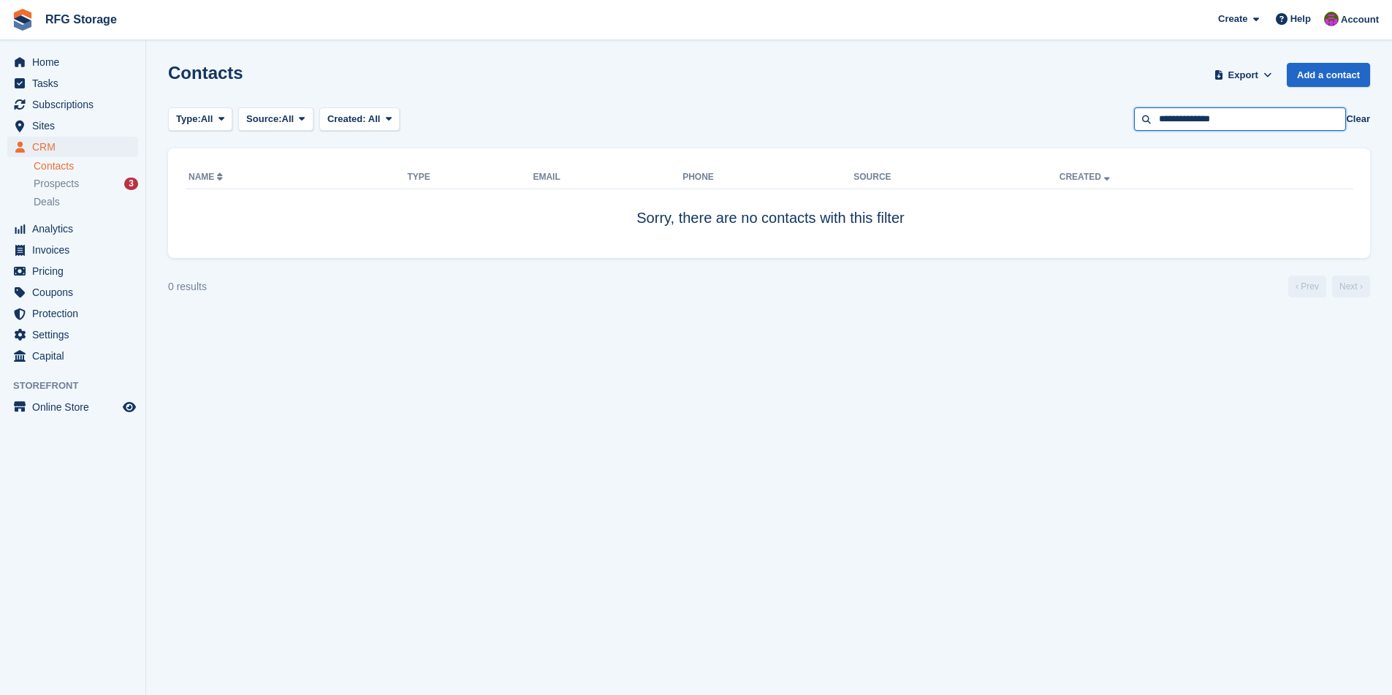
click at [1265, 120] on input "**********" at bounding box center [1240, 119] width 212 height 24
type input "**********"
click at [1198, 121] on input "**********" at bounding box center [1240, 119] width 212 height 24
click at [1180, 119] on input "*****" at bounding box center [1240, 119] width 212 height 24
click at [1264, 121] on input "******" at bounding box center [1240, 119] width 212 height 24
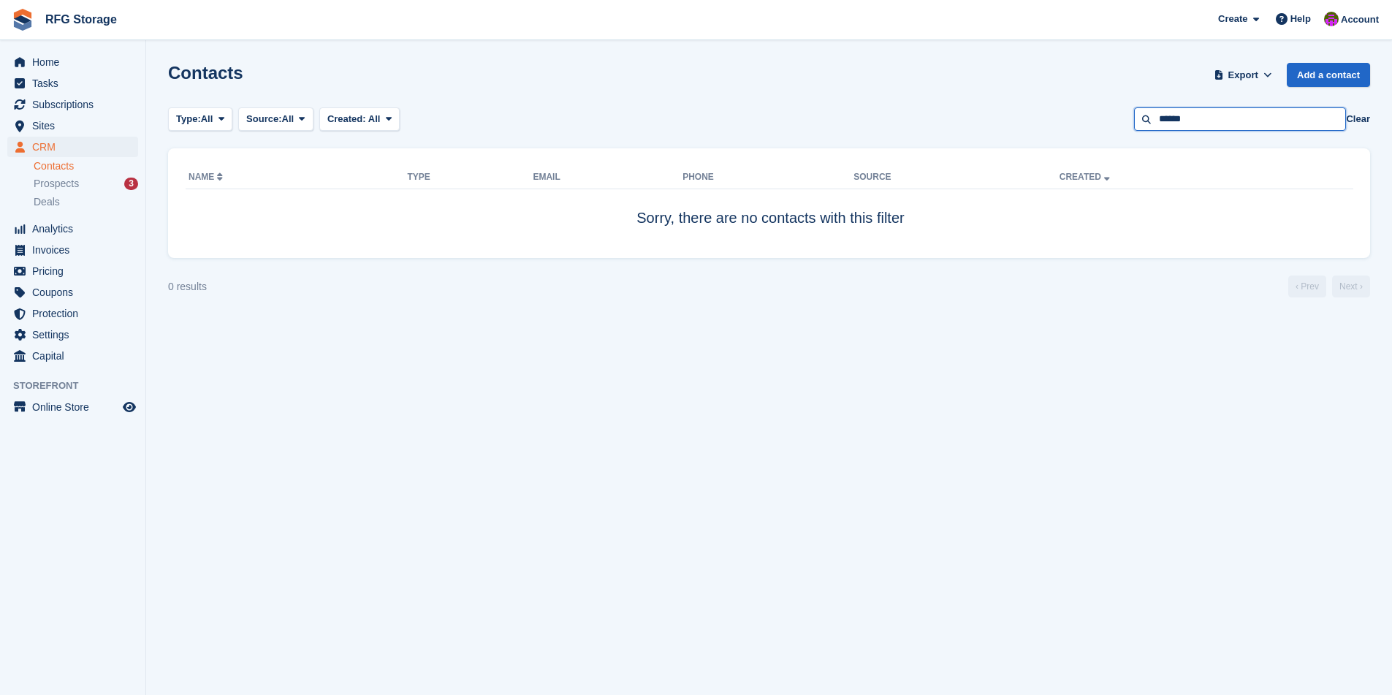
type input "******"
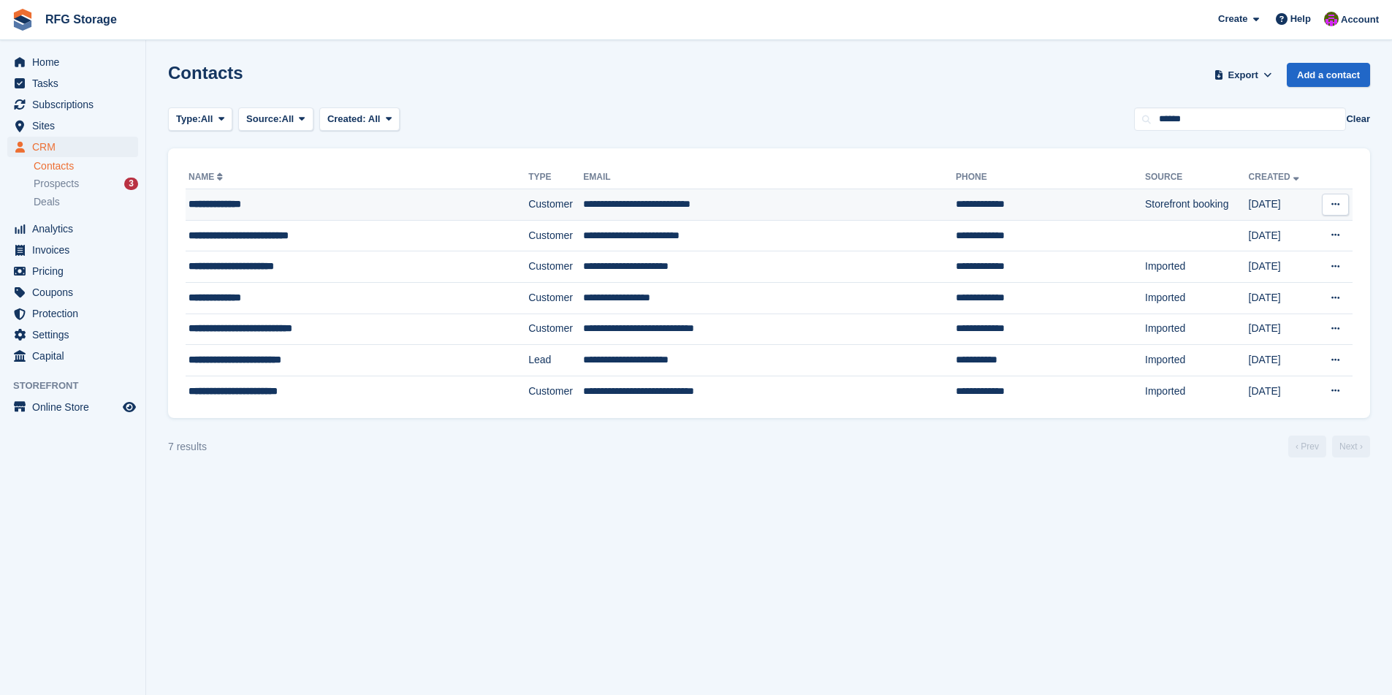
click at [549, 199] on td "Customer" at bounding box center [555, 204] width 55 height 31
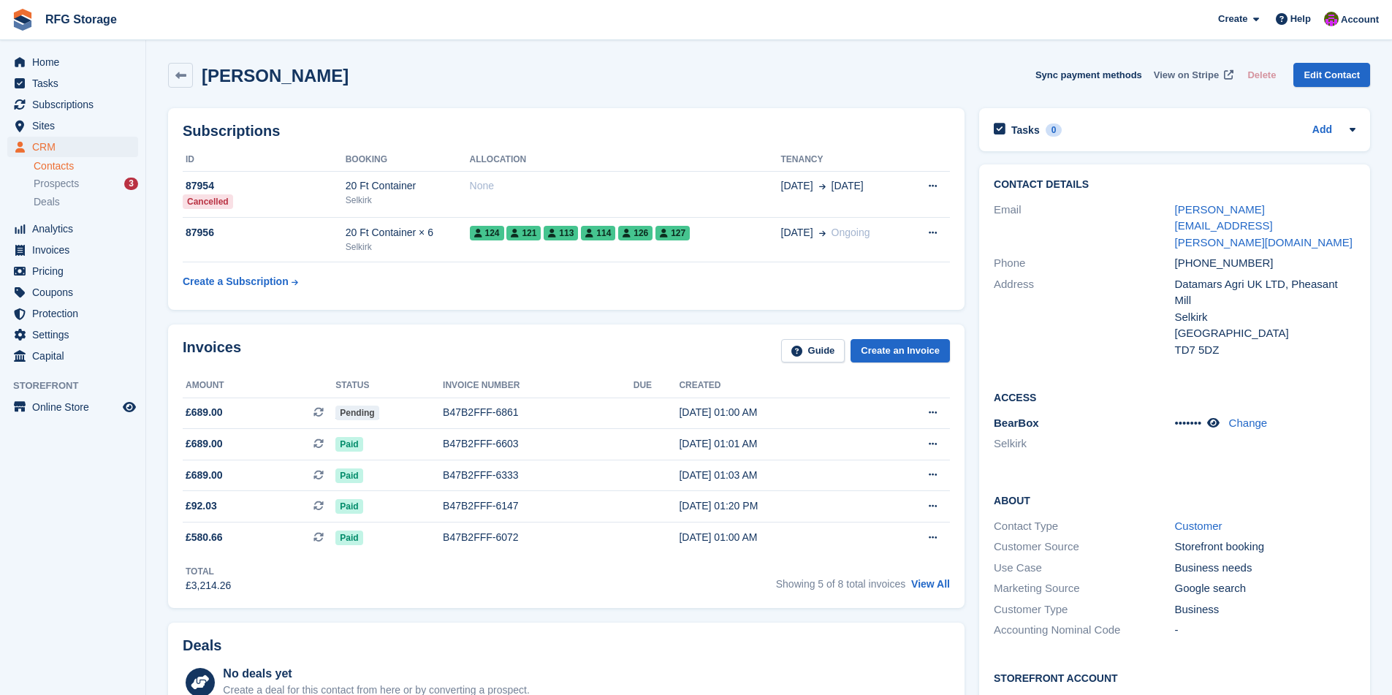
click at [1176, 78] on span "View on Stripe" at bounding box center [1185, 75] width 65 height 15
click at [45, 54] on span "Home" at bounding box center [76, 62] width 88 height 20
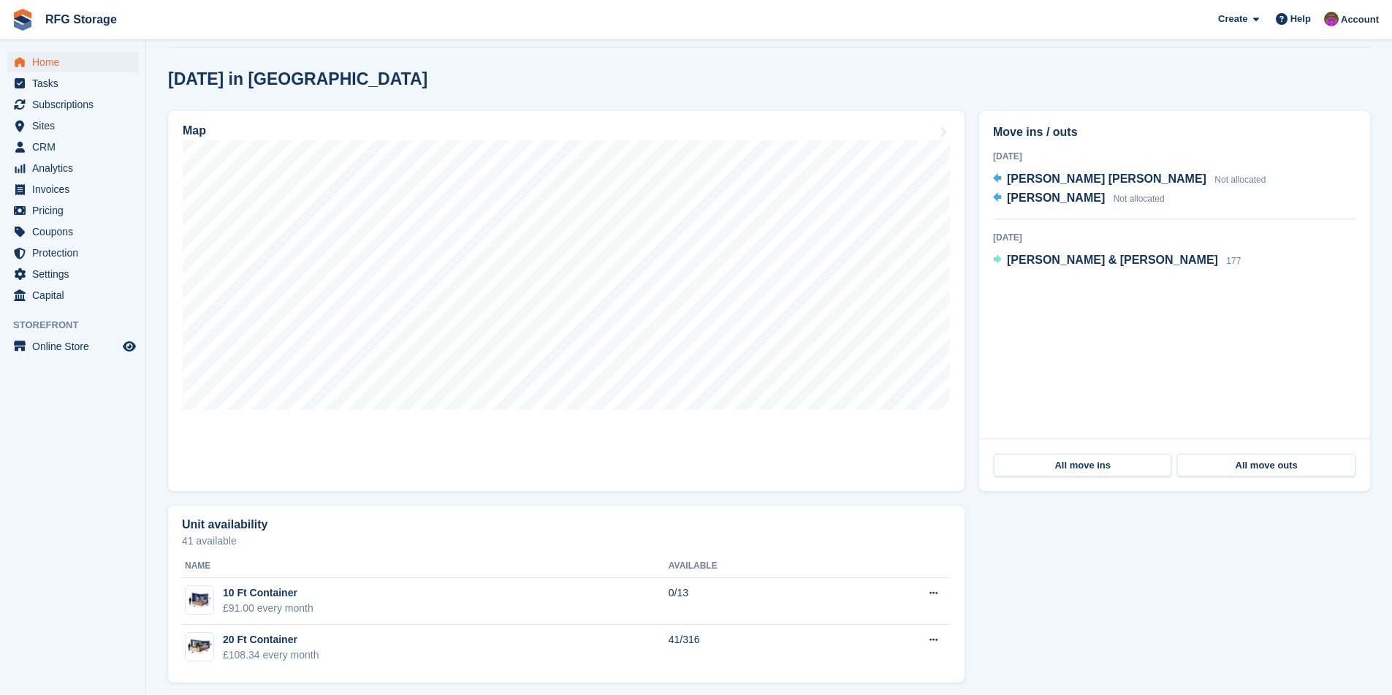
scroll to position [373, 0]
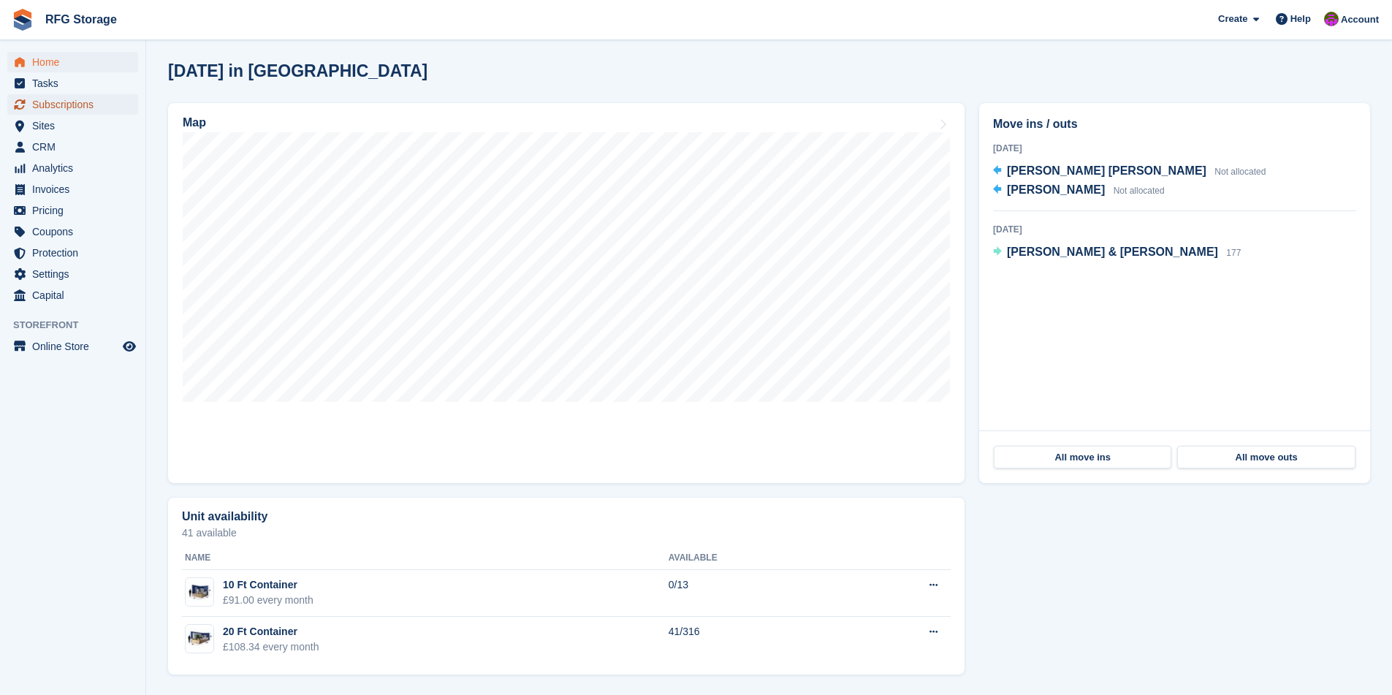
click at [56, 102] on span "Subscriptions" at bounding box center [76, 104] width 88 height 20
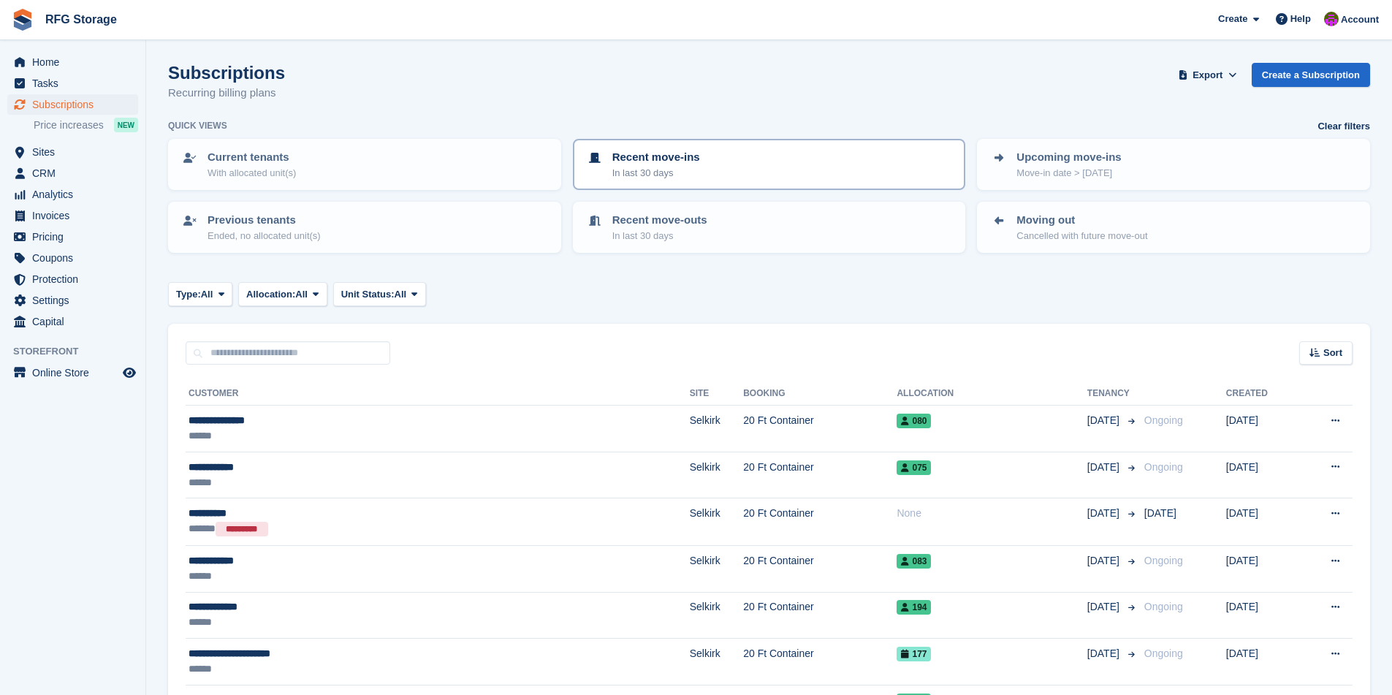
click at [647, 172] on p "In last 30 days" at bounding box center [656, 173] width 88 height 15
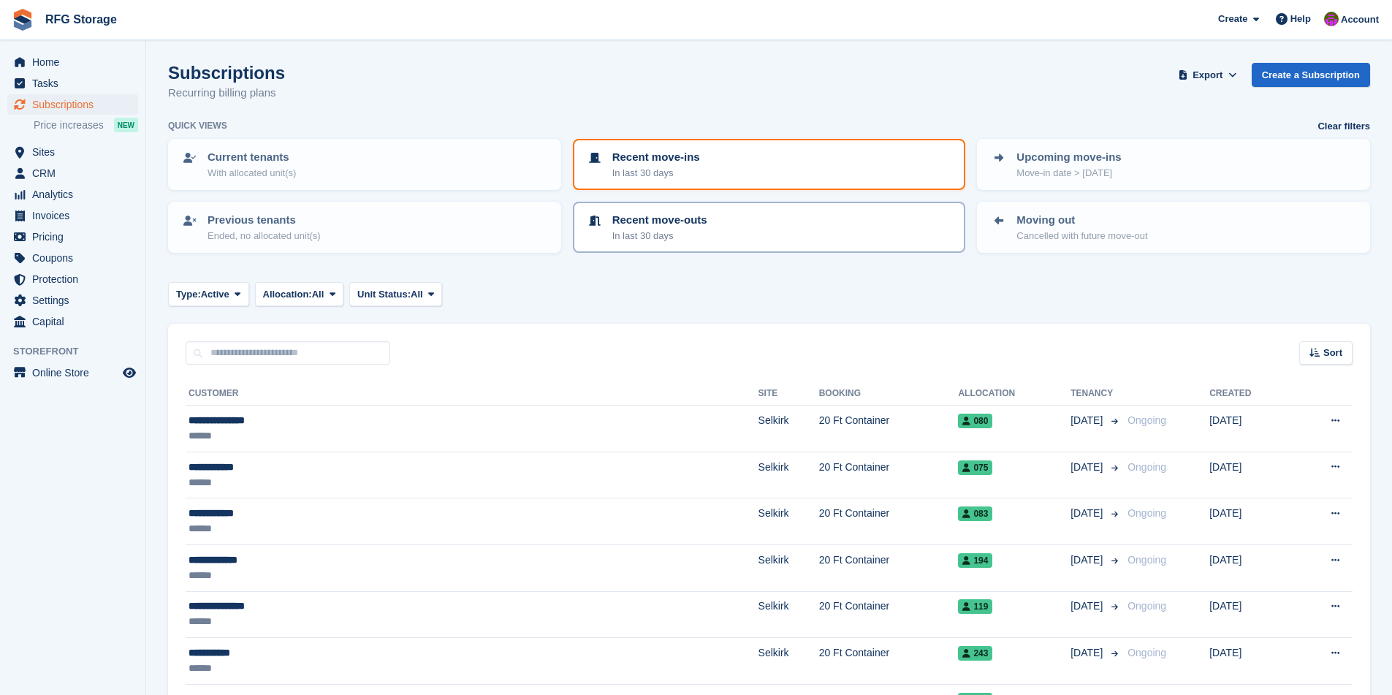
click at [639, 217] on p "Recent move-outs" at bounding box center [659, 220] width 95 height 17
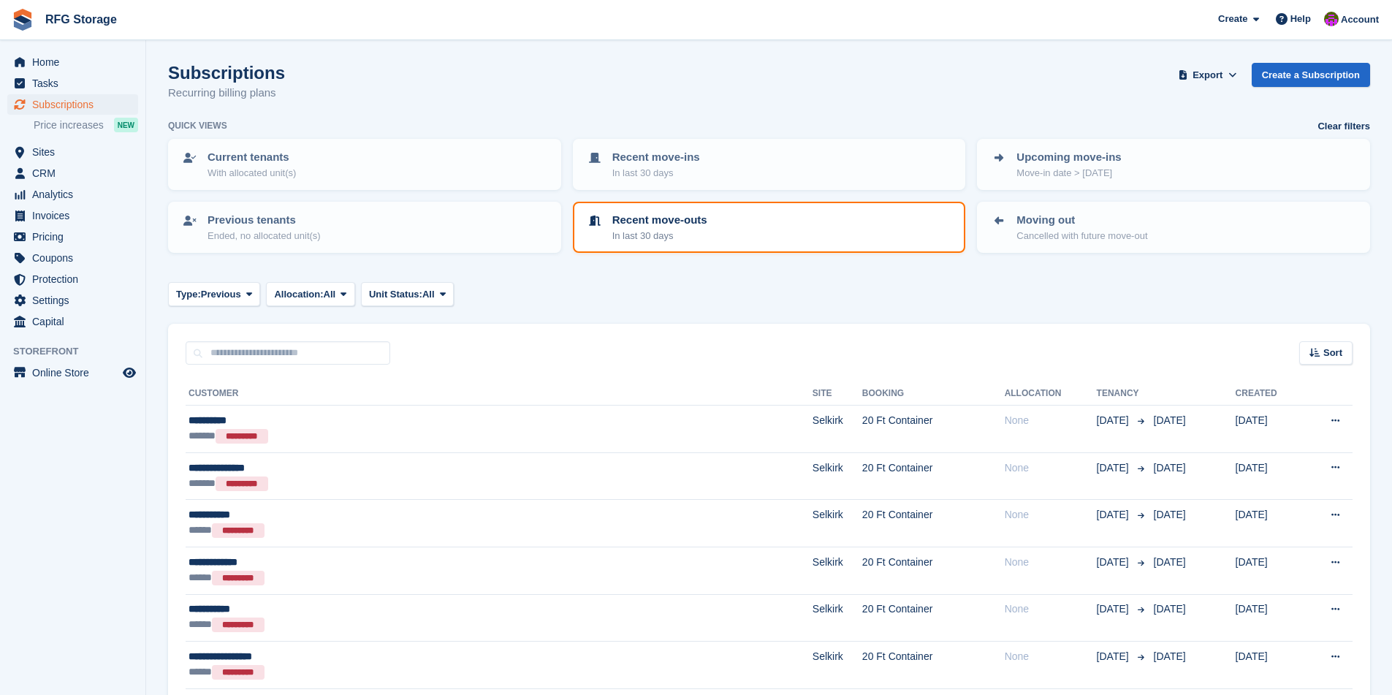
click at [18, 20] on img at bounding box center [23, 20] width 22 height 22
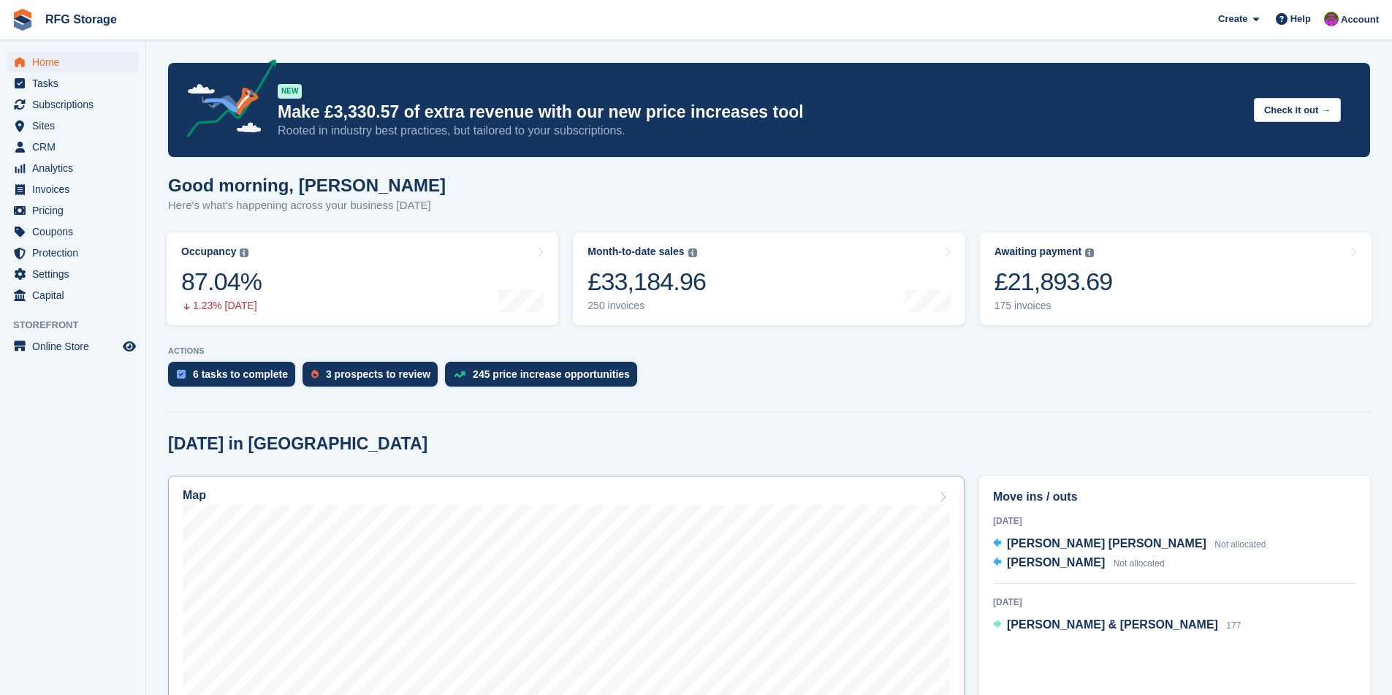
scroll to position [373, 0]
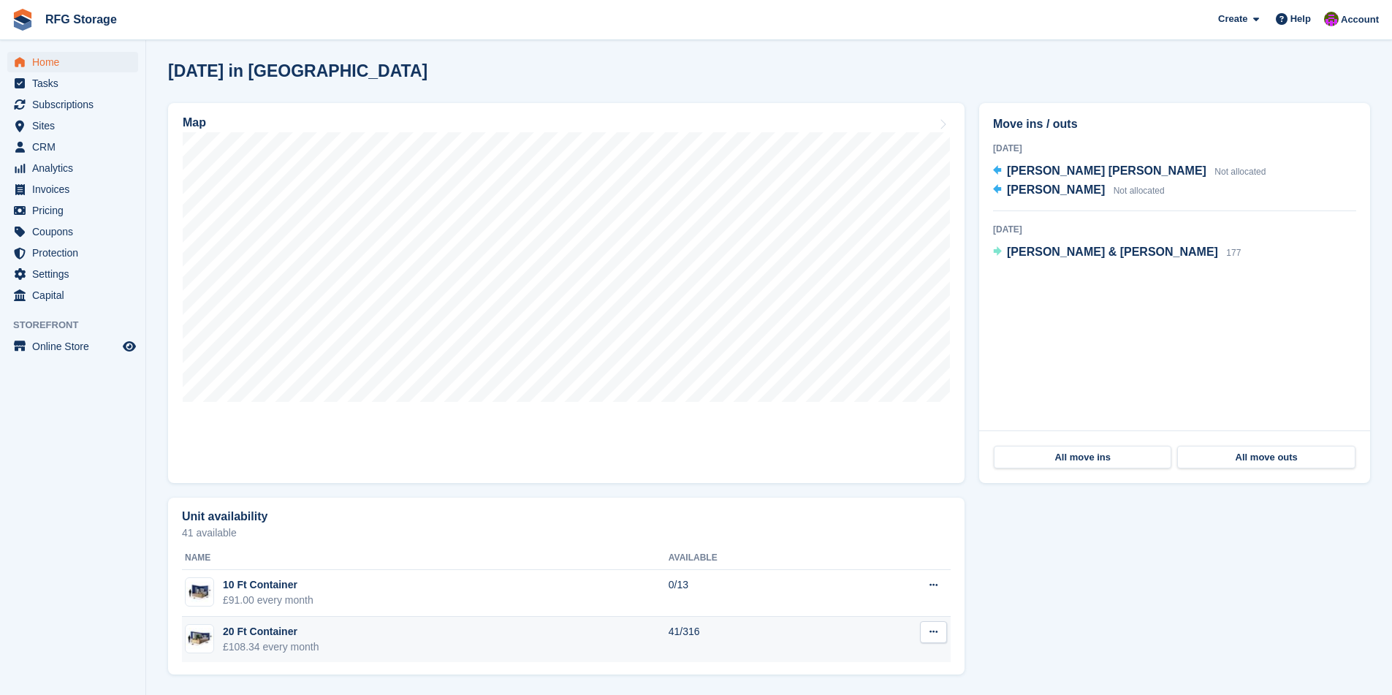
click at [364, 633] on td "20 Ft Container £108.34 every month" at bounding box center [425, 640] width 487 height 46
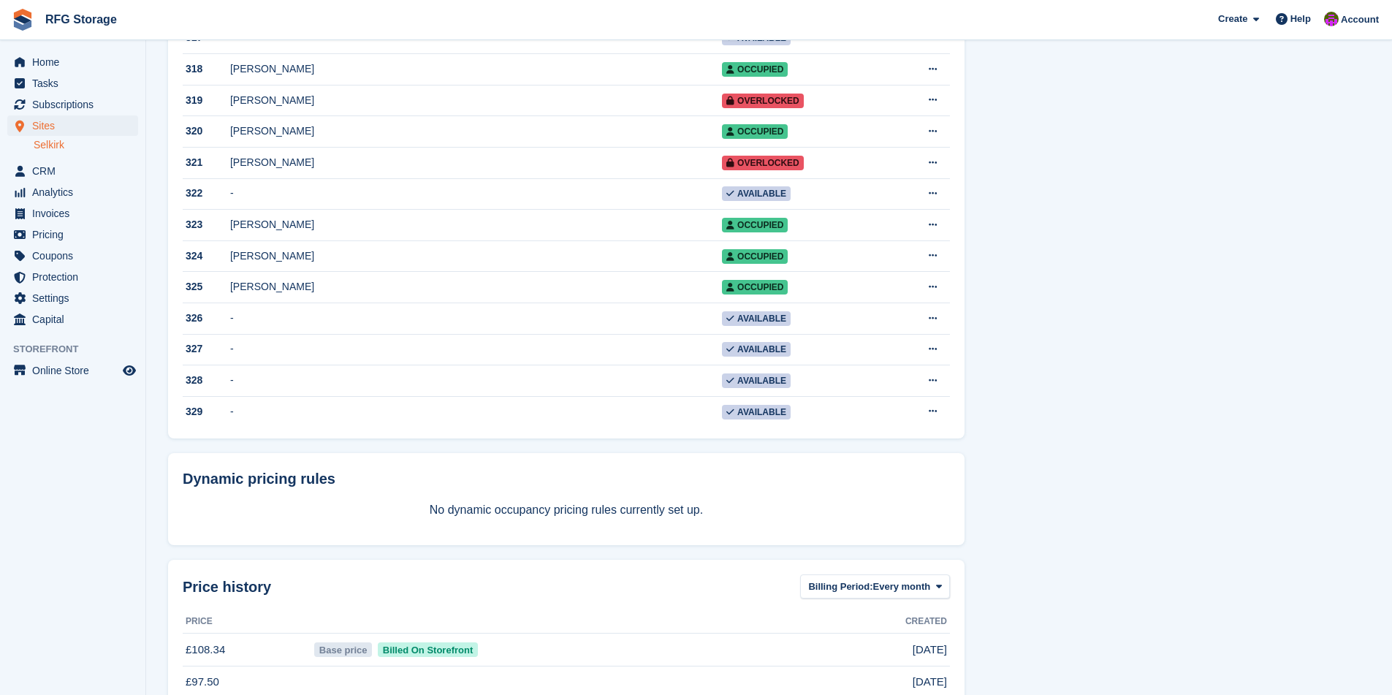
scroll to position [9721, 0]
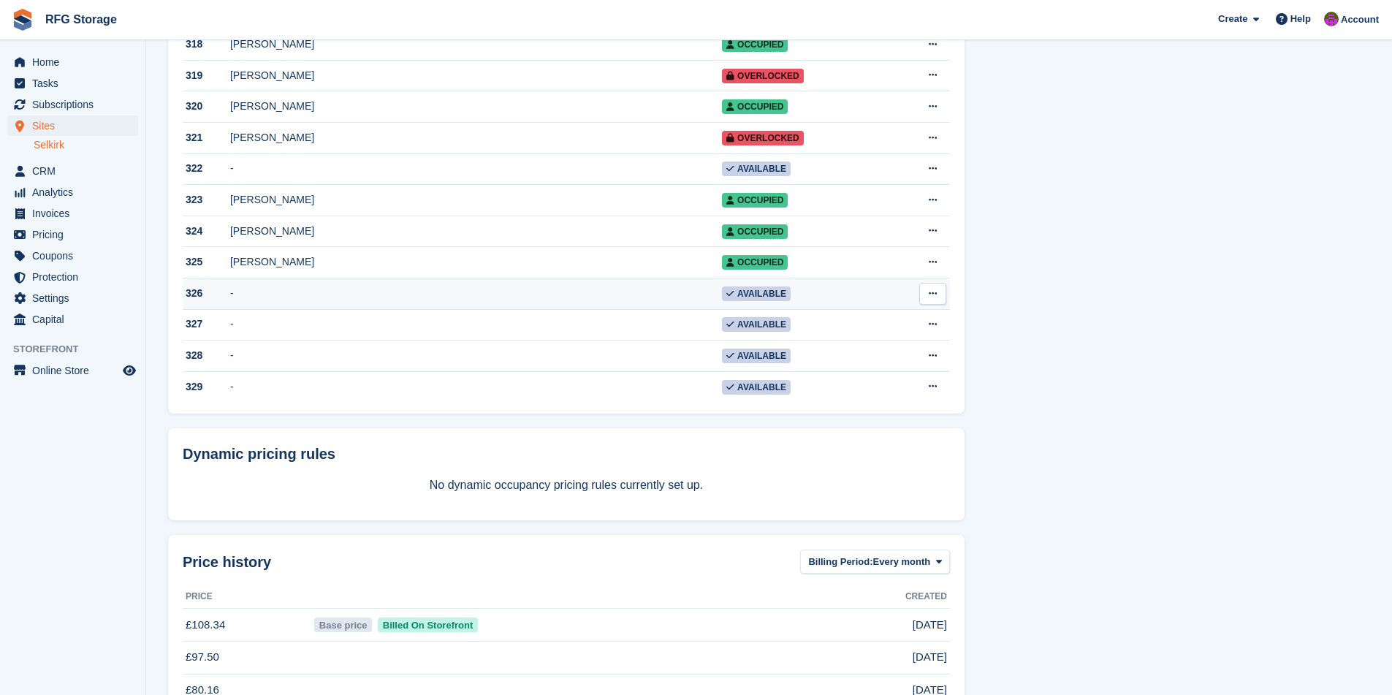
click at [343, 309] on td "-" at bounding box center [476, 293] width 492 height 31
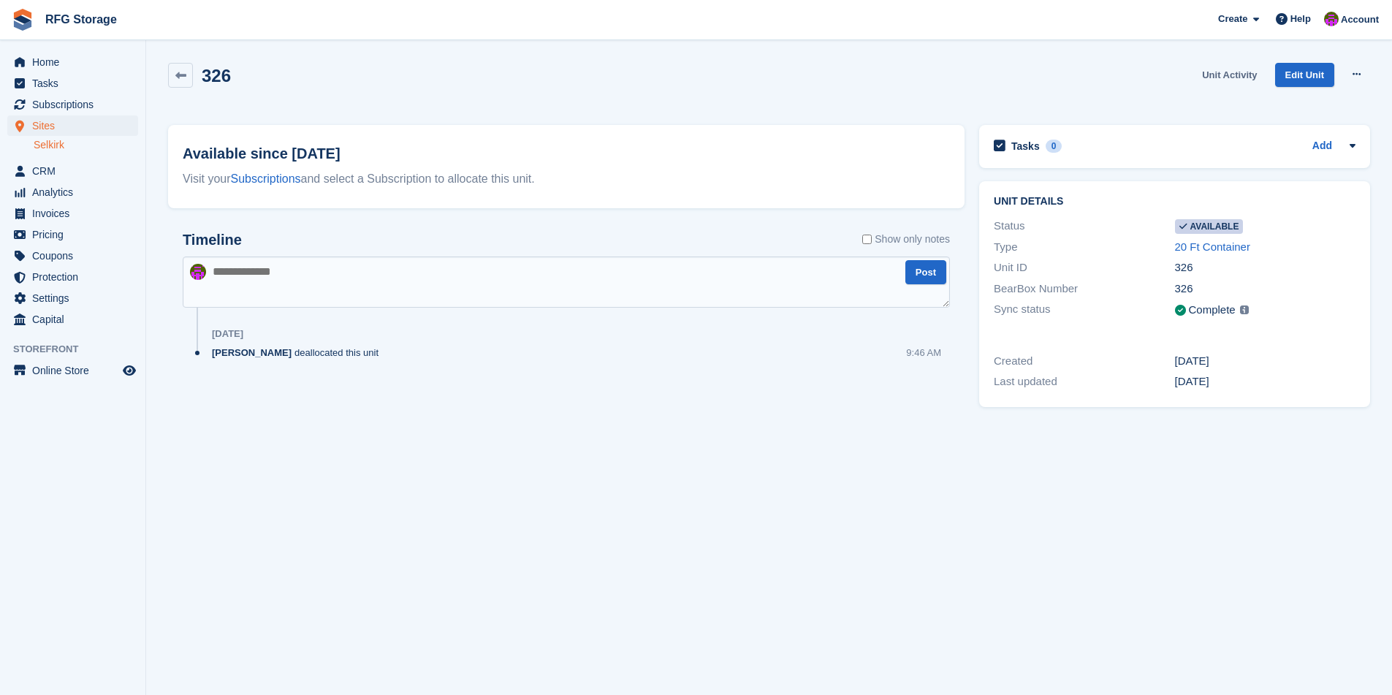
click at [1229, 72] on link "Unit Activity" at bounding box center [1229, 75] width 66 height 24
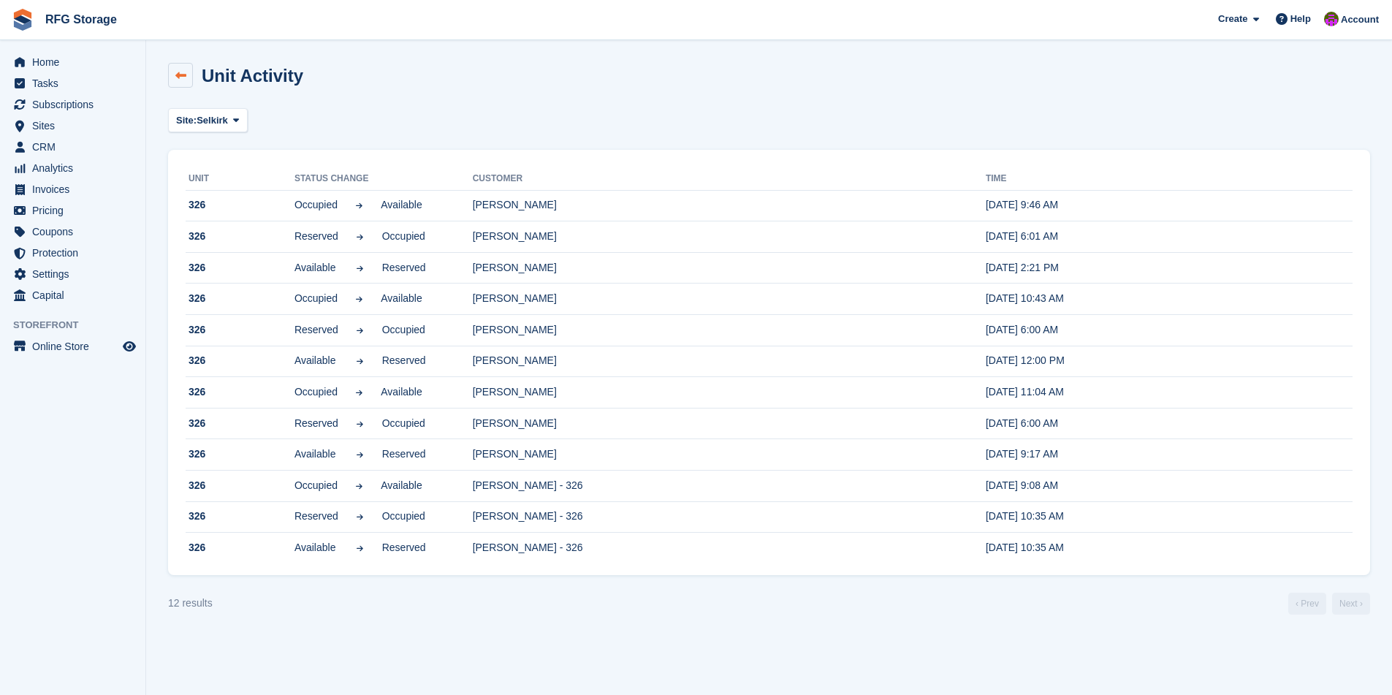
click at [180, 73] on icon at bounding box center [180, 75] width 11 height 11
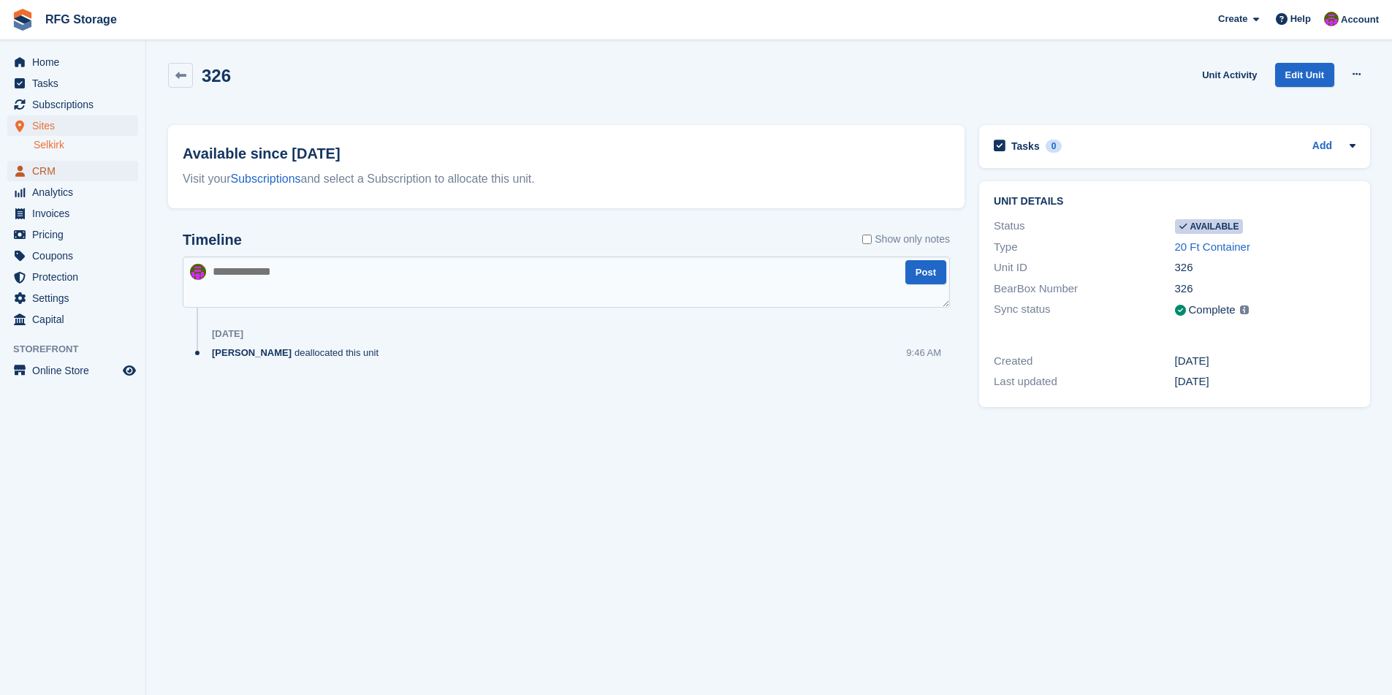
click at [58, 173] on span "CRM" at bounding box center [76, 171] width 88 height 20
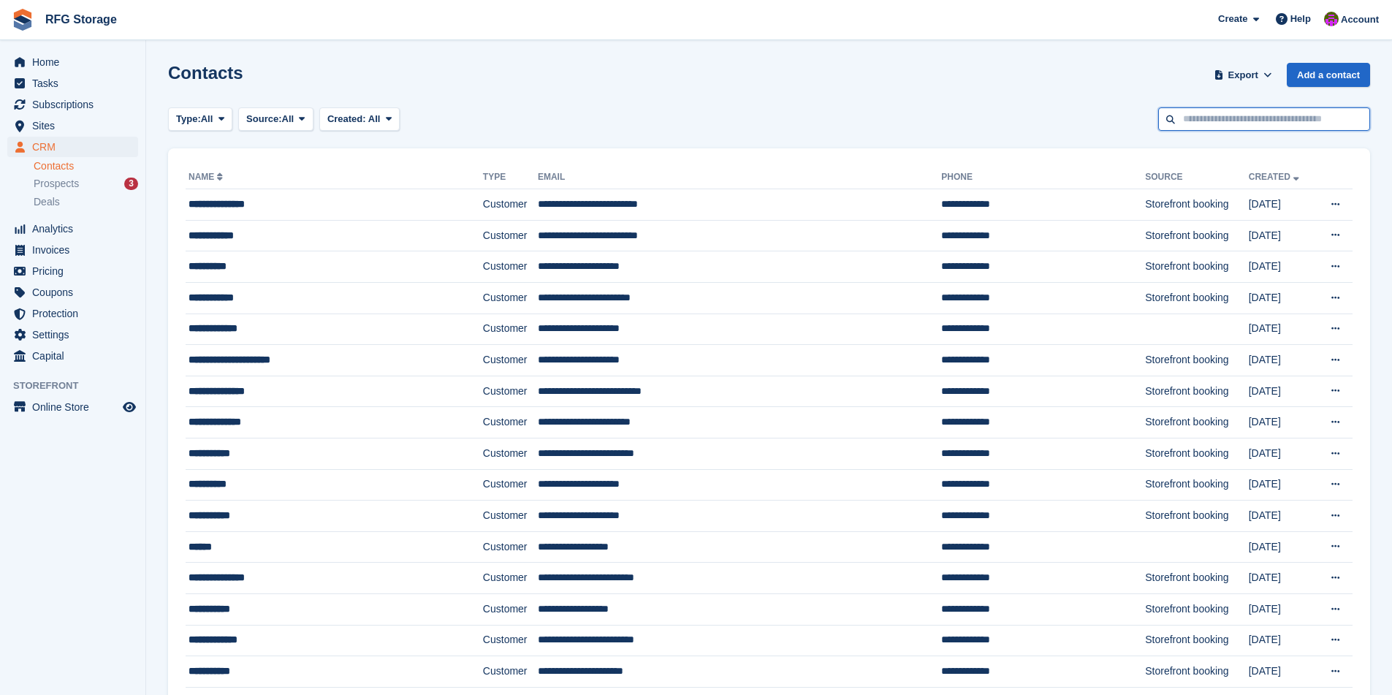
click at [1208, 125] on input "text" at bounding box center [1264, 119] width 212 height 24
type input "**********"
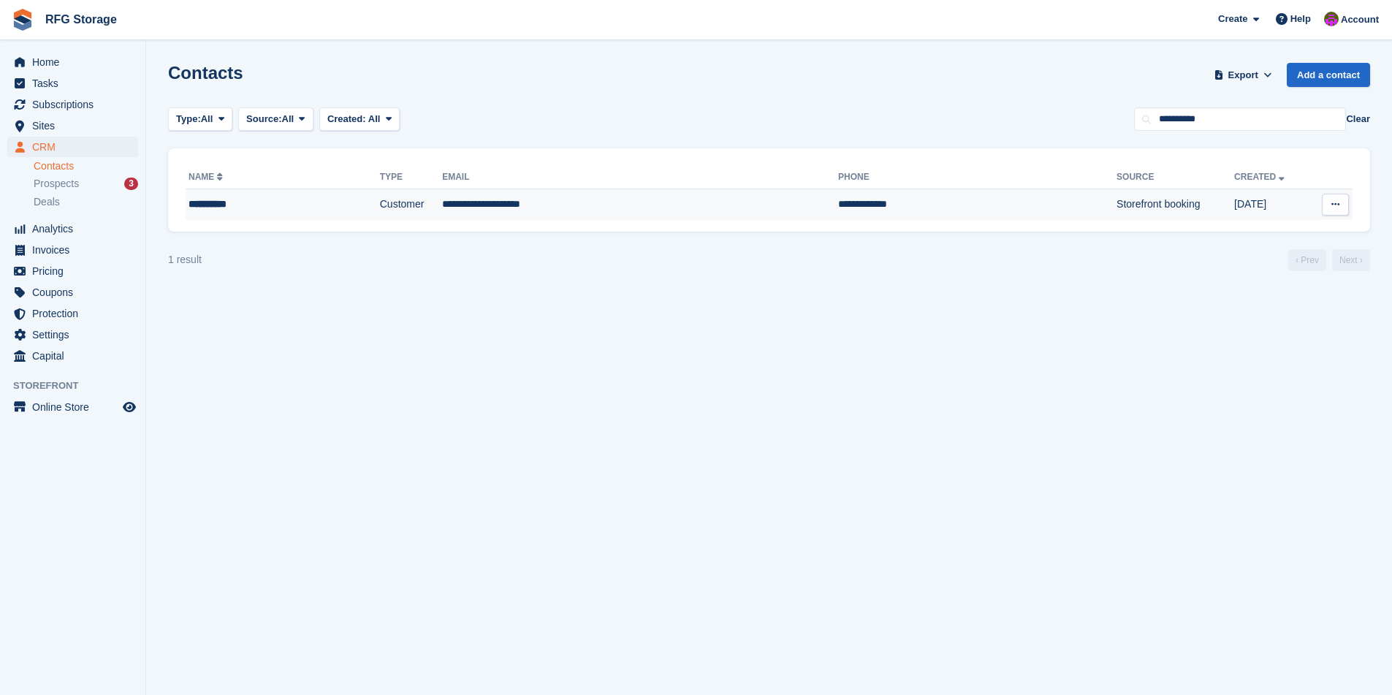
click at [695, 205] on td "**********" at bounding box center [640, 204] width 396 height 31
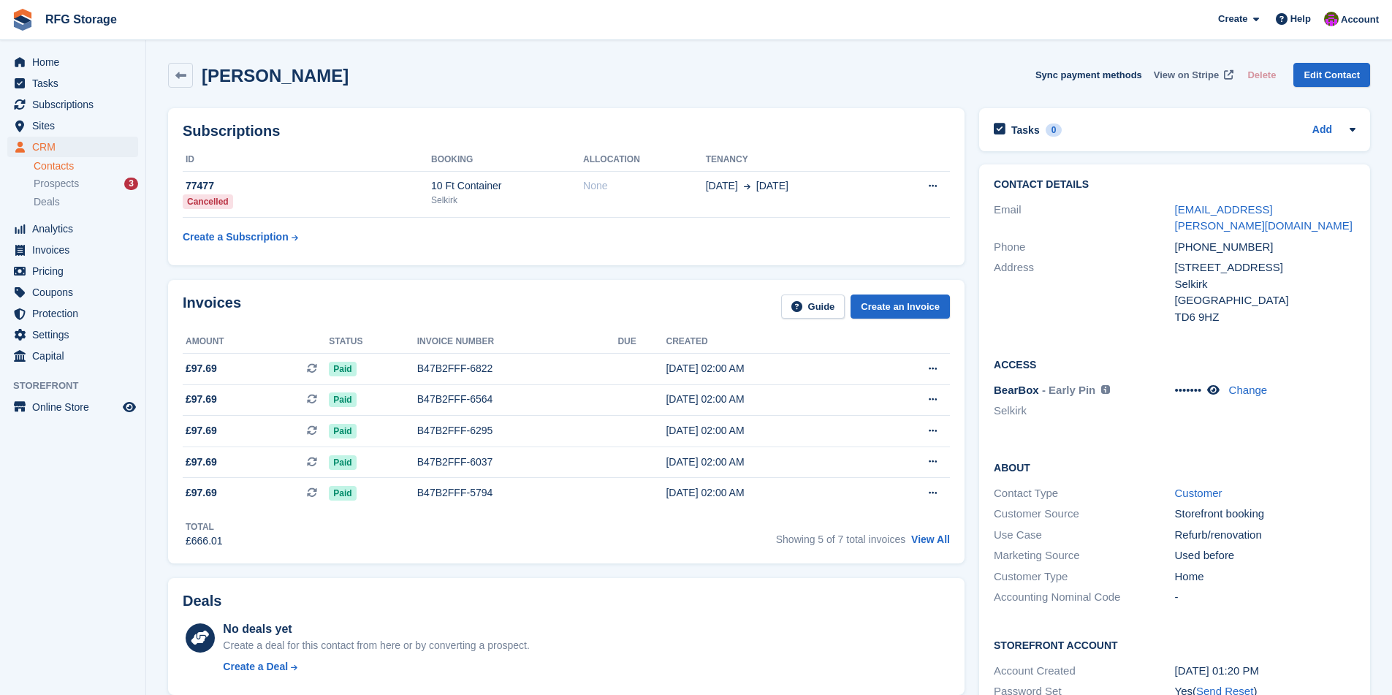
click at [1177, 70] on span "View on Stripe" at bounding box center [1185, 75] width 65 height 15
click at [23, 19] on img at bounding box center [23, 20] width 22 height 22
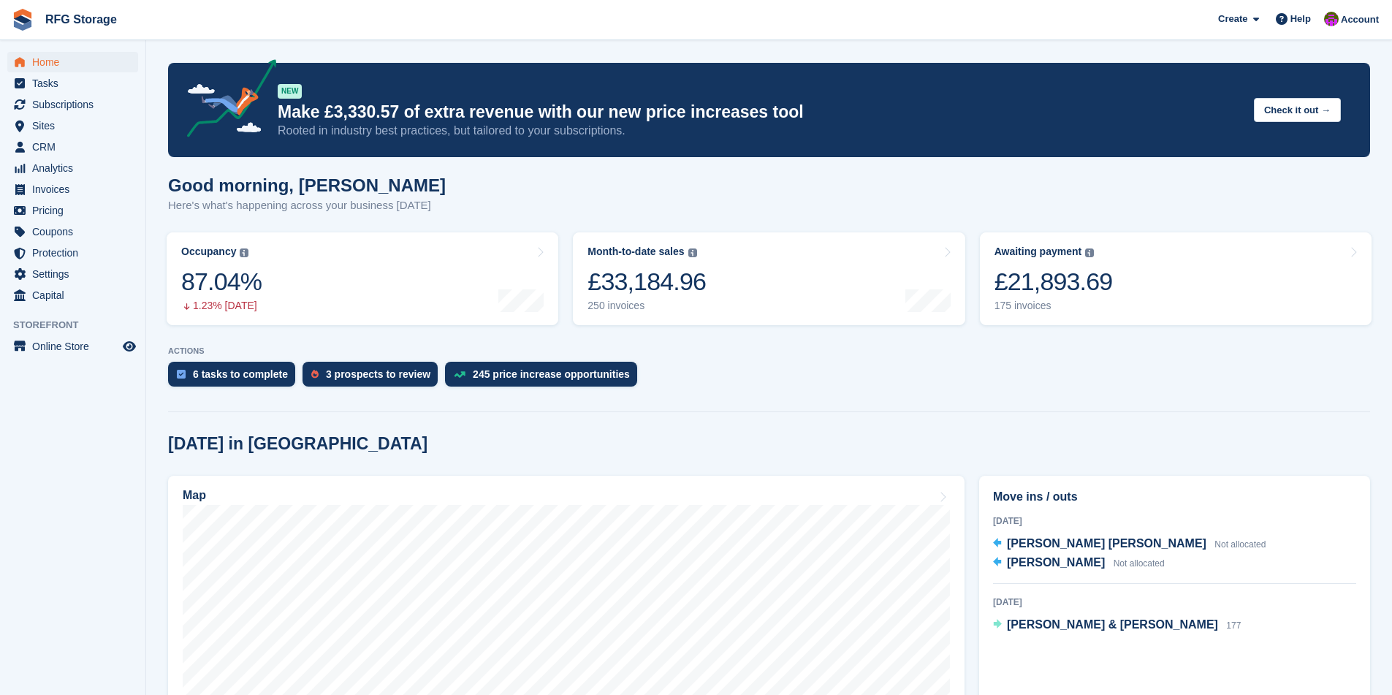
scroll to position [373, 0]
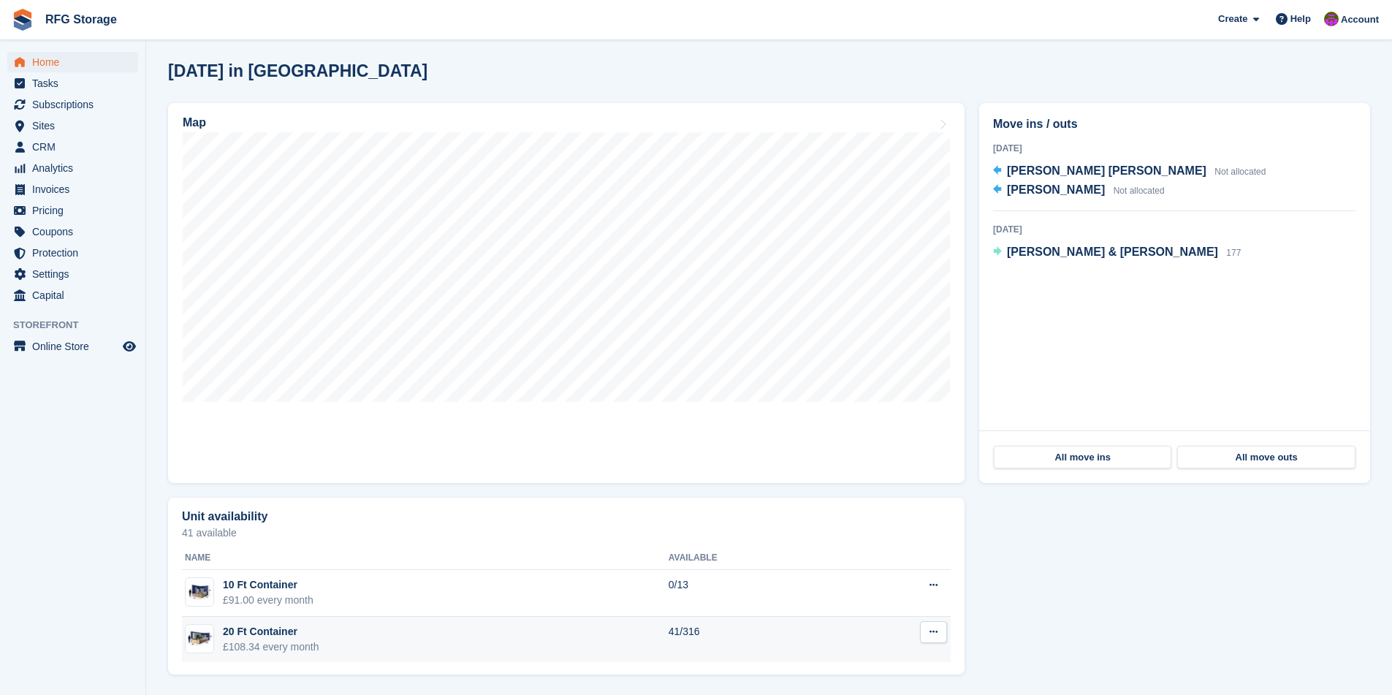
click at [332, 648] on td "20 Ft Container £108.34 every month" at bounding box center [425, 640] width 487 height 46
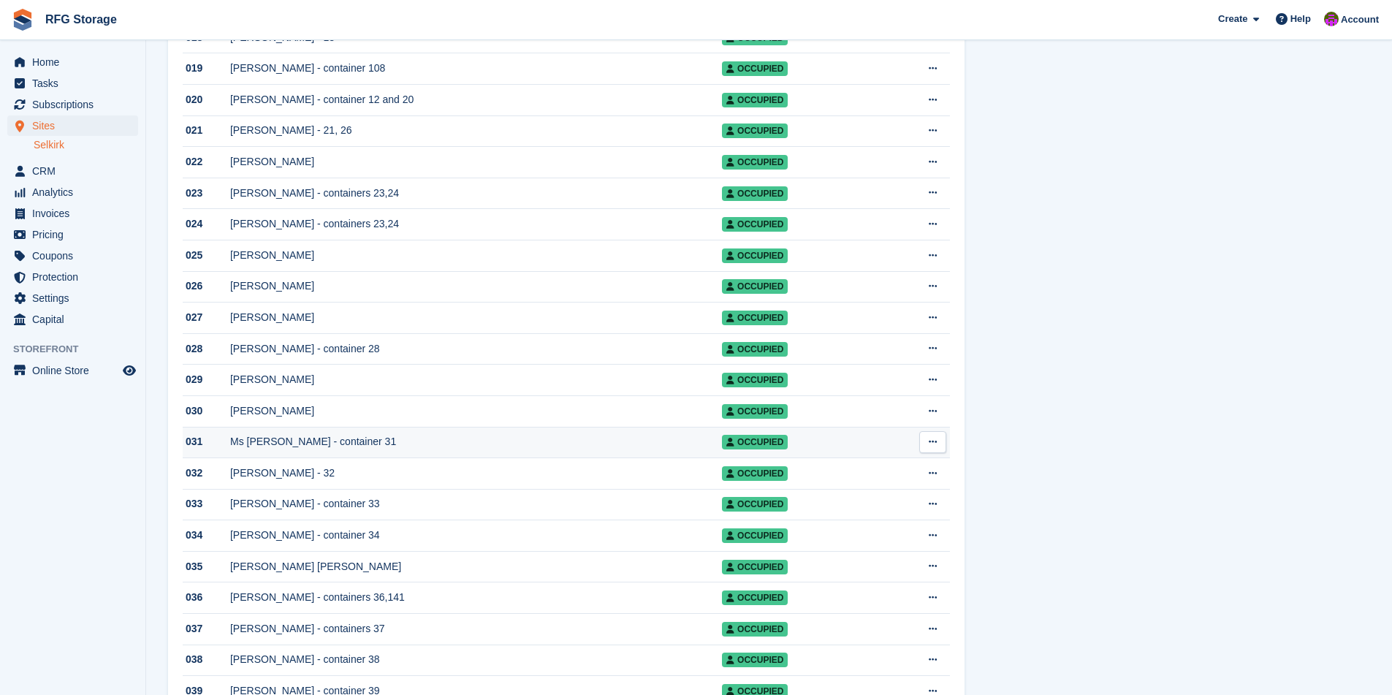
scroll to position [784, 0]
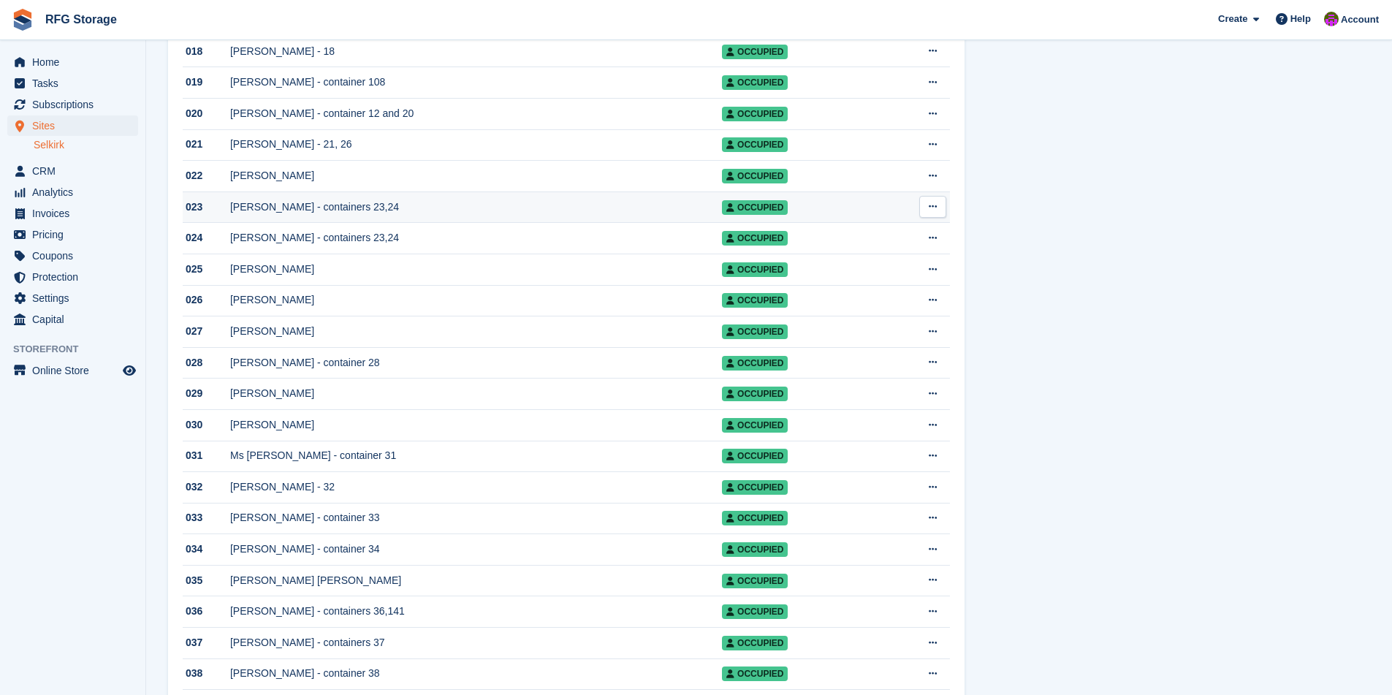
click at [327, 215] on div "[PERSON_NAME] - containers 23,24" at bounding box center [476, 206] width 492 height 15
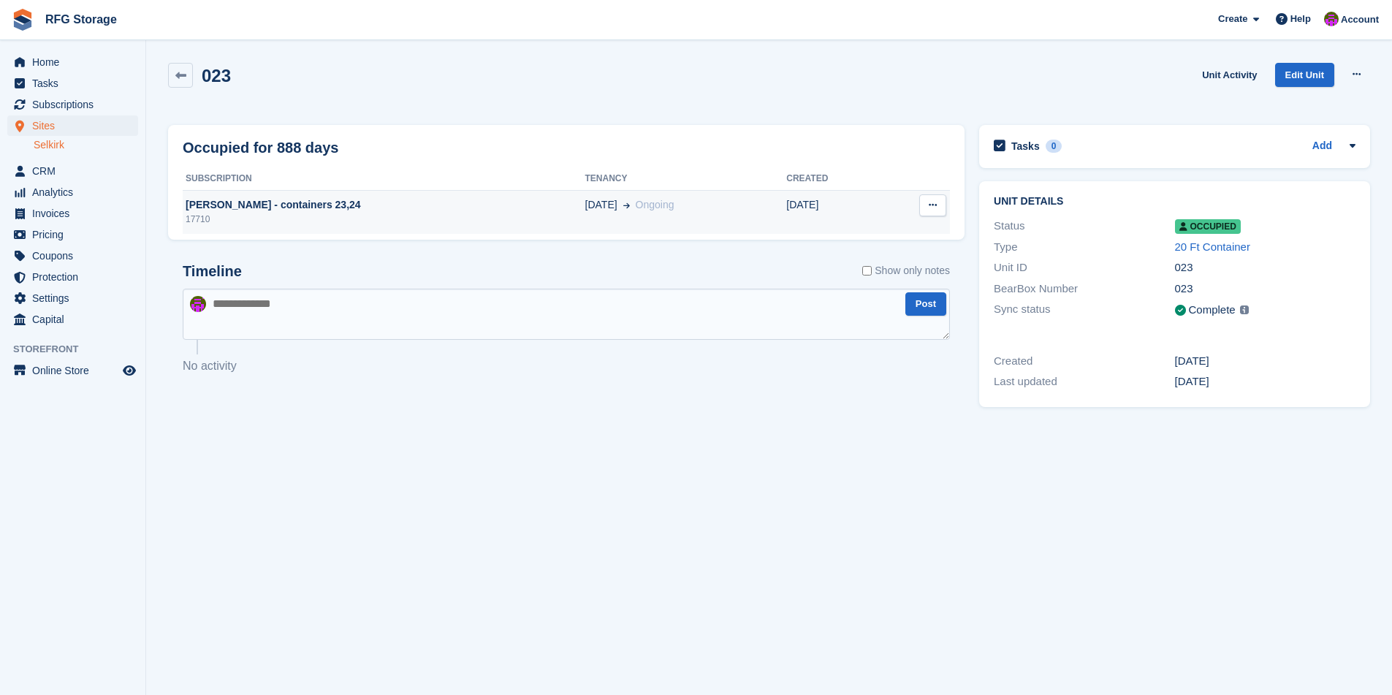
click at [327, 221] on div "17710" at bounding box center [384, 219] width 403 height 13
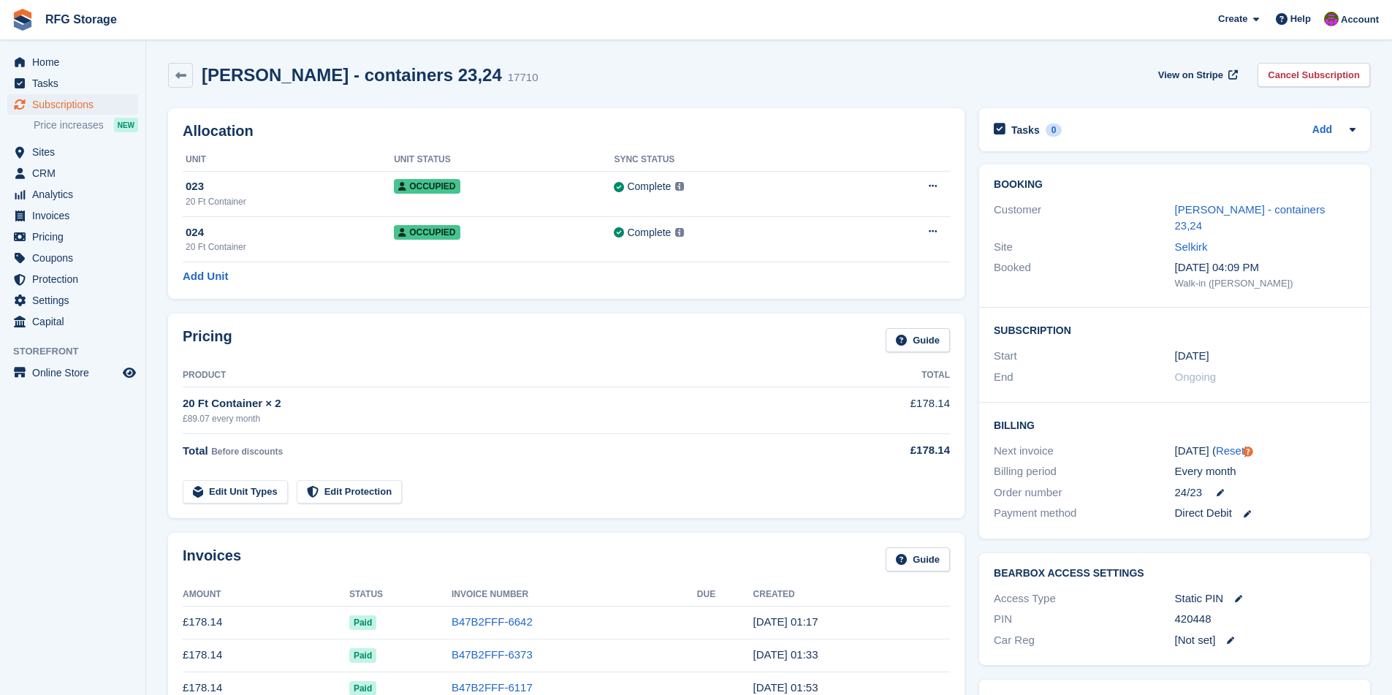
click at [166, 75] on div "Mr Urquhart - containers 23,24 17710 View on Stripe Cancel Subscription" at bounding box center [769, 78] width 1216 height 45
click at [172, 75] on link at bounding box center [180, 75] width 25 height 25
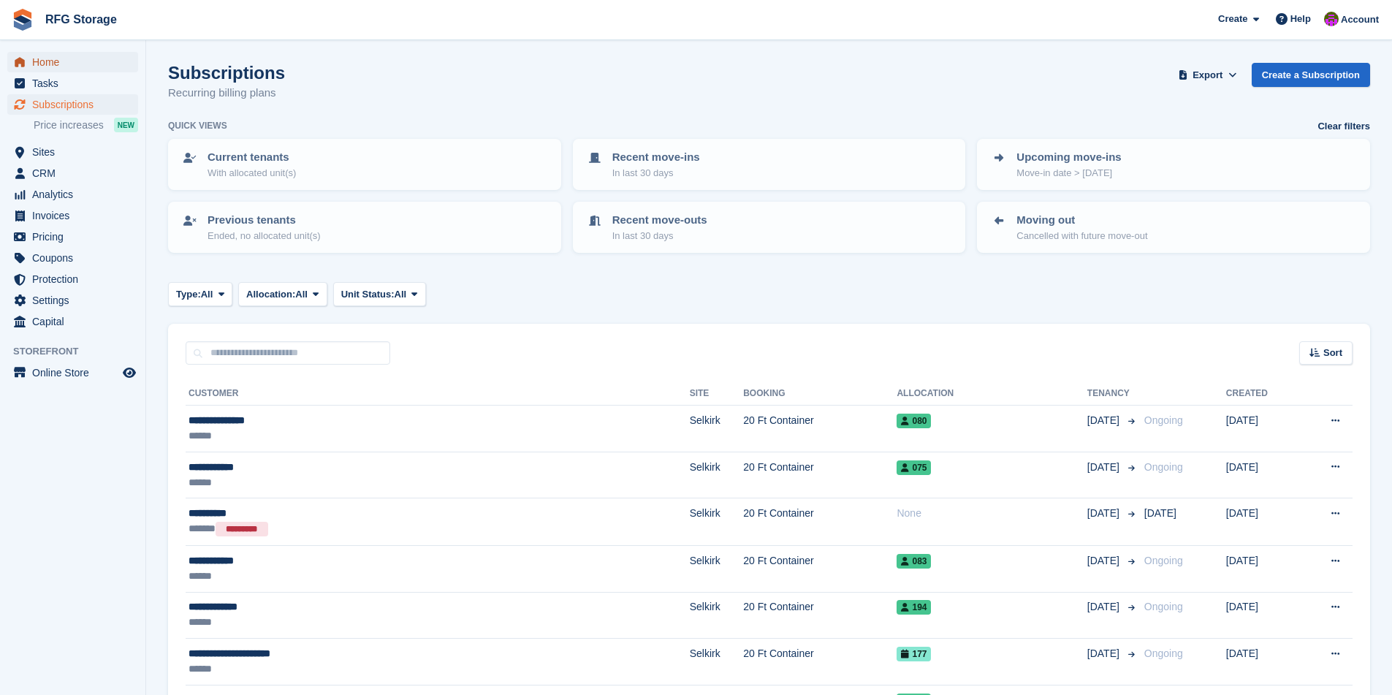
click at [51, 62] on span "Home" at bounding box center [76, 62] width 88 height 20
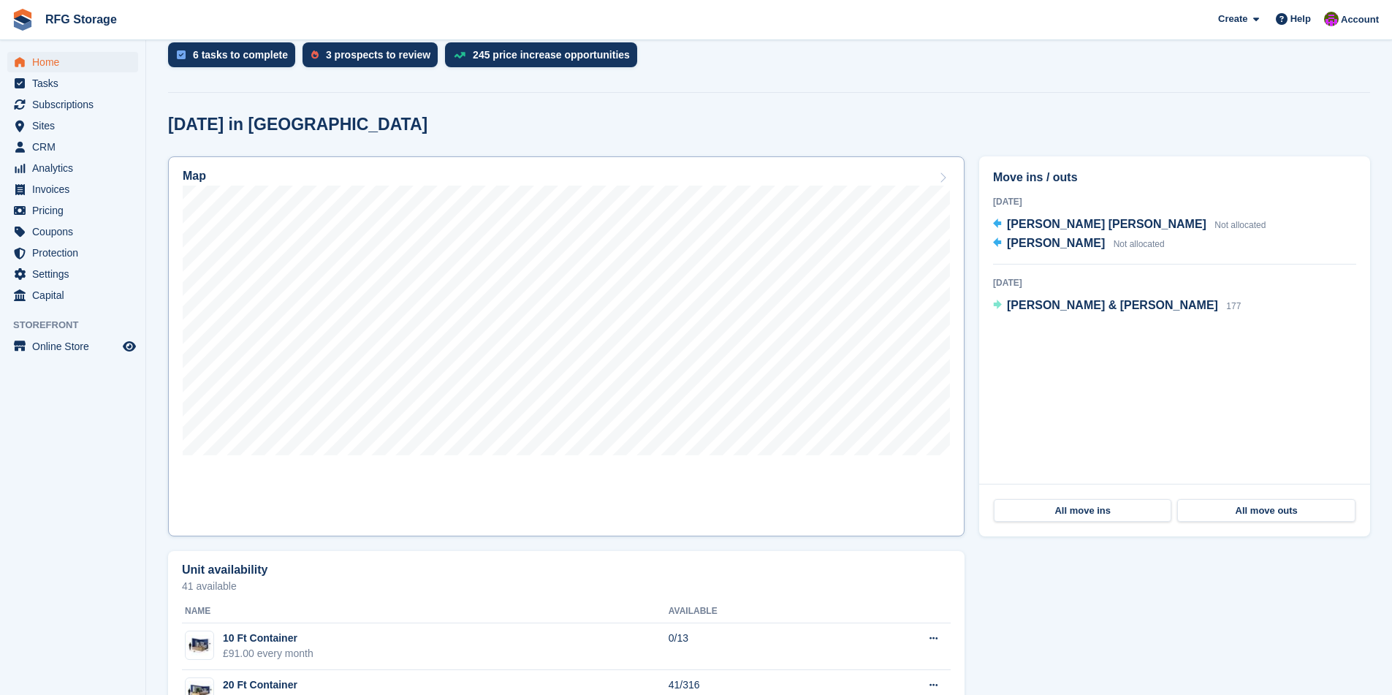
scroll to position [373, 0]
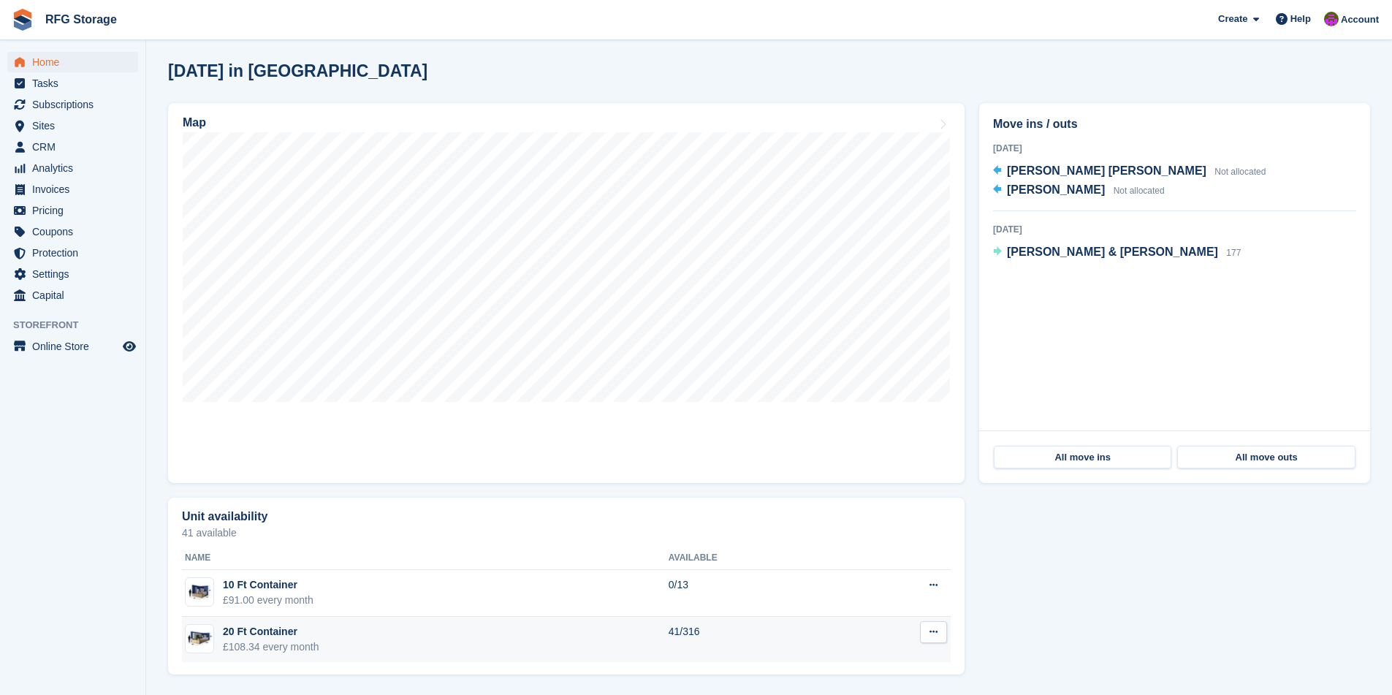
click at [334, 651] on td "20 Ft Container £108.34 every month" at bounding box center [425, 640] width 487 height 46
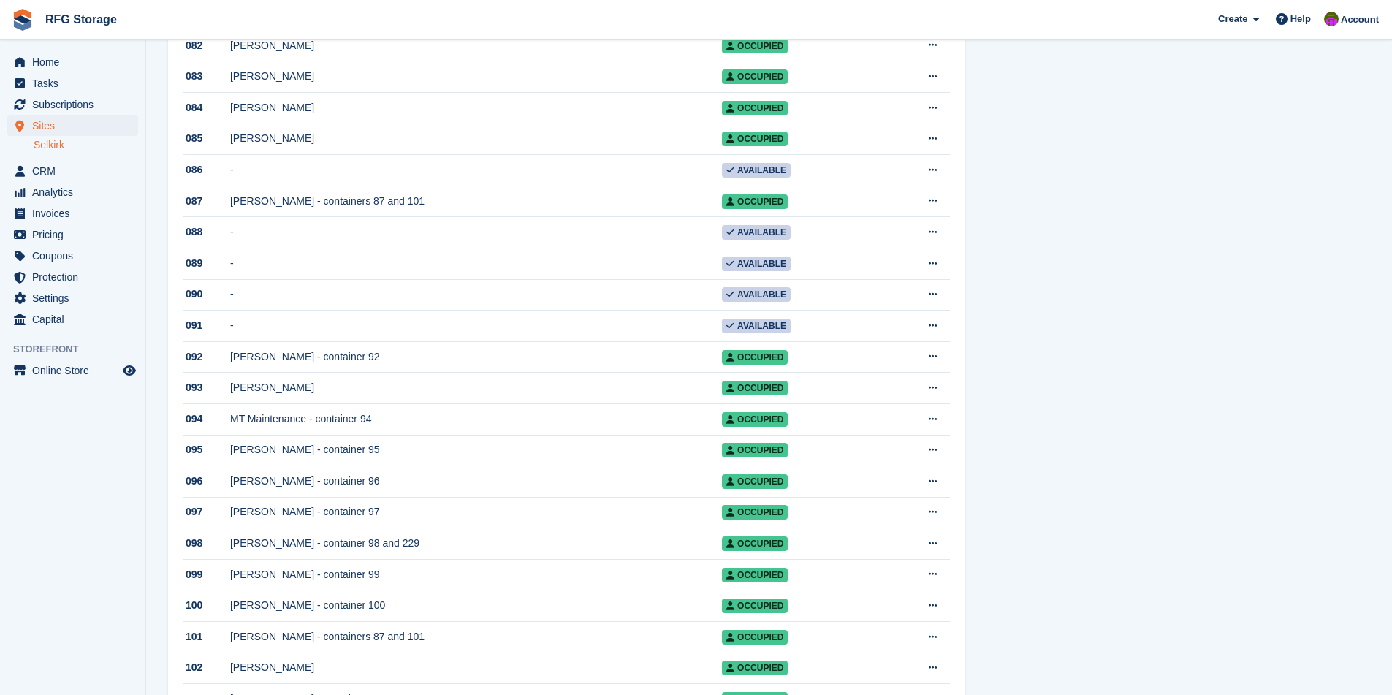
scroll to position [2784, 0]
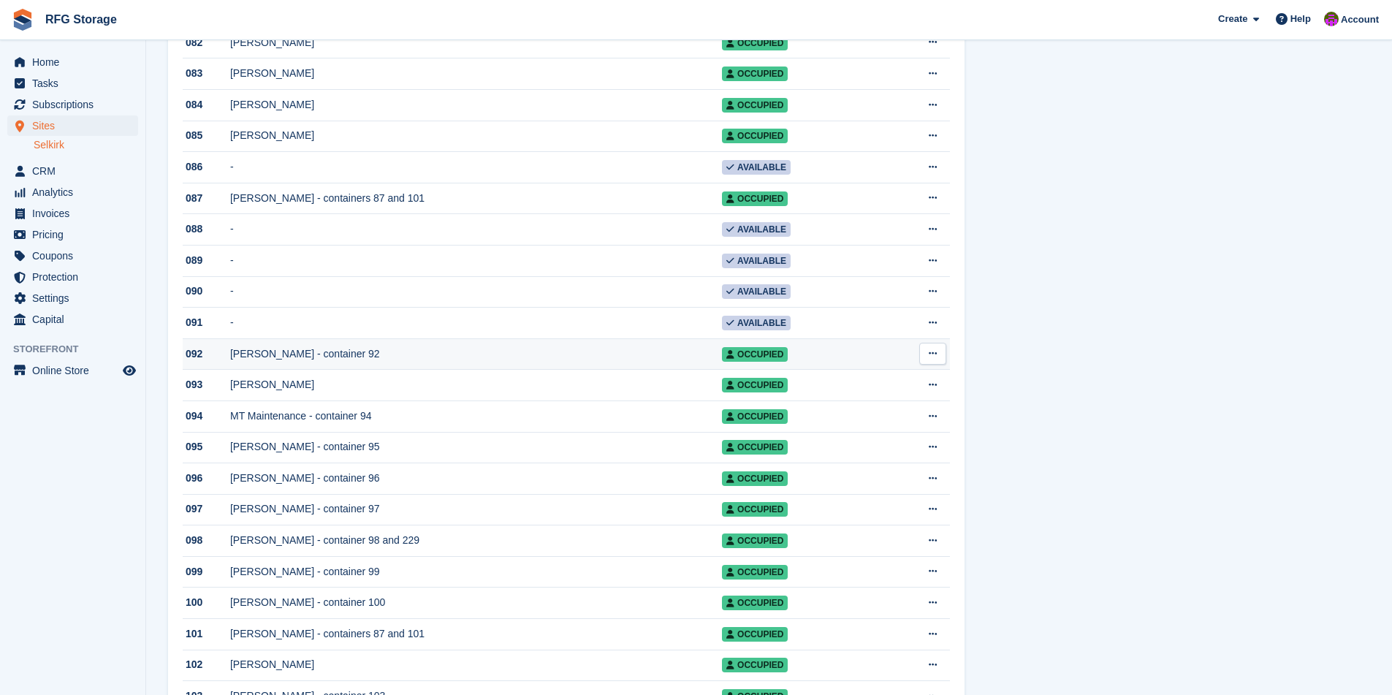
click at [328, 362] on div "[PERSON_NAME] - container 92" at bounding box center [476, 353] width 492 height 15
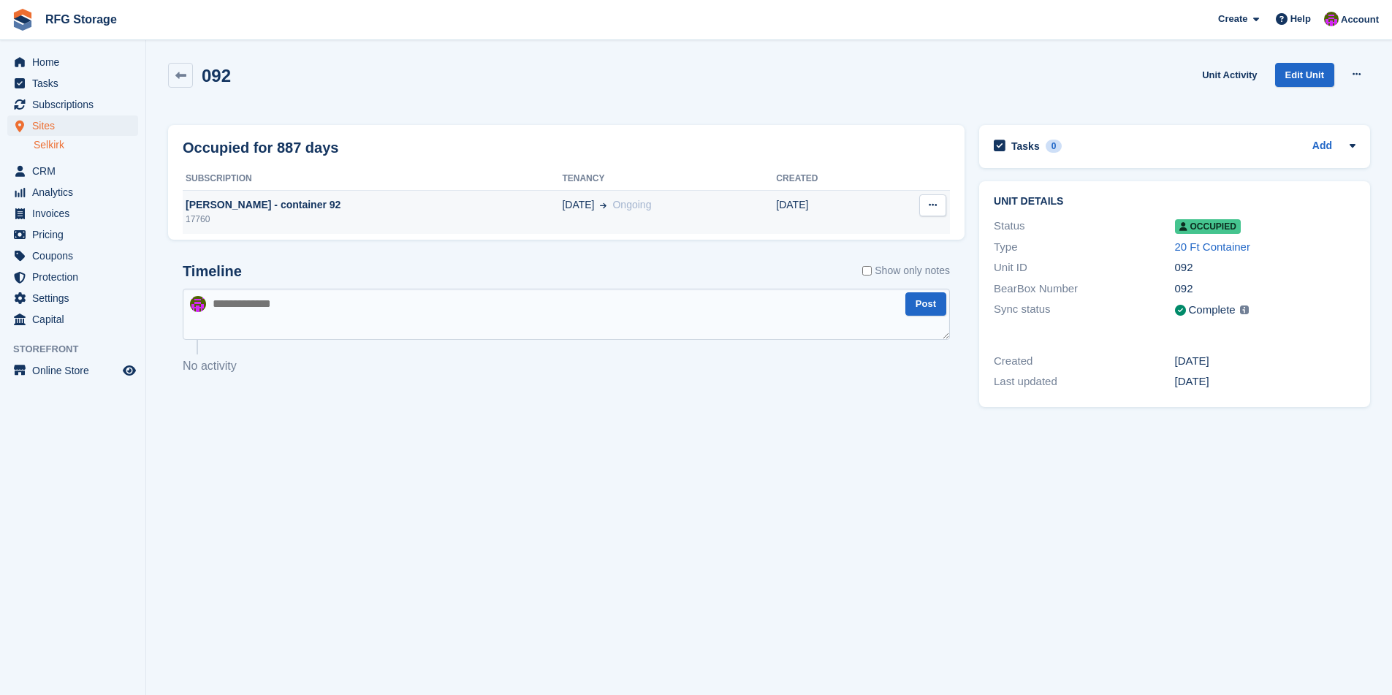
click at [327, 202] on div "[PERSON_NAME] - container 92" at bounding box center [372, 204] width 379 height 15
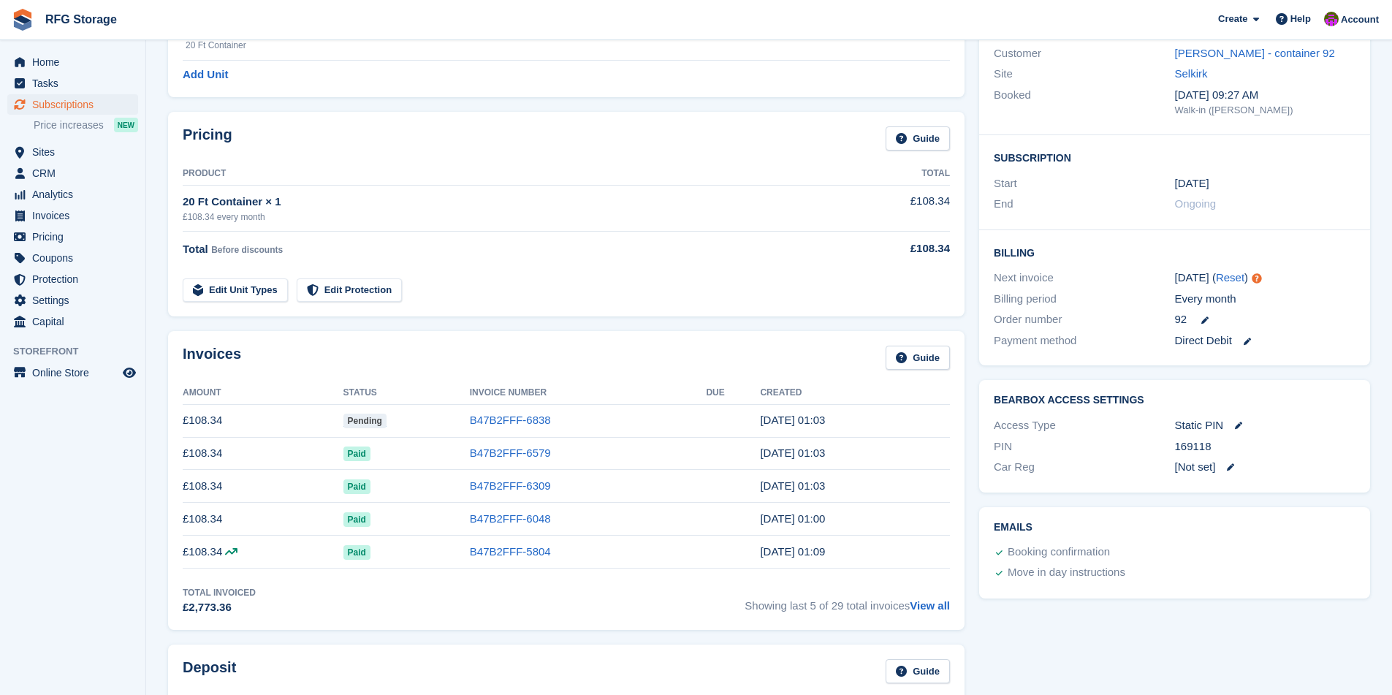
scroll to position [256, 0]
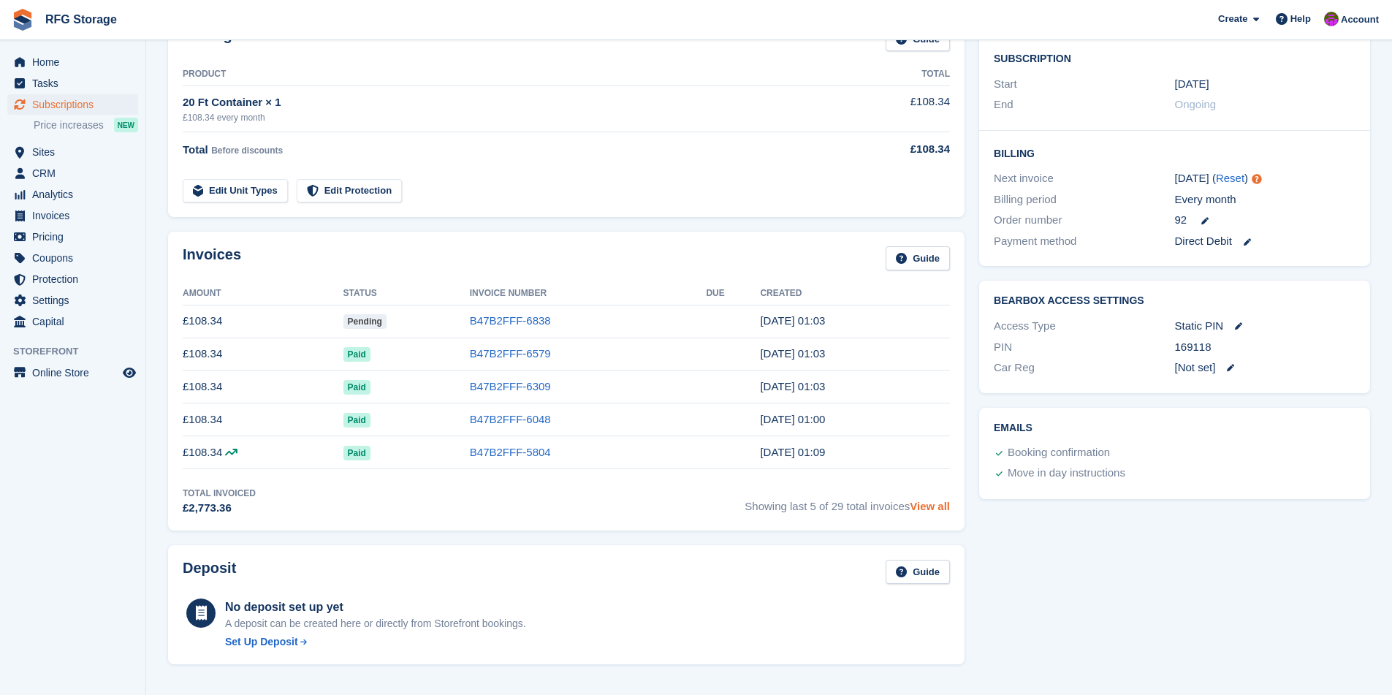
click at [918, 511] on link "View all" at bounding box center [929, 506] width 40 height 12
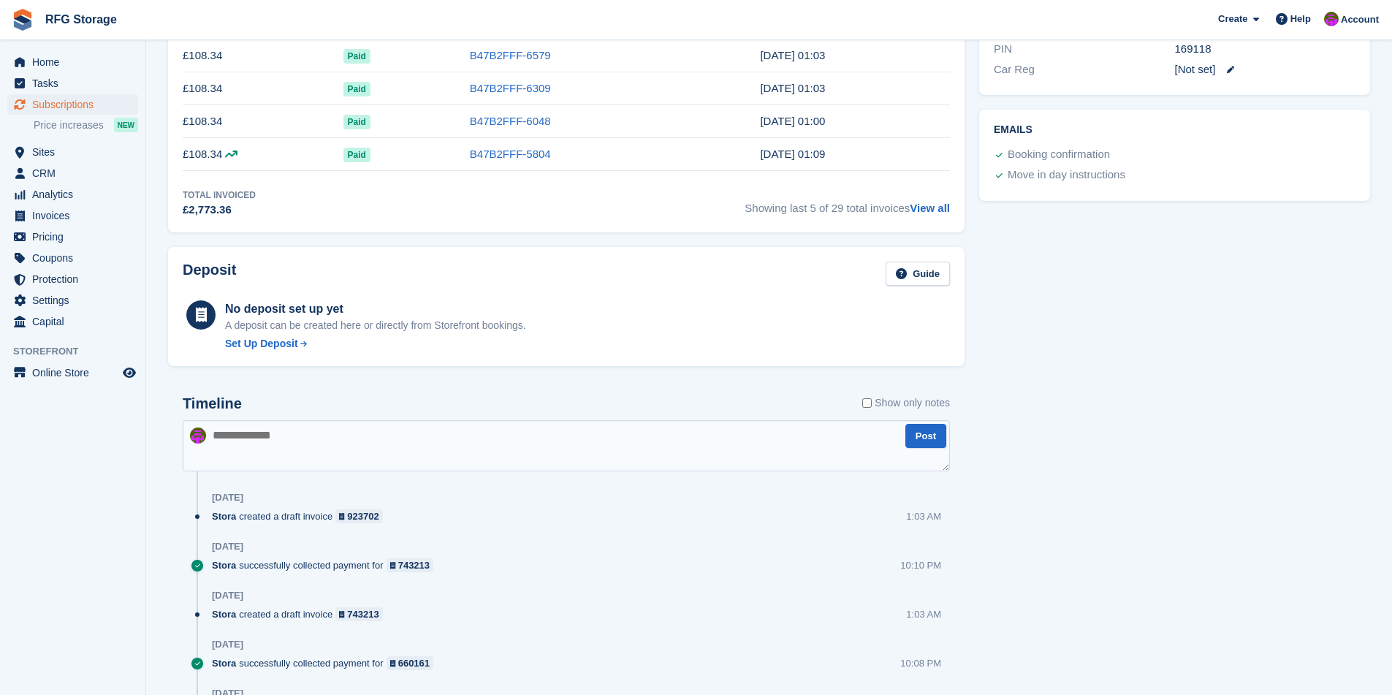
scroll to position [453, 0]
